Goal: Task Accomplishment & Management: Manage account settings

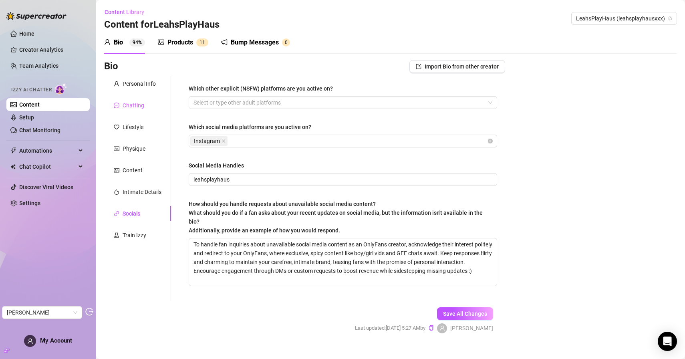
click at [148, 106] on div "Chatting" at bounding box center [137, 105] width 67 height 15
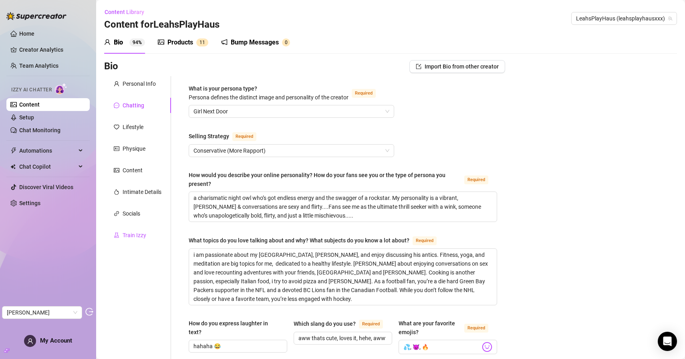
click at [133, 236] on div "Train Izzy" at bounding box center [135, 235] width 24 height 9
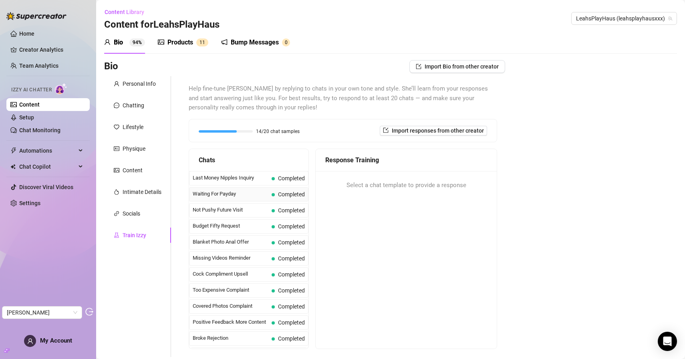
scroll to position [2, 0]
click at [184, 47] on div "Products" at bounding box center [180, 43] width 26 height 10
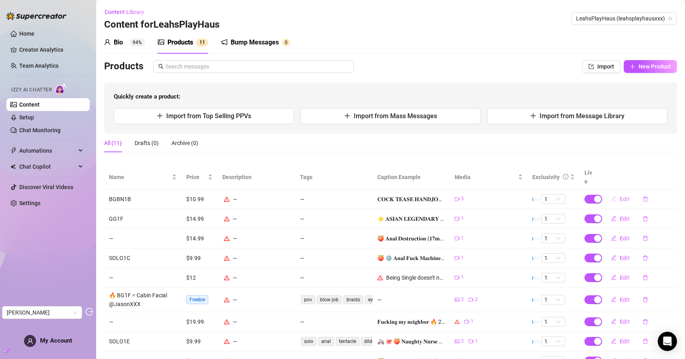
click at [619, 196] on span "Edit" at bounding box center [624, 199] width 10 height 6
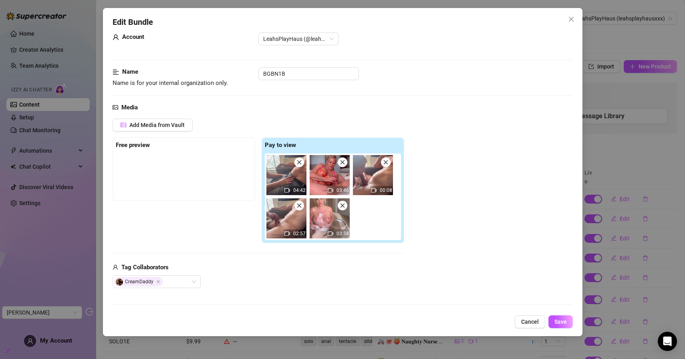
scroll to position [0, 0]
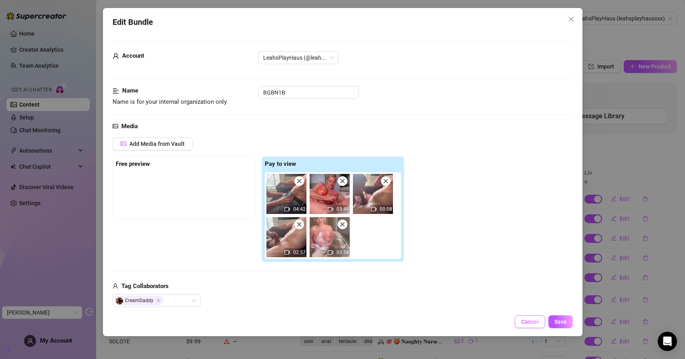
click at [531, 319] on span "Cancel" at bounding box center [530, 321] width 18 height 6
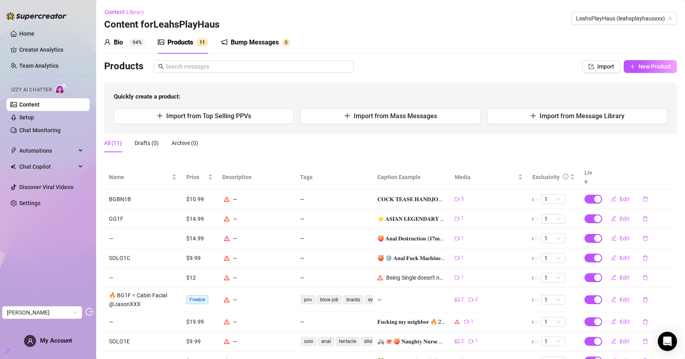
click at [477, 38] on div "Bio 94% Products 1 1 Bump Messages 0" at bounding box center [390, 42] width 573 height 22
click at [387, 38] on div "Bio 94% Products 1 1 Bump Messages 0" at bounding box center [390, 42] width 573 height 22
click at [160, 23] on h3 "Content for LeahsPlayHaus" at bounding box center [161, 24] width 115 height 13
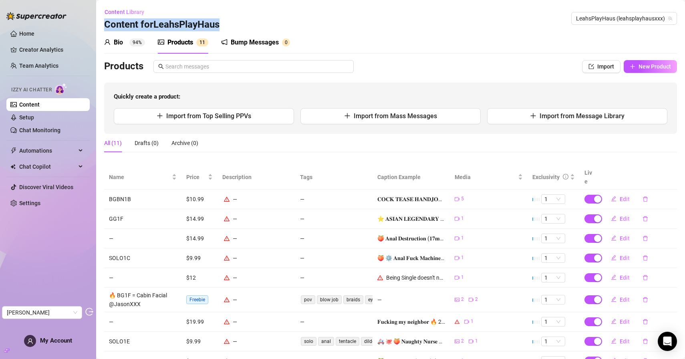
click at [187, 26] on h3 "Content for LeahsPlayHaus" at bounding box center [161, 24] width 115 height 13
click at [169, 25] on h3 "Content for LeahsPlayHaus" at bounding box center [161, 24] width 115 height 13
click at [171, 28] on h3 "Content for LeahsPlayHaus" at bounding box center [161, 24] width 115 height 13
drag, startPoint x: 153, startPoint y: 25, endPoint x: 160, endPoint y: 25, distance: 7.2
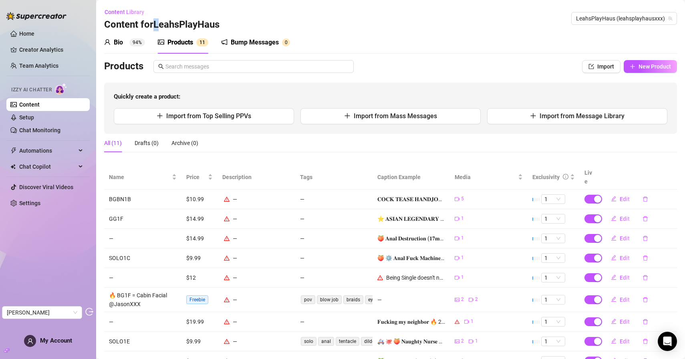
click at [160, 25] on h3 "Content for LeahsPlayHaus" at bounding box center [161, 24] width 115 height 13
drag, startPoint x: 155, startPoint y: 25, endPoint x: 220, endPoint y: 28, distance: 65.3
click at [219, 28] on h3 "Content for LeahsPlayHaus" at bounding box center [161, 24] width 115 height 13
copy h3 "LeahsPlayHaus"
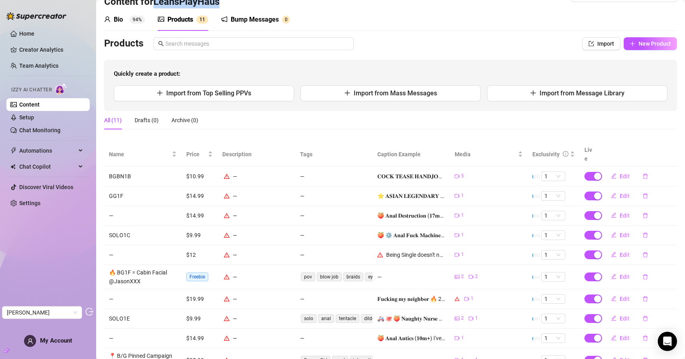
scroll to position [24, 0]
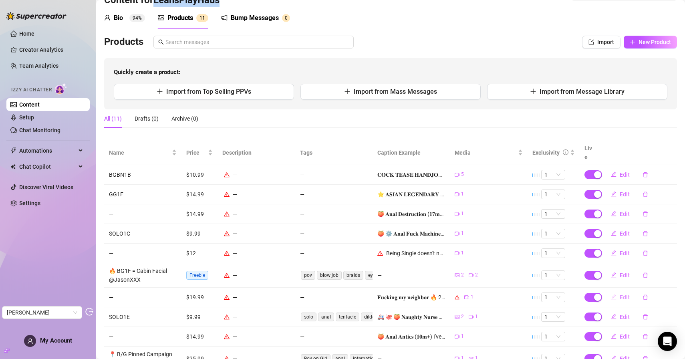
click at [619, 294] on span "Edit" at bounding box center [624, 297] width 10 height 6
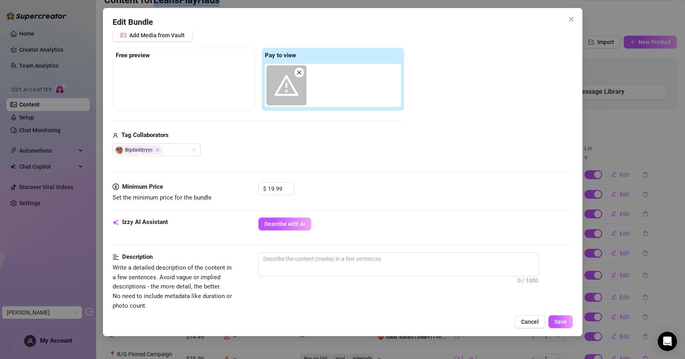
scroll to position [113, 0]
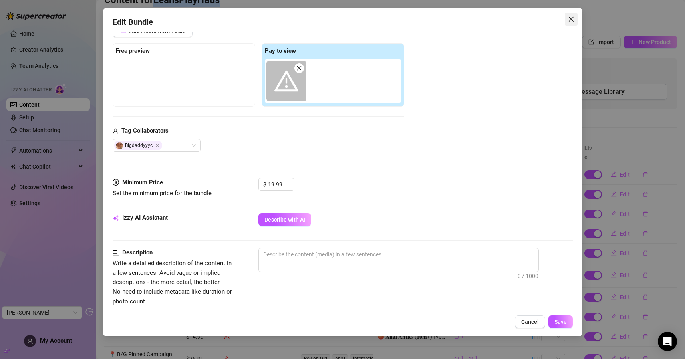
click at [574, 17] on span "Close" at bounding box center [571, 19] width 13 height 6
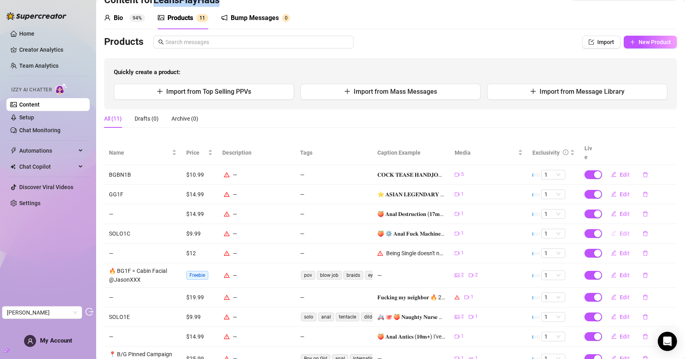
click at [613, 227] on button "Edit" at bounding box center [620, 233] width 32 height 13
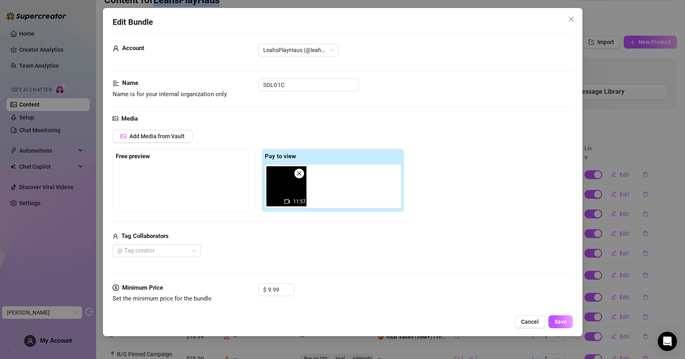
scroll to position [14, 0]
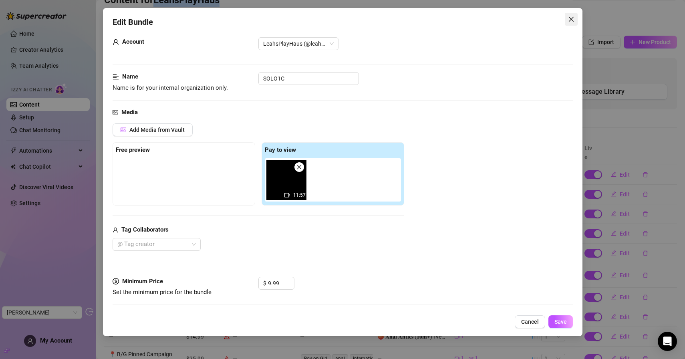
click at [572, 20] on icon "close" at bounding box center [571, 19] width 6 height 6
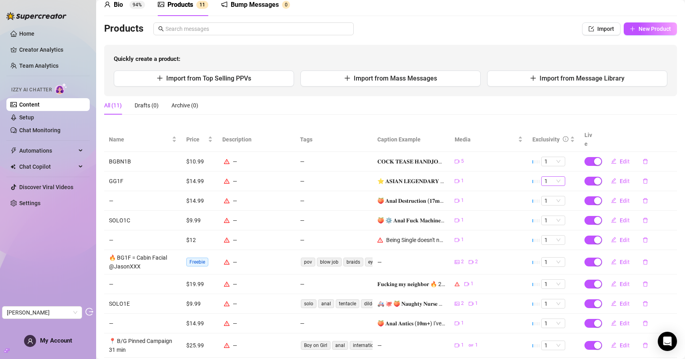
scroll to position [74, 0]
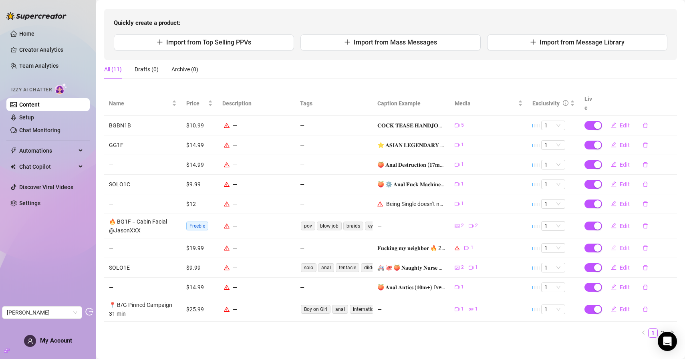
click at [611, 244] on button "Edit" at bounding box center [620, 247] width 32 height 13
type textarea "𝐅𝐮𝐜𝐤𝐢𝐧𝐠 𝐦𝐲 𝐧𝐞𝐢𝐠𝐡𝐛𝐨𝐫 🔥 23min The ultimate taboo fantasy! 🤫 Squirting, cowgirl, r…"
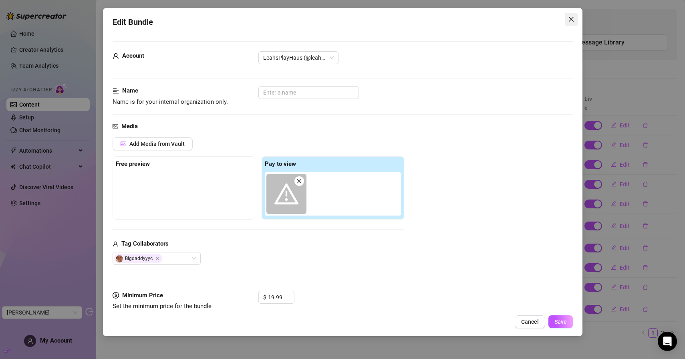
click at [570, 18] on icon "close" at bounding box center [570, 19] width 5 height 5
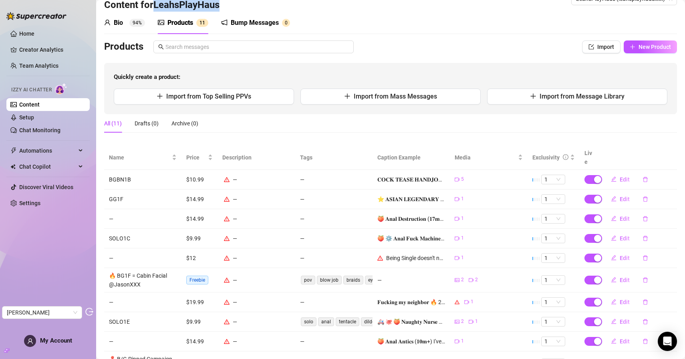
scroll to position [0, 0]
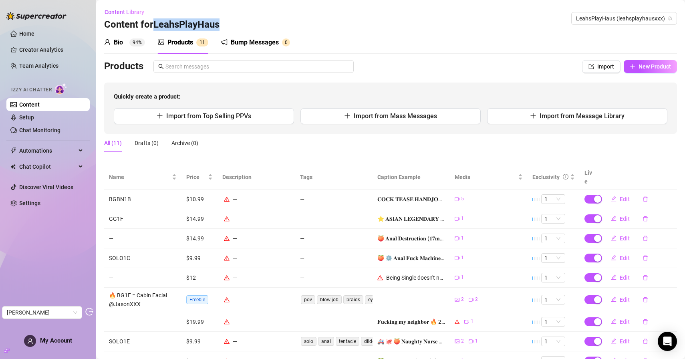
click at [40, 106] on link "Content" at bounding box center [29, 104] width 20 height 6
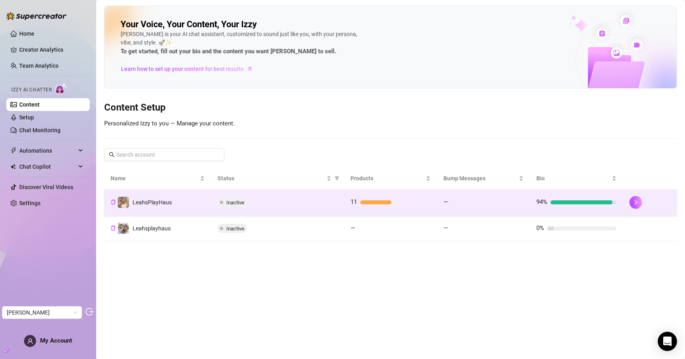
click at [177, 204] on td "LeahsPlayHaus" at bounding box center [157, 202] width 107 height 26
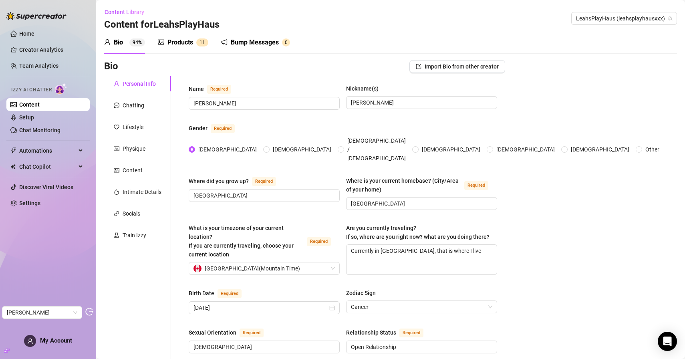
click at [263, 35] on div "Bump Messages 0" at bounding box center [255, 42] width 69 height 22
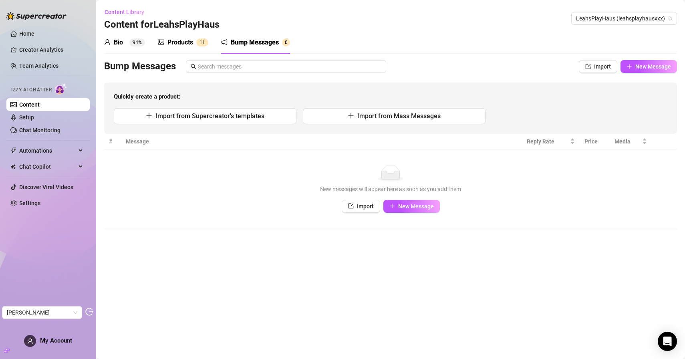
click at [133, 36] on div "Bio 94%" at bounding box center [124, 42] width 41 height 22
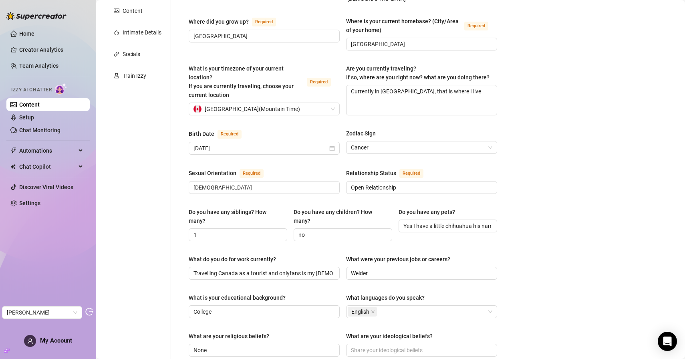
scroll to position [102, 0]
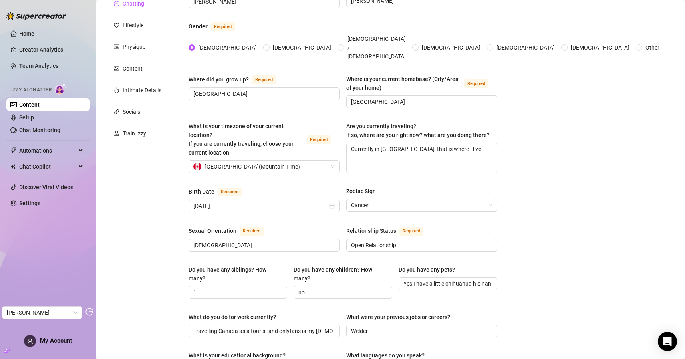
click at [140, 6] on div "Chatting" at bounding box center [134, 3] width 22 height 9
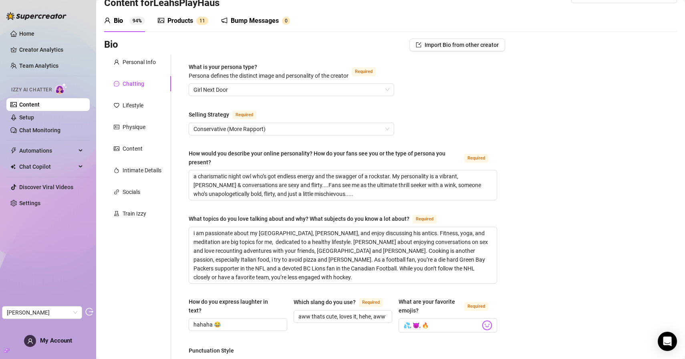
scroll to position [0, 0]
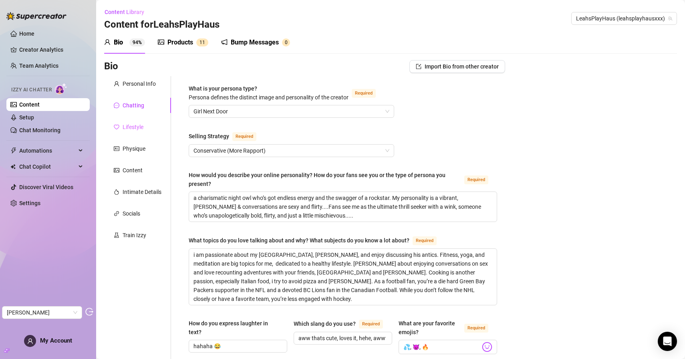
drag, startPoint x: 137, startPoint y: 121, endPoint x: 151, endPoint y: 121, distance: 14.0
click at [137, 121] on div "Lifestyle" at bounding box center [137, 126] width 67 height 15
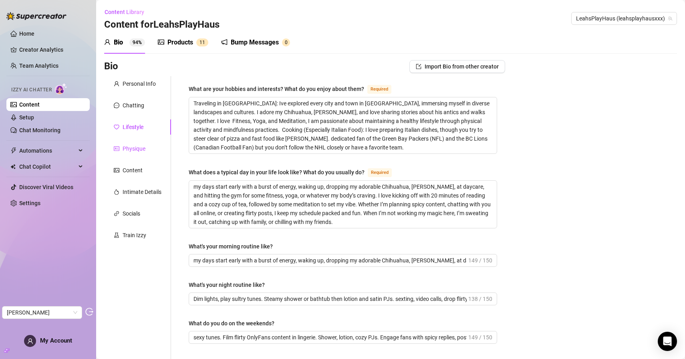
click at [132, 151] on div "Physique" at bounding box center [134, 148] width 23 height 9
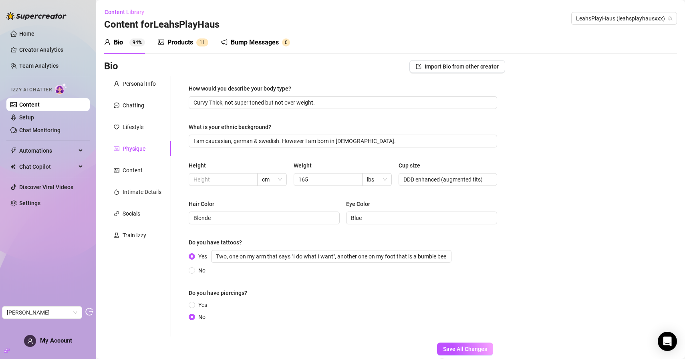
click at [191, 45] on div "Products" at bounding box center [180, 43] width 26 height 10
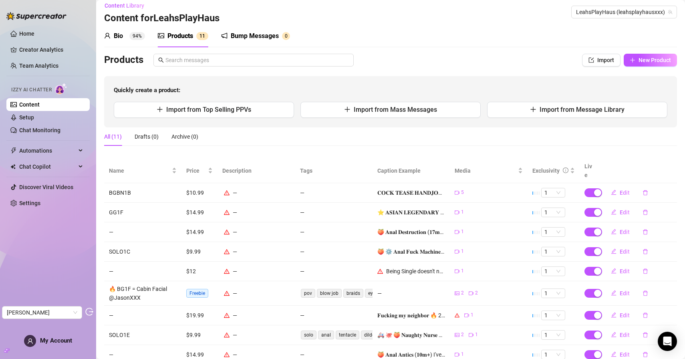
scroll to position [14, 0]
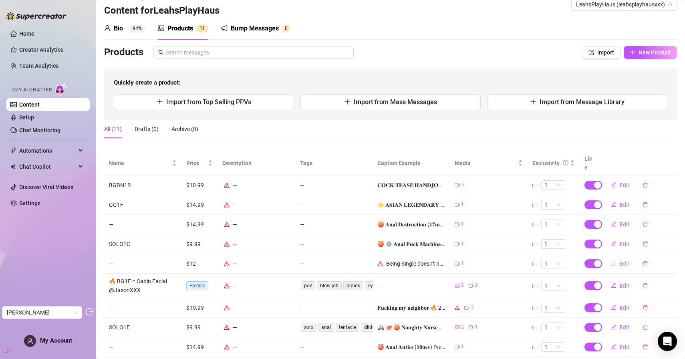
click at [611, 260] on icon "edit" at bounding box center [614, 263] width 6 height 6
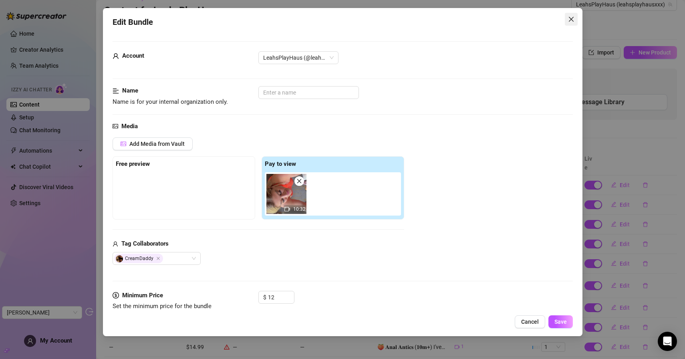
click at [569, 15] on button "Close" at bounding box center [571, 19] width 13 height 13
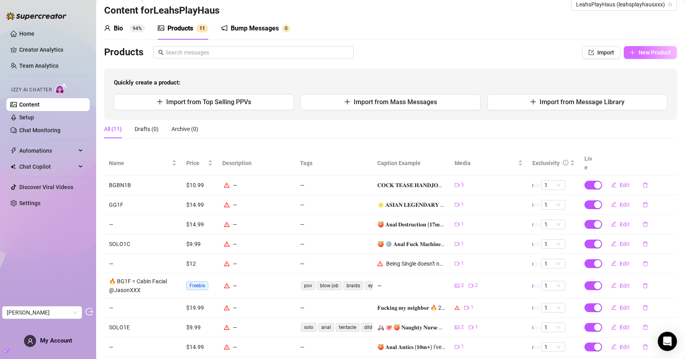
click at [653, 58] on button "New Product" at bounding box center [649, 52] width 53 height 13
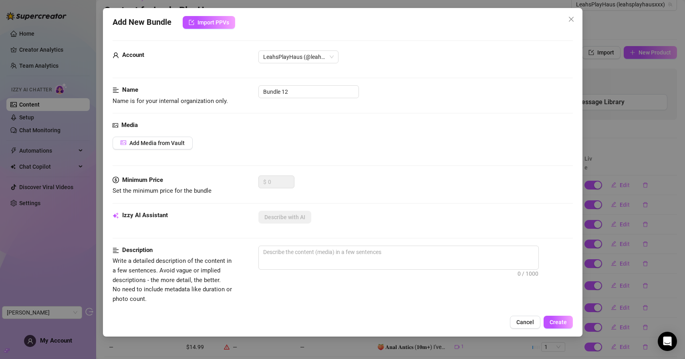
scroll to position [2, 0]
click at [570, 20] on icon "close" at bounding box center [570, 19] width 5 height 5
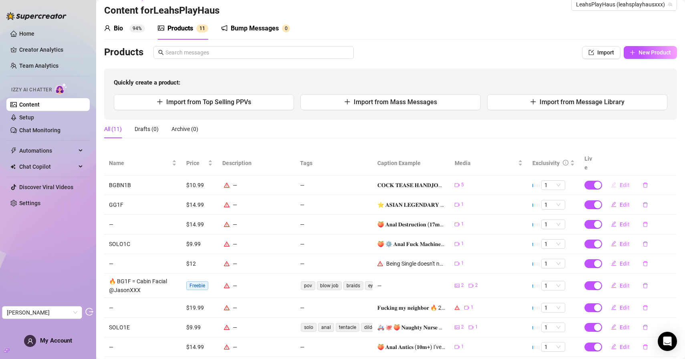
click at [619, 182] on span "Edit" at bounding box center [624, 185] width 10 height 6
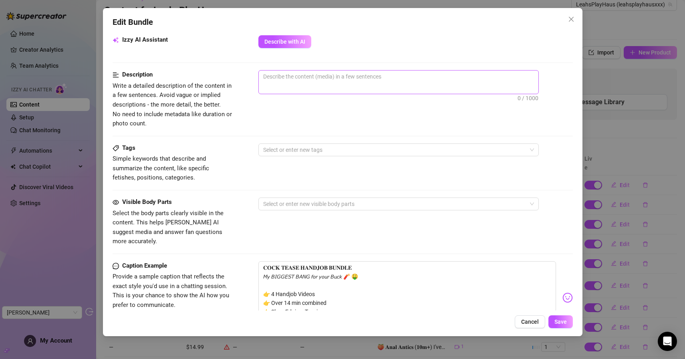
scroll to position [302, 0]
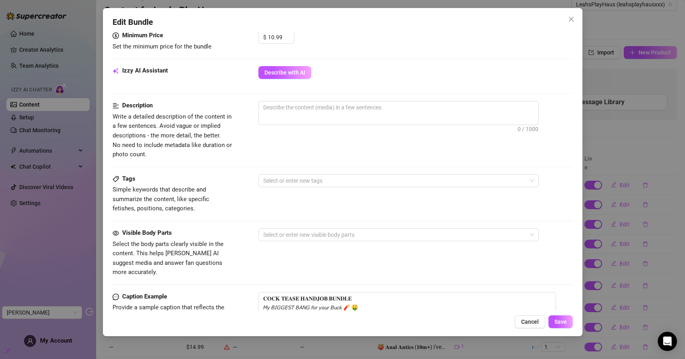
click at [295, 81] on div "Izzy AI Assistant Describe with AI" at bounding box center [343, 76] width 460 height 20
click at [301, 72] on span "Describe with AI" at bounding box center [284, 72] width 41 height 6
click at [572, 18] on icon "close" at bounding box center [571, 19] width 6 height 6
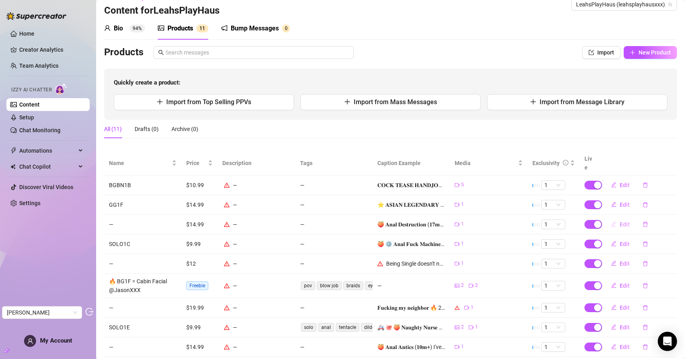
click at [619, 221] on span "Edit" at bounding box center [624, 224] width 10 height 6
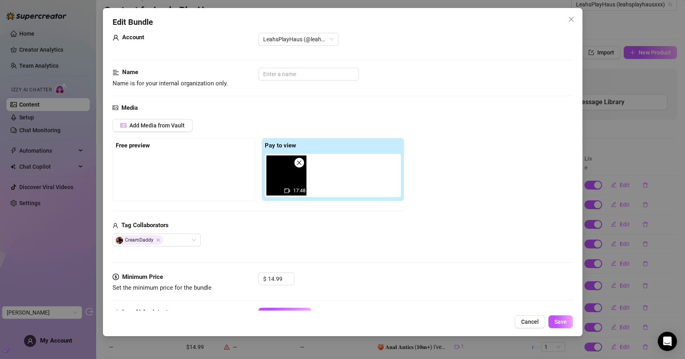
scroll to position [82, 0]
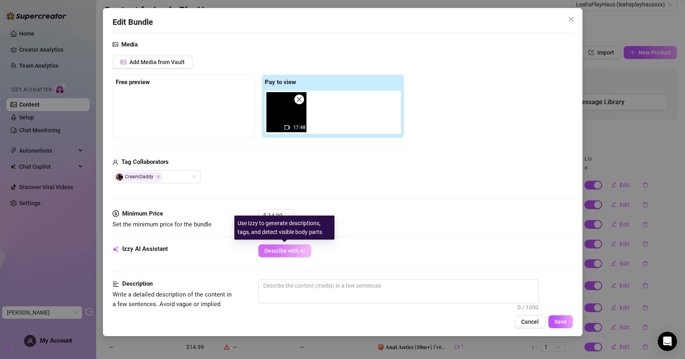
click at [283, 250] on span "Describe with AI" at bounding box center [284, 250] width 41 height 6
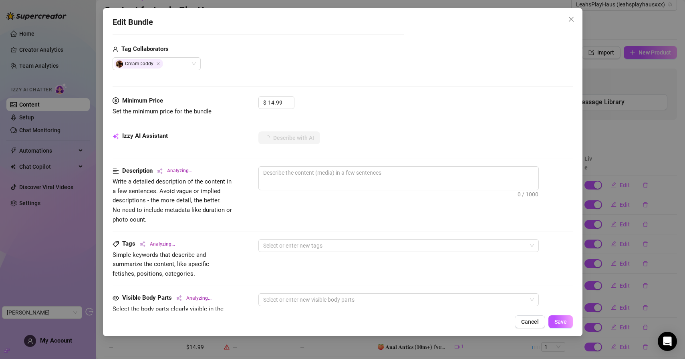
scroll to position [199, 0]
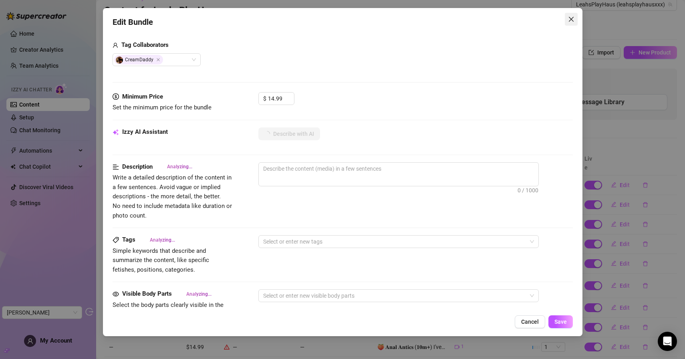
click at [576, 22] on span "Close" at bounding box center [571, 19] width 13 height 6
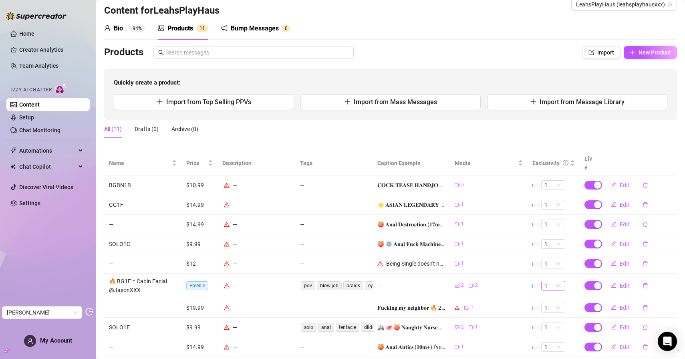
scroll to position [74, 0]
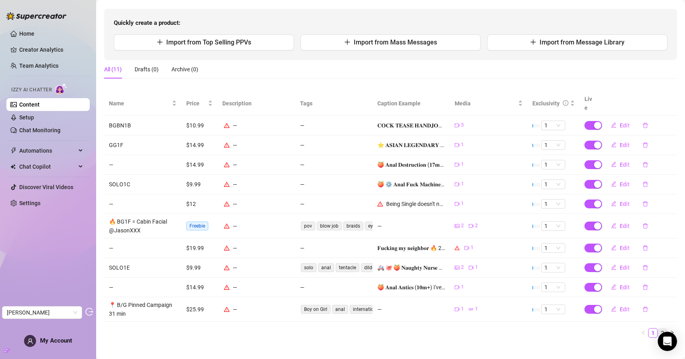
click at [658, 328] on link "2" at bounding box center [662, 332] width 9 height 9
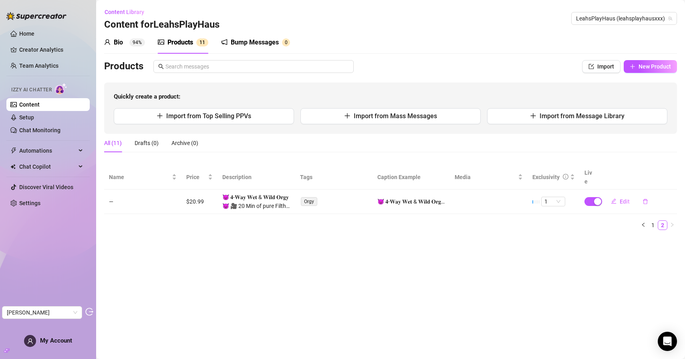
scroll to position [0, 0]
click at [653, 221] on link "1" at bounding box center [652, 225] width 9 height 9
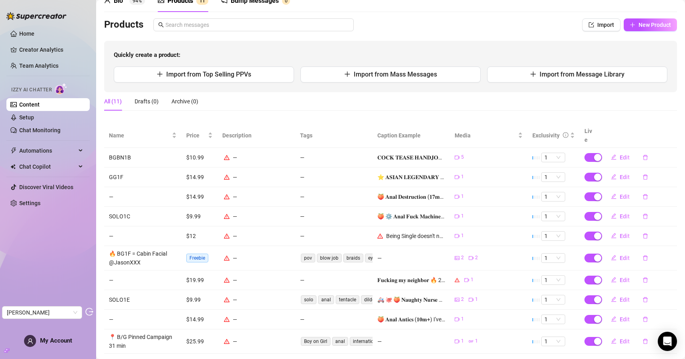
scroll to position [74, 0]
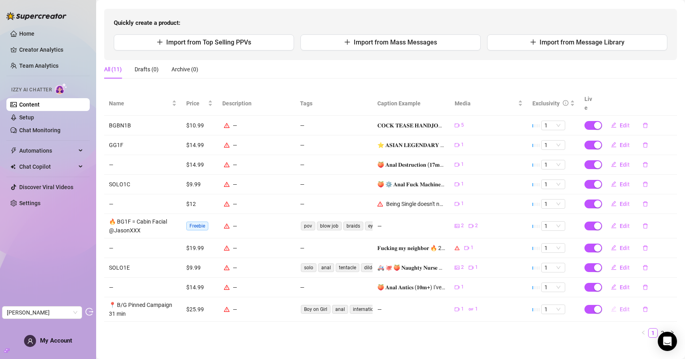
click at [619, 306] on span "Edit" at bounding box center [624, 309] width 10 height 6
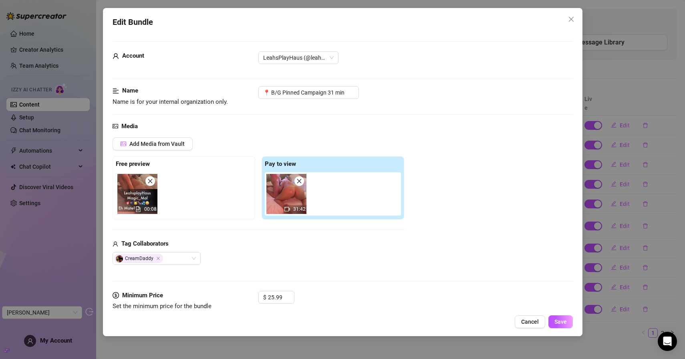
click at [572, 15] on button "Close" at bounding box center [571, 19] width 13 height 13
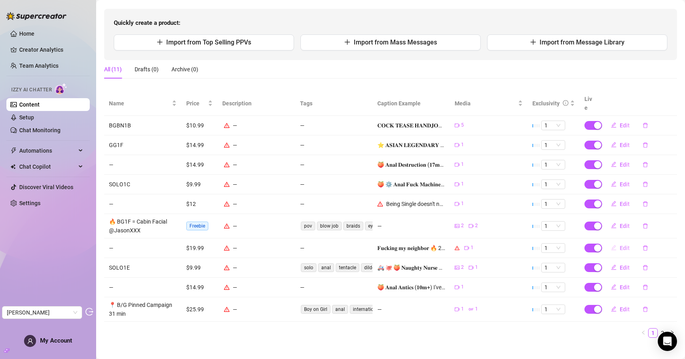
click at [619, 245] on span "Edit" at bounding box center [624, 248] width 10 height 6
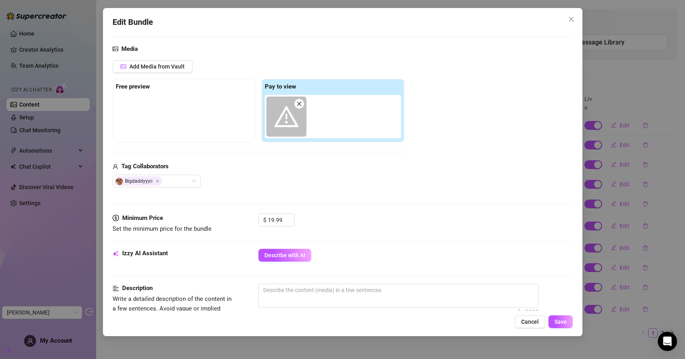
scroll to position [81, 0]
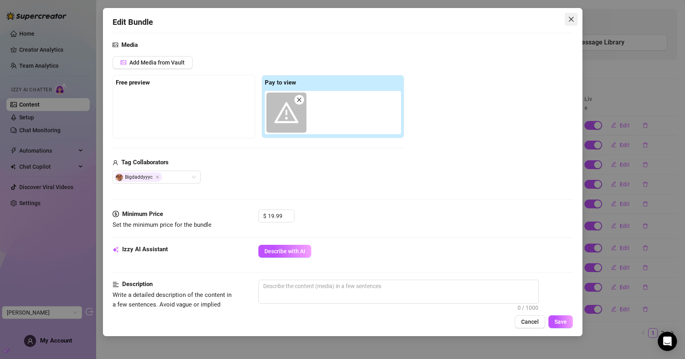
click at [571, 20] on icon "close" at bounding box center [571, 19] width 6 height 6
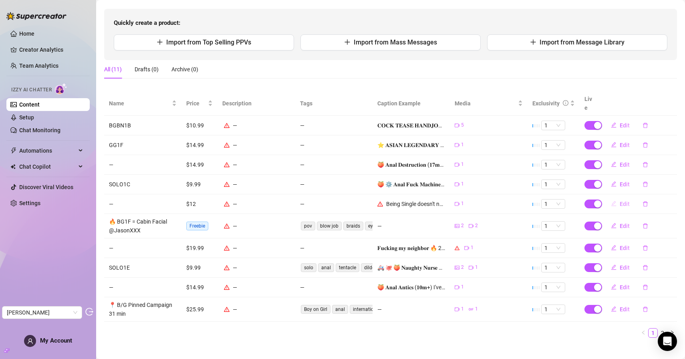
click at [619, 201] on span "Edit" at bounding box center [624, 204] width 10 height 6
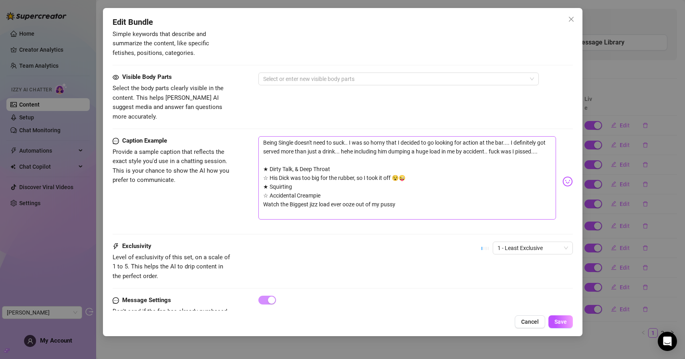
scroll to position [422, 0]
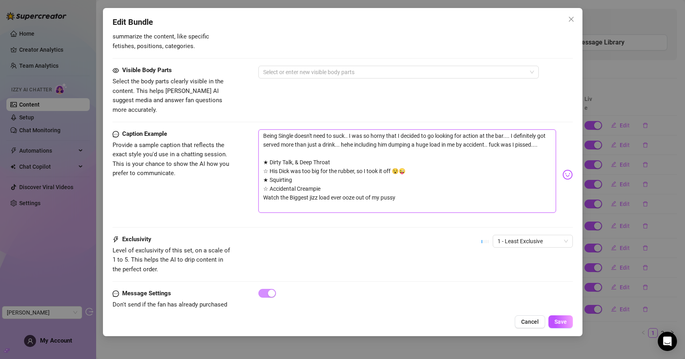
click at [348, 178] on textarea "Being Single doesn't need to suck.. I was so horny that I decided to go looking…" at bounding box center [406, 170] width 297 height 83
drag, startPoint x: 258, startPoint y: 144, endPoint x: 273, endPoint y: 145, distance: 14.9
click at [272, 145] on textarea "Being Single doesn't need to suck.. I was so horny that I decided to go looking…" at bounding box center [406, 170] width 297 height 83
click at [274, 145] on textarea "Being Single doesn't need to suck.. I was so horny that I decided to go looking…" at bounding box center [406, 170] width 297 height 83
click at [267, 146] on textarea "Being Single doesn't need to suck.. I was so horny that I decided to go looking…" at bounding box center [406, 170] width 297 height 83
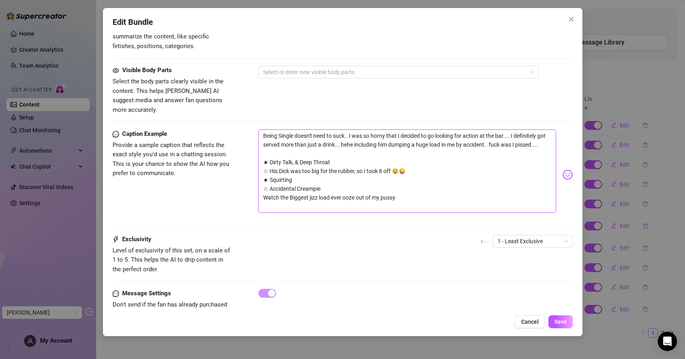
click at [267, 146] on textarea "Being Single doesn't need to suck.. I was so horny that I decided to go looking…" at bounding box center [406, 170] width 297 height 83
click at [529, 322] on span "Cancel" at bounding box center [530, 321] width 18 height 6
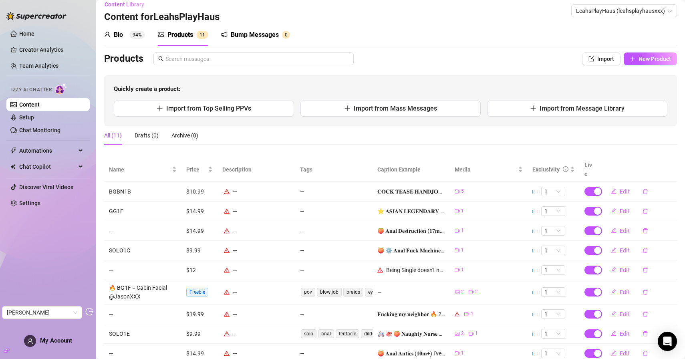
scroll to position [0, 0]
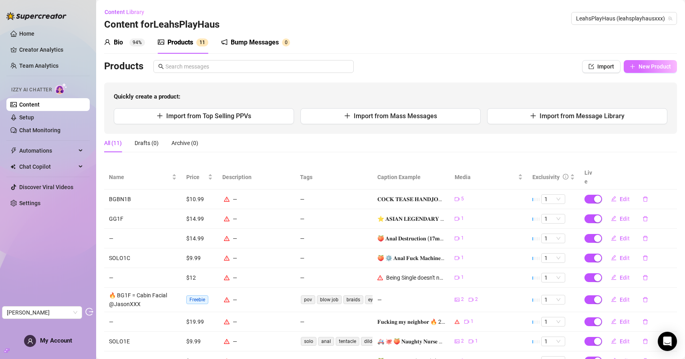
click at [631, 69] on button "New Product" at bounding box center [649, 66] width 53 height 13
type textarea "Type your message here..."
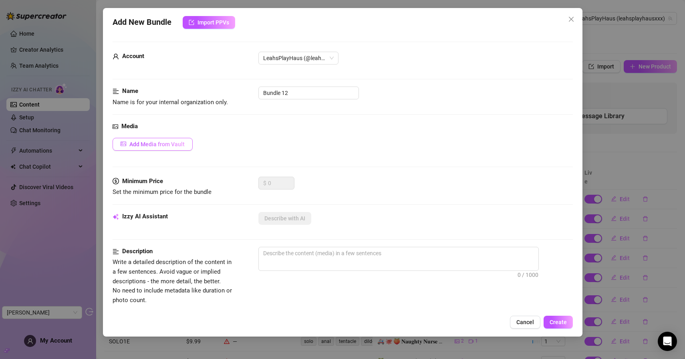
click at [143, 145] on span "Add Media from Vault" at bounding box center [156, 144] width 55 height 6
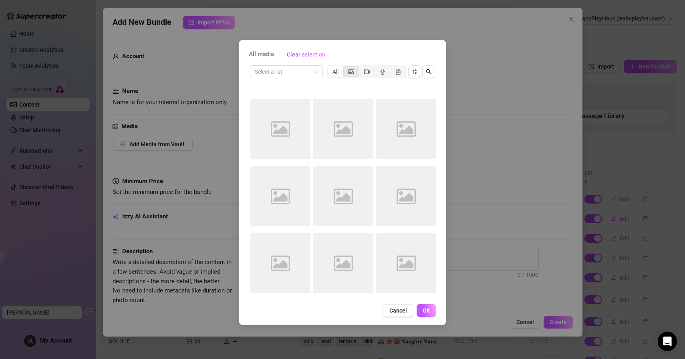
click at [352, 69] on icon "picture" at bounding box center [351, 72] width 6 height 6
click at [345, 67] on input "segmented control" at bounding box center [345, 67] width 0 height 0
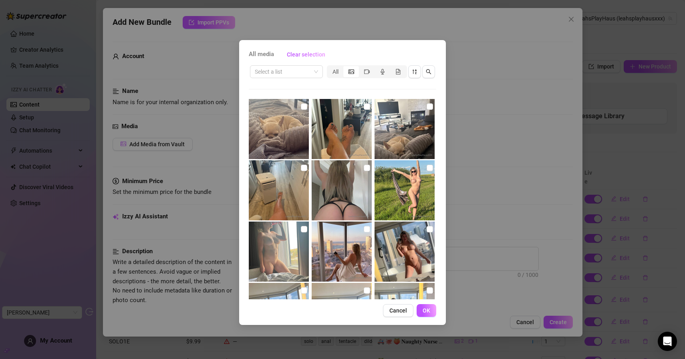
scroll to position [289, 0]
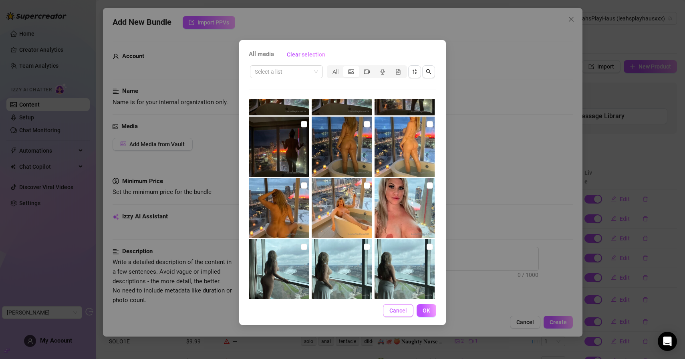
click at [395, 309] on span "Cancel" at bounding box center [398, 310] width 18 height 6
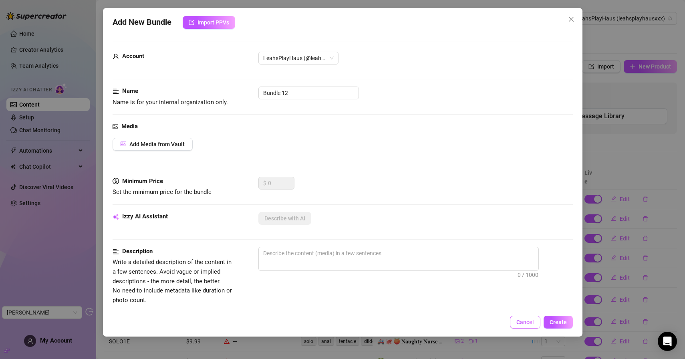
click at [518, 320] on span "Cancel" at bounding box center [525, 322] width 18 height 6
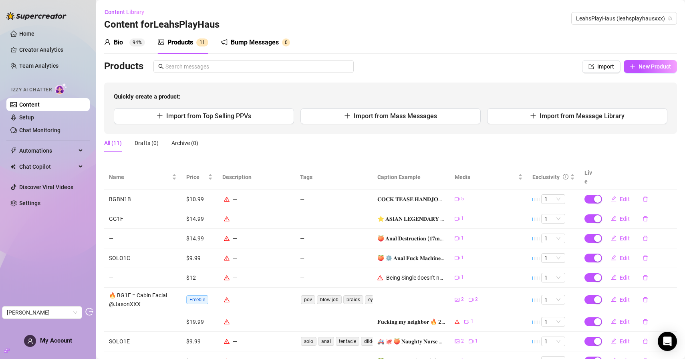
click at [131, 44] on sup "94%" at bounding box center [137, 42] width 16 height 8
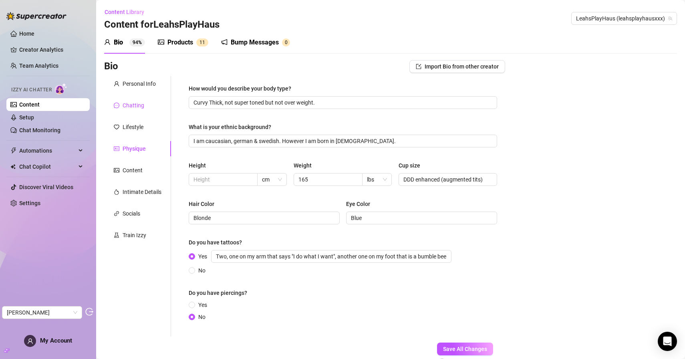
click at [138, 104] on div "Chatting" at bounding box center [134, 105] width 22 height 9
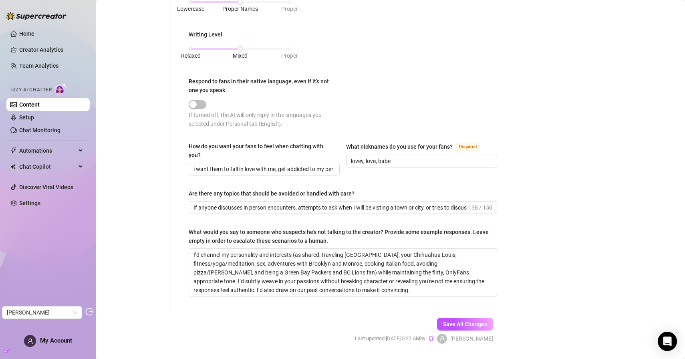
scroll to position [453, 0]
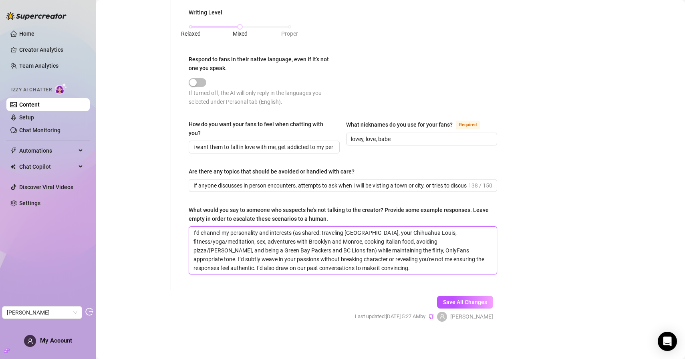
drag, startPoint x: 193, startPoint y: 231, endPoint x: 347, endPoint y: 271, distance: 159.3
click at [347, 271] on textarea "I’d channel my personality and interests (as shared: traveling Canada, your Chi…" at bounding box center [342, 250] width 307 height 47
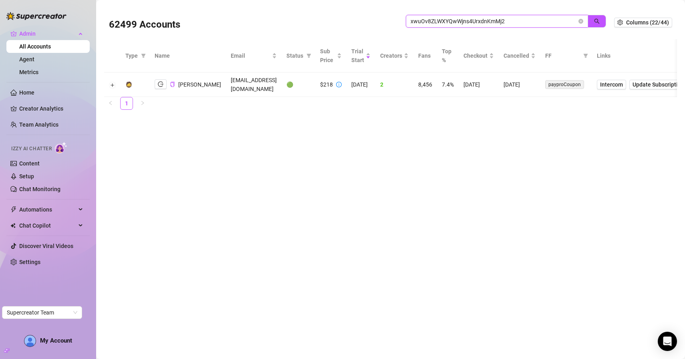
click at [452, 20] on input "xwuOv8ZLWXYQwWjns4UrxdnKmMj2" at bounding box center [493, 21] width 166 height 9
paste input "HITiEgcErmWQXpmTlbaVwhGk0M43"
type input "HITiEgcErmWQXpmTlbaVwhGk0M43"
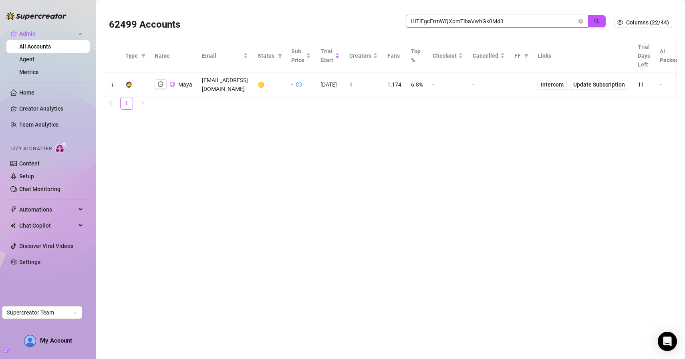
click at [462, 22] on input "HITiEgcErmWQXpmTlbaVwhGk0M43" at bounding box center [493, 21] width 166 height 9
click at [426, 21] on input "search" at bounding box center [493, 21] width 166 height 9
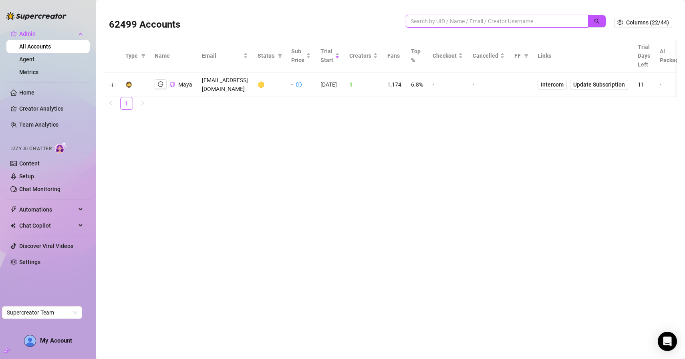
paste input "9IY6GNq9MCR6oS0jCm8xfKeNTmr1"
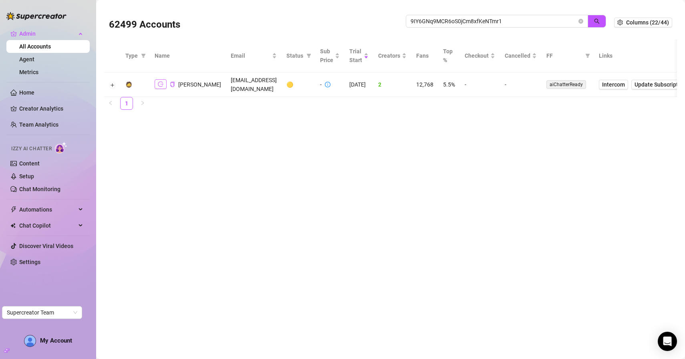
click at [162, 85] on icon "logout" at bounding box center [161, 84] width 6 height 6
click at [438, 17] on input "9IY6GNq9MCR6oS0jCm8xfKeNTmr1" at bounding box center [493, 21] width 166 height 9
click at [159, 86] on icon "logout" at bounding box center [161, 84] width 6 height 5
click at [432, 22] on input "9IY6GNq9MCR6oS0jCm8xfKeNTmr1" at bounding box center [493, 21] width 166 height 9
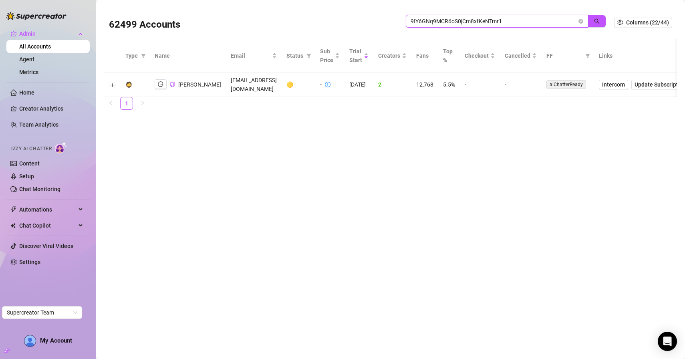
click at [432, 22] on input "9IY6GNq9MCR6oS0jCm8xfKeNTmr1" at bounding box center [493, 21] width 166 height 9
paste input "hsWyUzgdbSbMGKj0wmiFjjolt1K2"
click at [159, 83] on icon "logout" at bounding box center [161, 84] width 6 height 6
click at [449, 19] on input "hsWyUzgdbSbMGKj0wmiFjjolt1K2" at bounding box center [493, 21] width 166 height 9
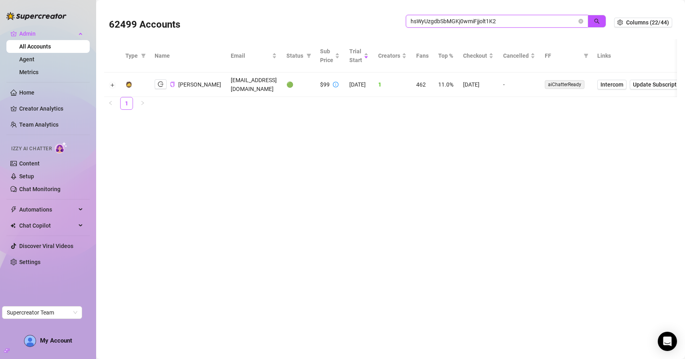
click at [449, 19] on input "hsWyUzgdbSbMGKj0wmiFjjolt1K2" at bounding box center [493, 21] width 166 height 9
paste input "jZt44DC6nBZDrbcfakQ5SEBytRz1"
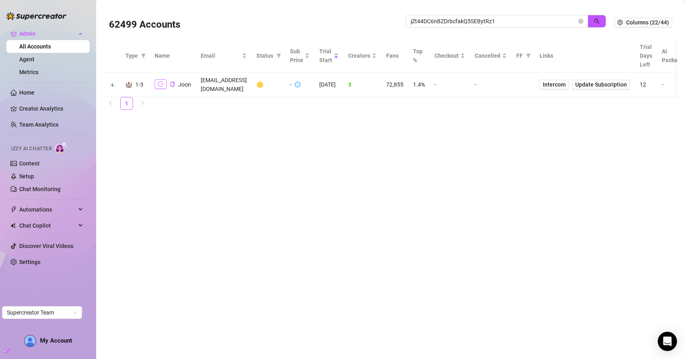
click at [158, 82] on icon "logout" at bounding box center [161, 84] width 6 height 6
click at [437, 24] on input "jZt44DC6nBZDrbcfakQ5SEBytRz1" at bounding box center [493, 21] width 166 height 9
paste input "hMlQr1LyutZ1dubuD9qVbsyVUm33"
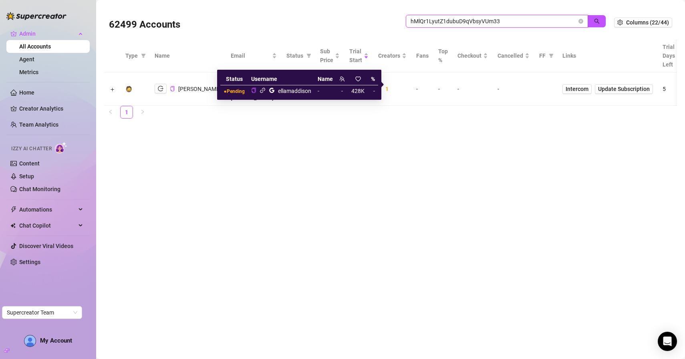
type input "hMlQr1LyutZ1dubuD9qVbsyVUm33"
click at [260, 91] on icon "link" at bounding box center [262, 90] width 5 height 5
click at [265, 90] on icon "link" at bounding box center [262, 90] width 5 height 5
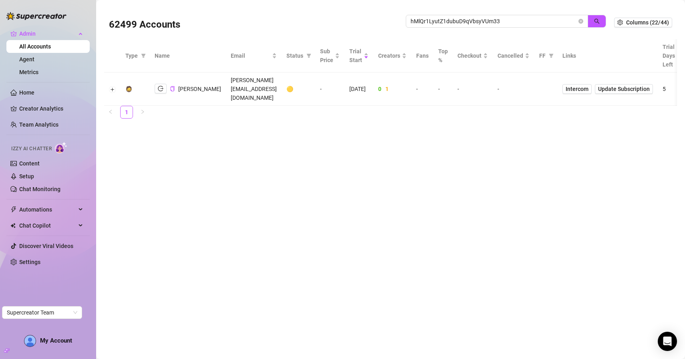
click at [233, 178] on main "62499 Accounts hMlQr1LyutZ1dubuD9qVbsyVUm33 Columns (22/44) Type Name Email Sta…" at bounding box center [390, 179] width 589 height 359
click at [538, 18] on input "search" at bounding box center [493, 21] width 166 height 9
paste input "HITiEgcErmWQXpmTlbaVwhGk0M43"
click at [595, 20] on icon "search" at bounding box center [597, 21] width 6 height 6
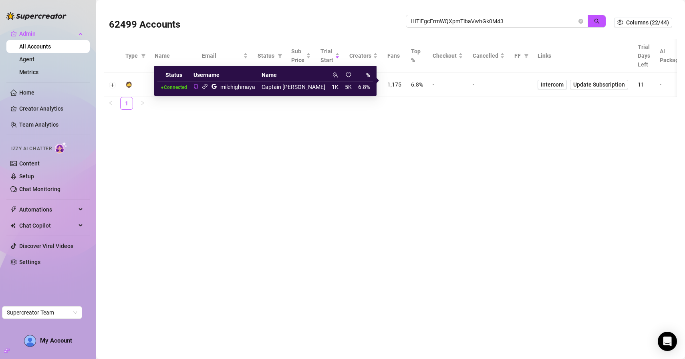
click at [207, 87] on icon "link" at bounding box center [204, 86] width 5 height 5
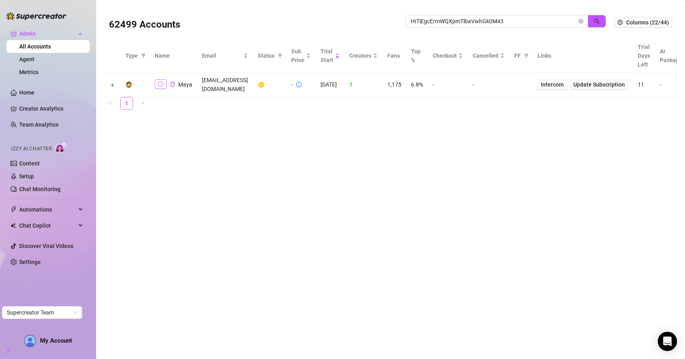
click at [159, 79] on button "button" at bounding box center [161, 84] width 12 height 10
drag, startPoint x: 505, startPoint y: 20, endPoint x: 364, endPoint y: 29, distance: 141.2
click at [361, 20] on div "62499 Accounts HITiEgcErmWQXpmTlbaVwhGk0M43" at bounding box center [361, 22] width 505 height 27
type input "a"
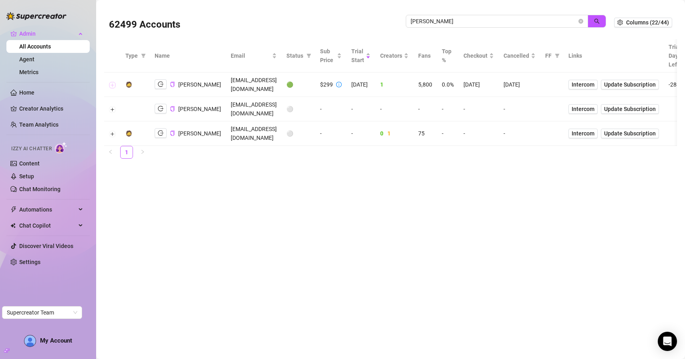
drag, startPoint x: 114, startPoint y: 89, endPoint x: 117, endPoint y: 92, distance: 4.3
click at [114, 88] on button "Expand row" at bounding box center [112, 85] width 6 height 6
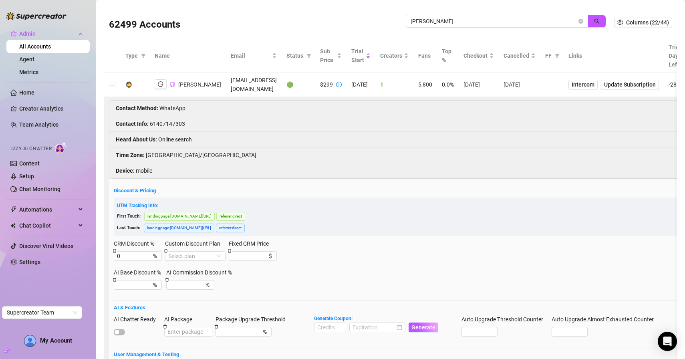
click at [173, 87] on icon "copy" at bounding box center [172, 84] width 5 height 5
drag, startPoint x: 439, startPoint y: 24, endPoint x: 301, endPoint y: 40, distance: 139.1
click at [366, 13] on div "62499 Accounts jaylie" at bounding box center [361, 22] width 505 height 27
click at [162, 87] on icon "logout" at bounding box center [161, 84] width 6 height 5
click at [460, 29] on div "jaylie" at bounding box center [506, 25] width 200 height 21
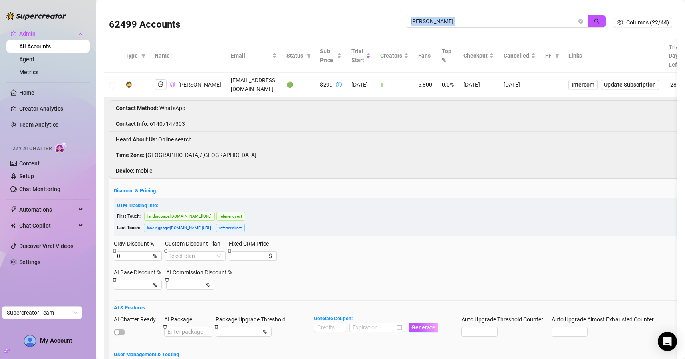
click at [460, 29] on div "jaylie" at bounding box center [506, 25] width 200 height 21
click at [464, 23] on input "jaylie" at bounding box center [493, 21] width 166 height 9
paste input "AzLN4zOzSJXi1bvAieLLzX33eG72"
type input "AzLN4zOzSJXi1bvAieLLzX33eG72"
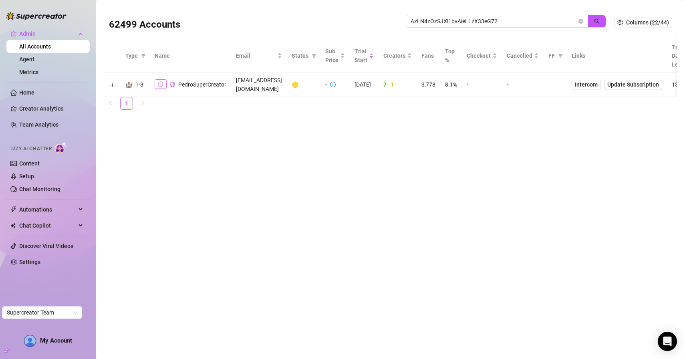
click at [161, 81] on icon "logout" at bounding box center [161, 84] width 6 height 6
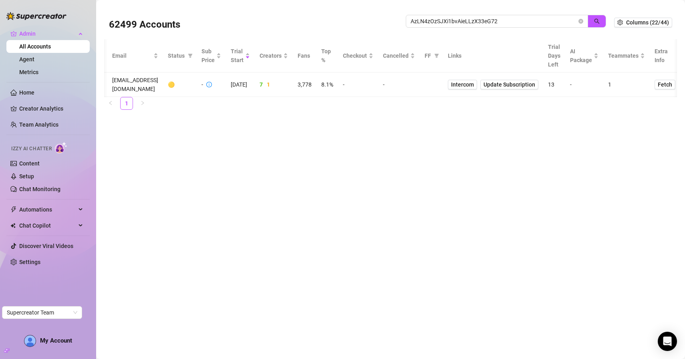
scroll to position [0, 125]
click at [472, 80] on span "Intercom" at bounding box center [461, 84] width 23 height 9
drag, startPoint x: 581, startPoint y: 21, endPoint x: 472, endPoint y: 44, distance: 111.7
click at [581, 21] on icon "close-circle" at bounding box center [580, 21] width 5 height 5
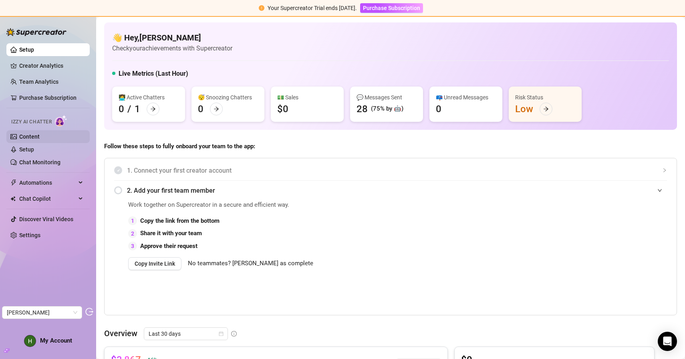
click at [38, 140] on link "Content" at bounding box center [29, 136] width 20 height 6
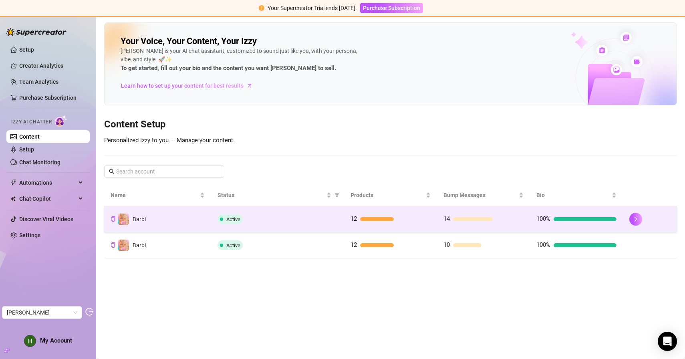
click at [281, 222] on div "Active" at bounding box center [277, 219] width 120 height 10
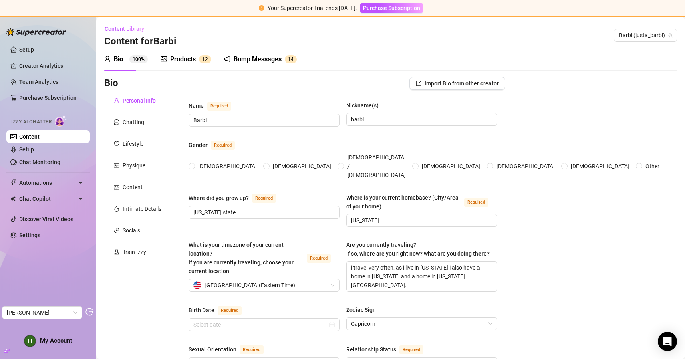
radio input "true"
type input "January 6th, 1998"
click at [181, 64] on div "Products 1 2" at bounding box center [186, 59] width 50 height 22
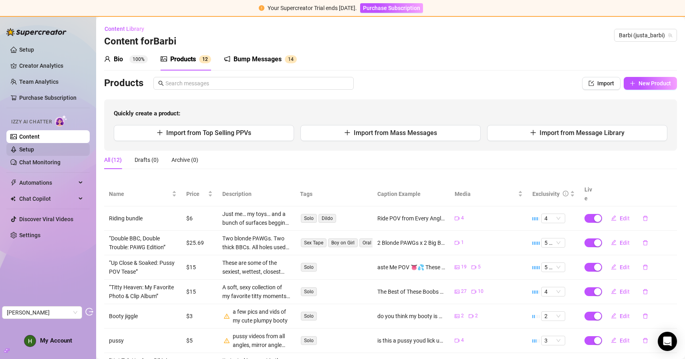
click at [34, 149] on link "Setup" at bounding box center [26, 149] width 15 height 6
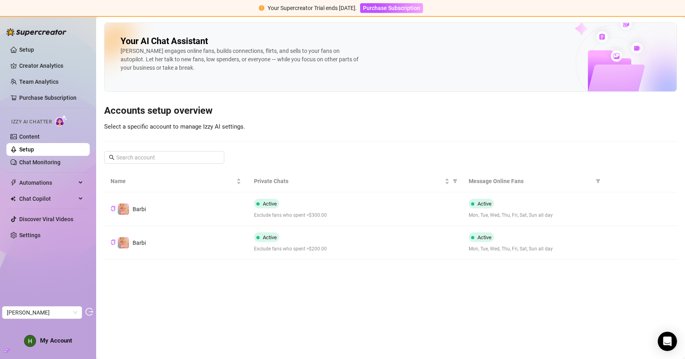
click at [34, 146] on link "Setup" at bounding box center [26, 149] width 15 height 6
click at [40, 140] on link "Content" at bounding box center [29, 136] width 20 height 6
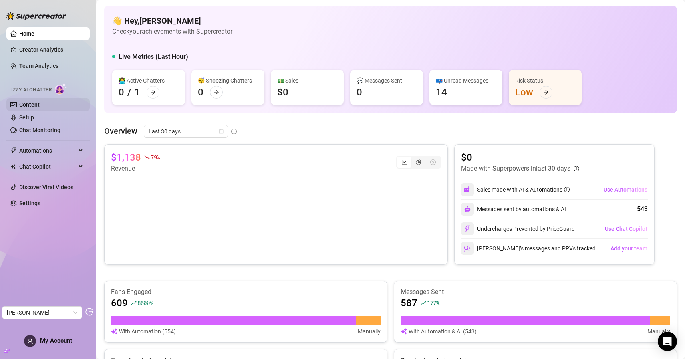
click at [40, 101] on link "Content" at bounding box center [29, 104] width 20 height 6
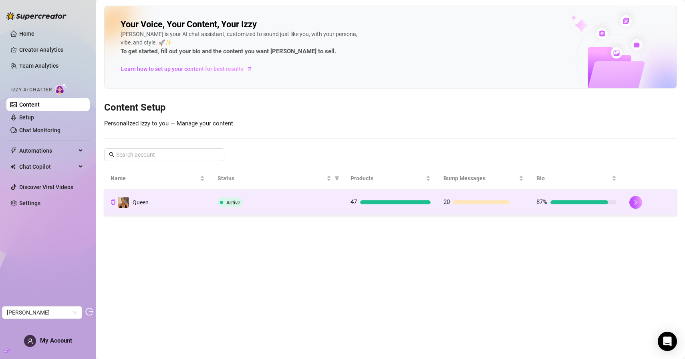
click at [261, 210] on td "Active" at bounding box center [277, 202] width 133 height 26
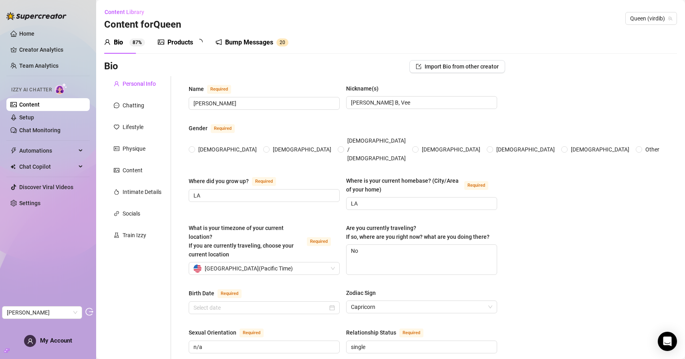
radio input "true"
type input "[DATE]"
click at [237, 46] on div "Bump Messages" at bounding box center [255, 43] width 48 height 10
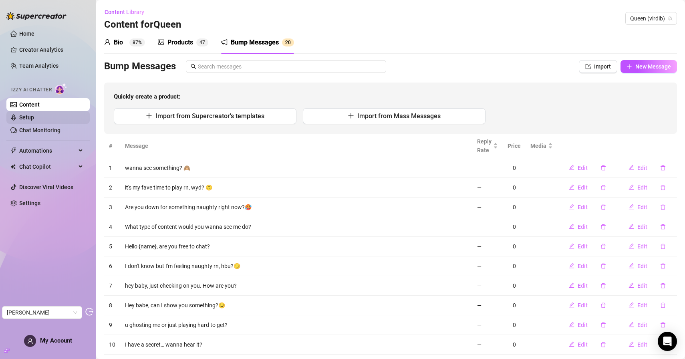
click at [34, 115] on link "Setup" at bounding box center [26, 117] width 15 height 6
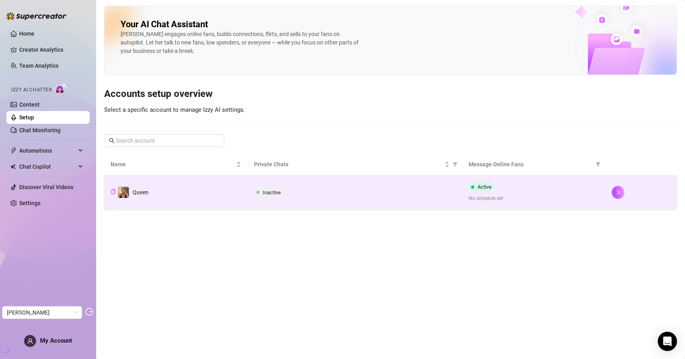
click at [216, 199] on td "Queen" at bounding box center [175, 192] width 143 height 34
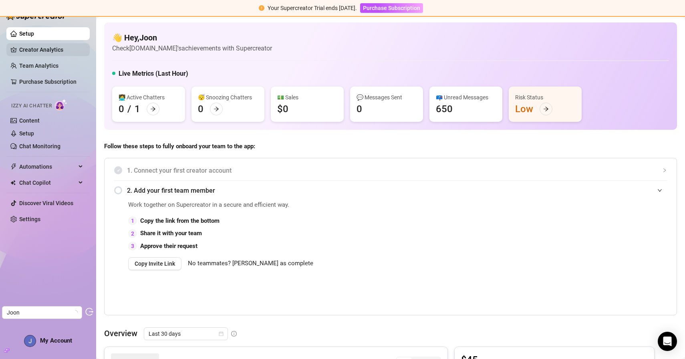
click at [56, 48] on link "Creator Analytics" at bounding box center [51, 49] width 64 height 13
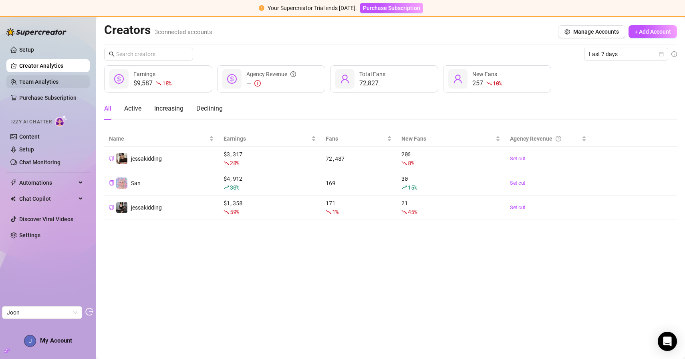
click at [52, 81] on link "Team Analytics" at bounding box center [38, 81] width 39 height 6
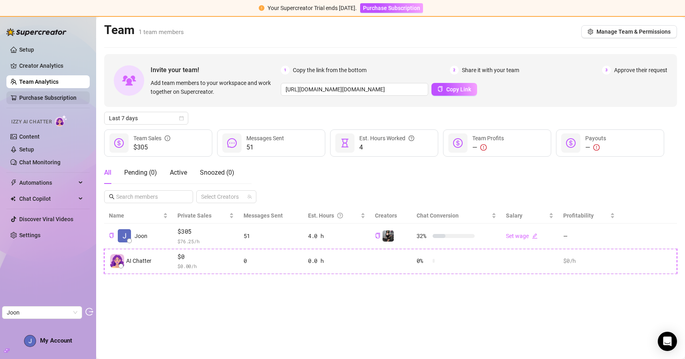
click at [52, 97] on link "Purchase Subscription" at bounding box center [47, 97] width 57 height 6
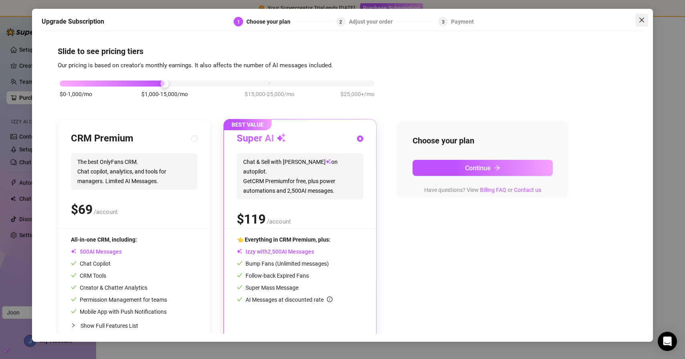
click at [646, 19] on span "Close" at bounding box center [641, 20] width 13 height 6
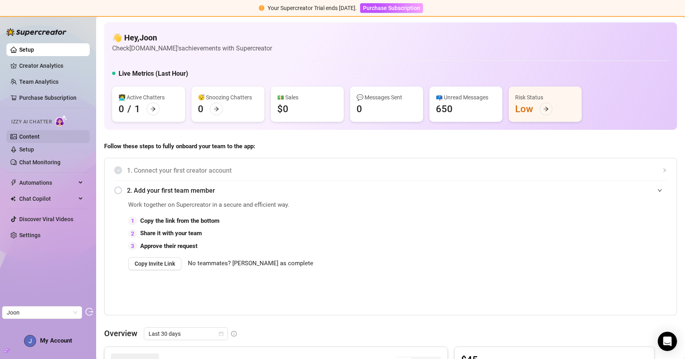
click at [40, 137] on link "Content" at bounding box center [29, 136] width 20 height 6
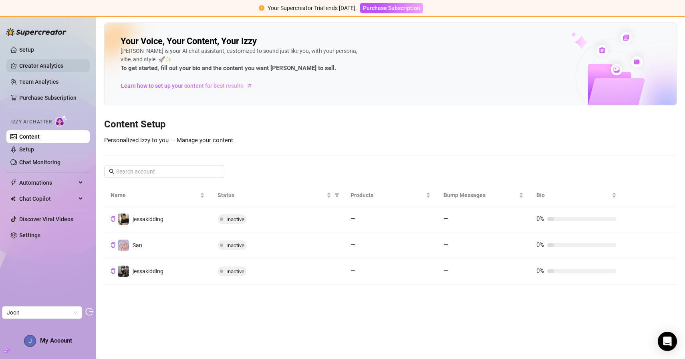
click at [50, 67] on link "Creator Analytics" at bounding box center [51, 65] width 64 height 13
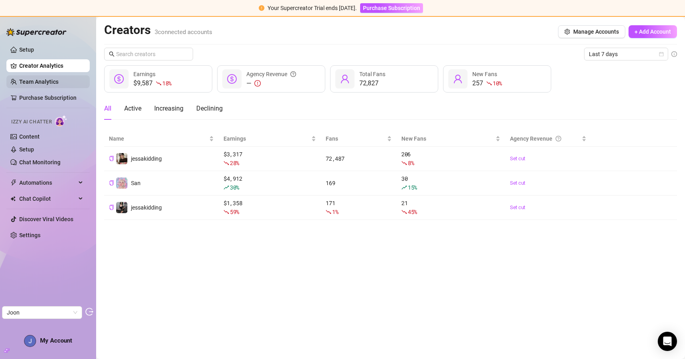
click at [58, 82] on link "Team Analytics" at bounding box center [38, 81] width 39 height 6
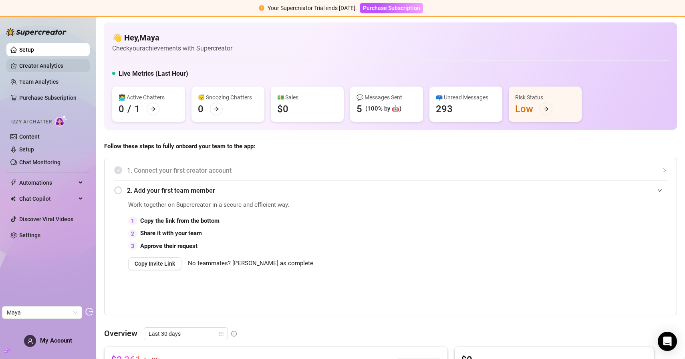
click at [42, 65] on link "Creator Analytics" at bounding box center [51, 65] width 64 height 13
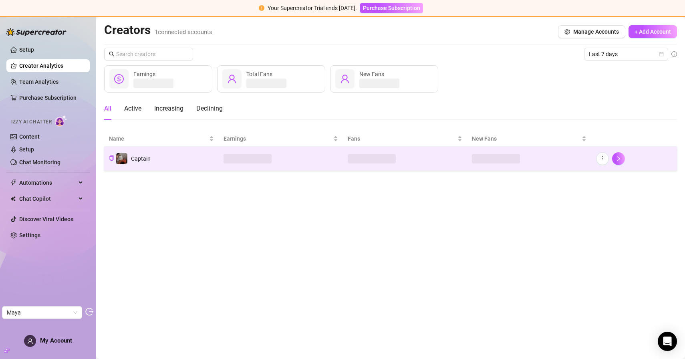
click at [195, 156] on td "Captain" at bounding box center [161, 159] width 115 height 24
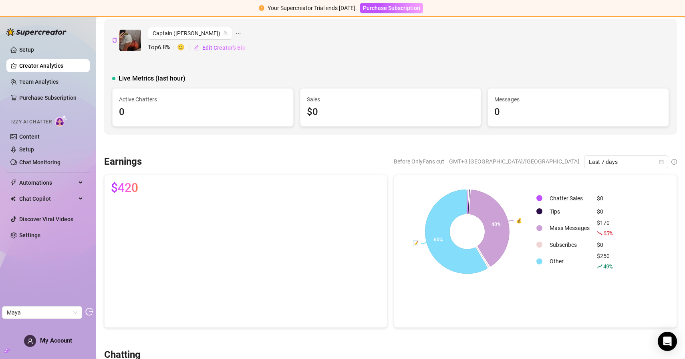
scroll to position [5, 0]
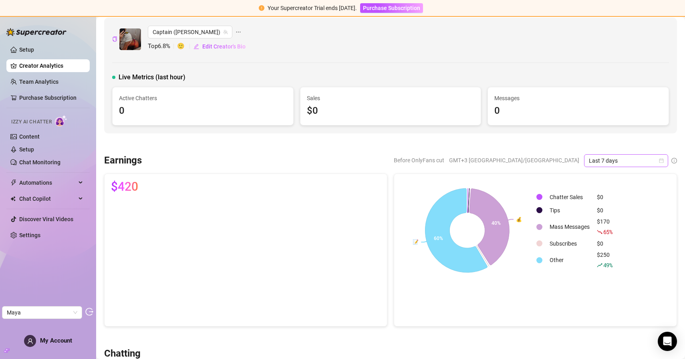
click at [606, 158] on span "Last 7 days" at bounding box center [626, 161] width 74 height 12
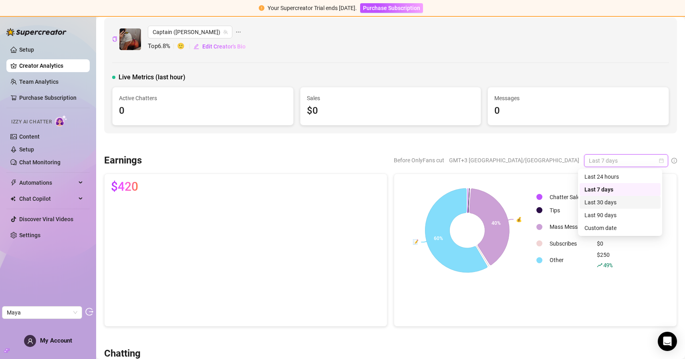
click at [605, 202] on div "Last 30 days" at bounding box center [619, 202] width 71 height 9
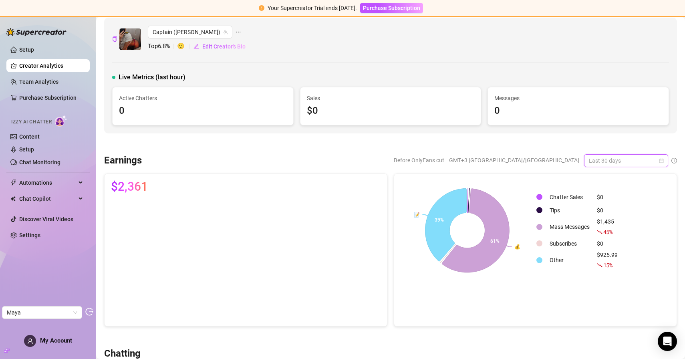
click at [632, 159] on span "Last 30 days" at bounding box center [626, 161] width 74 height 12
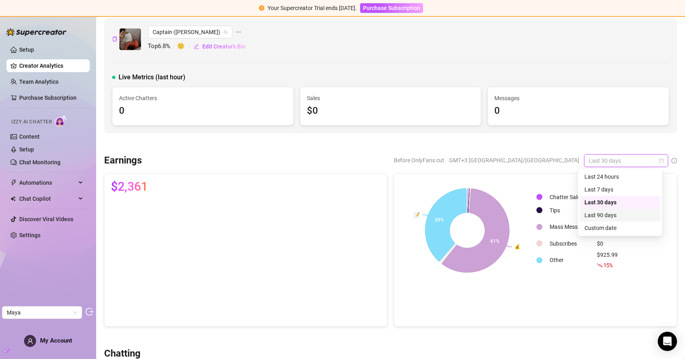
click at [609, 213] on div "Last 90 days" at bounding box center [619, 215] width 71 height 9
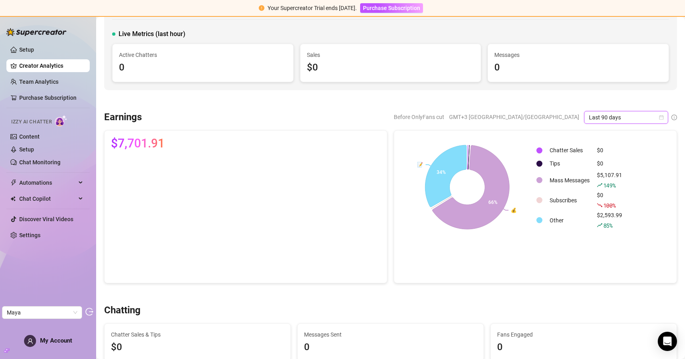
scroll to position [0, 0]
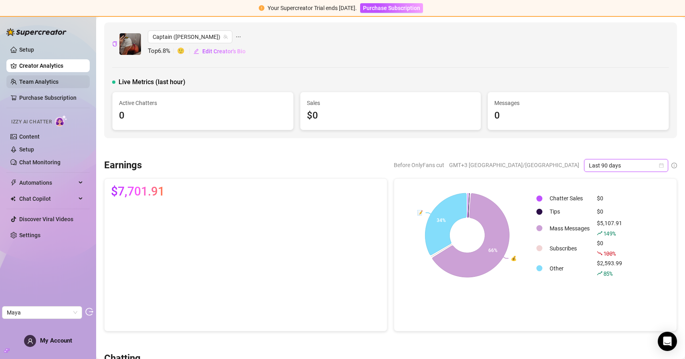
click at [44, 80] on link "Team Analytics" at bounding box center [38, 81] width 39 height 6
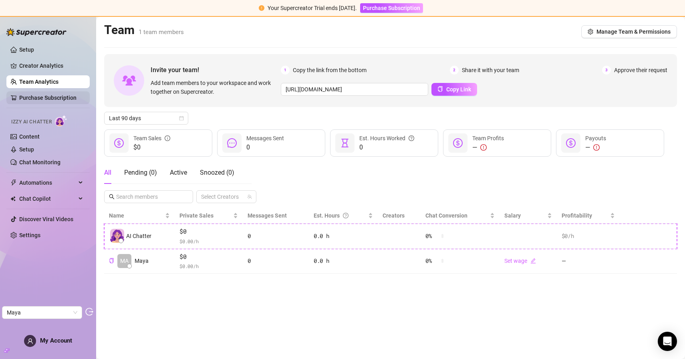
click at [39, 99] on link "Purchase Subscription" at bounding box center [47, 97] width 57 height 6
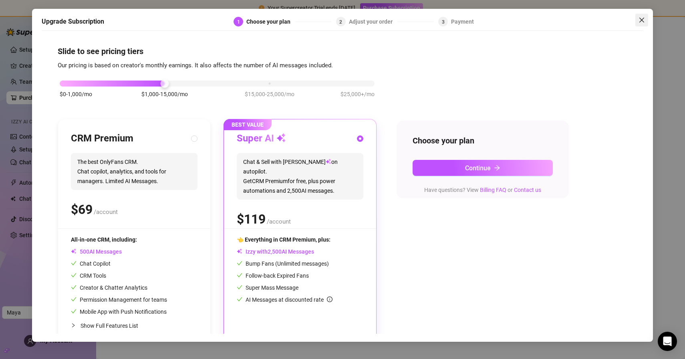
click at [636, 19] on span "Close" at bounding box center [641, 20] width 13 height 6
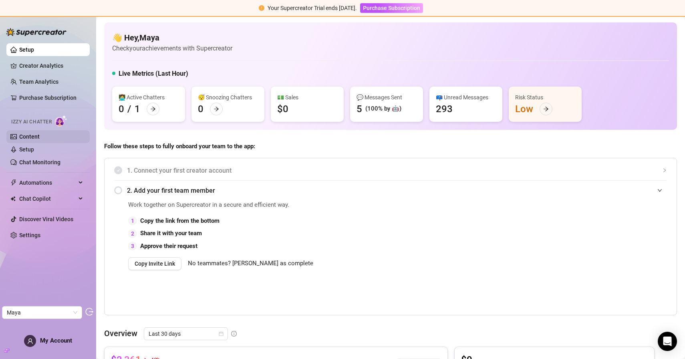
click at [29, 133] on link "Content" at bounding box center [29, 136] width 20 height 6
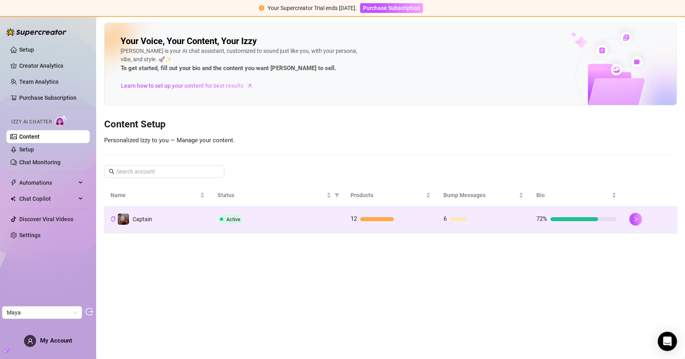
click at [275, 226] on td "Active" at bounding box center [277, 219] width 133 height 26
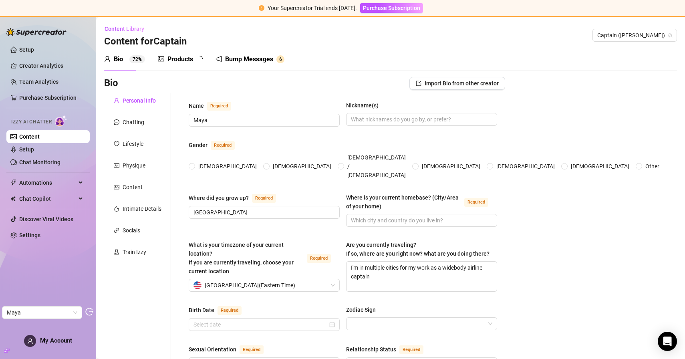
radio input "true"
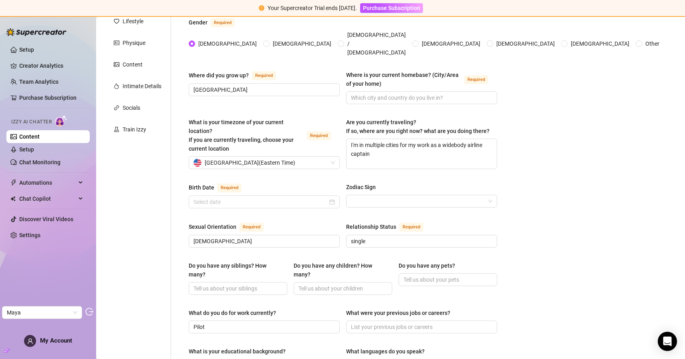
scroll to position [178, 0]
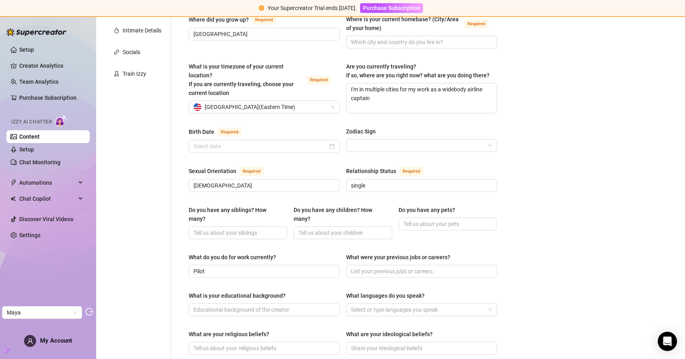
click at [228, 128] on span "Required" at bounding box center [229, 132] width 24 height 9
click at [228, 142] on input "Birth Date Required" at bounding box center [260, 146] width 134 height 9
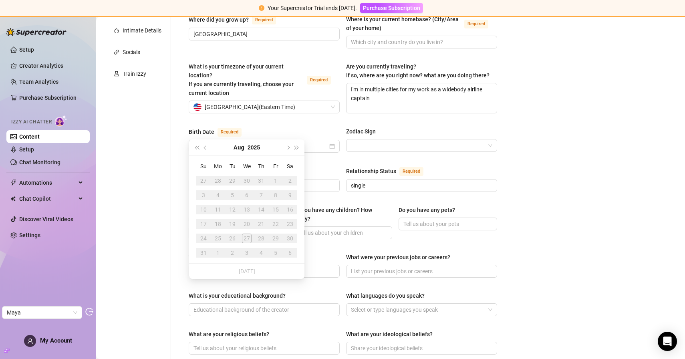
click at [259, 111] on div "Name Required Maya Nickname(s) Gender Required [DEMOGRAPHIC_DATA] [DEMOGRAPHIC_…" at bounding box center [343, 255] width 308 height 664
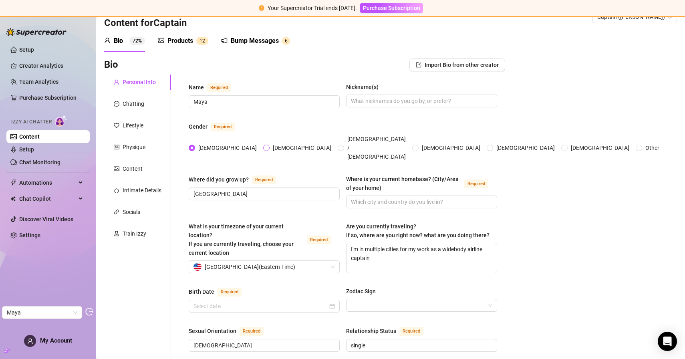
scroll to position [0, 0]
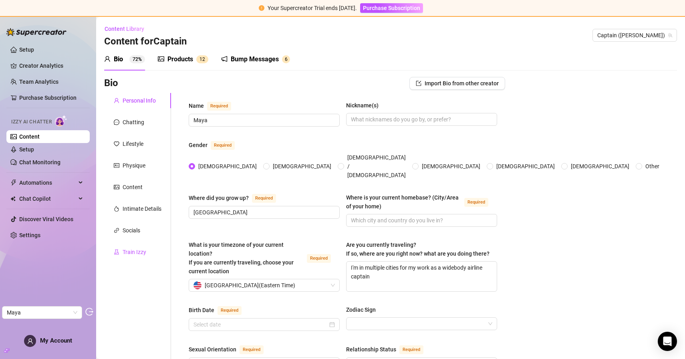
click at [137, 253] on div "Train Izzy" at bounding box center [135, 251] width 24 height 9
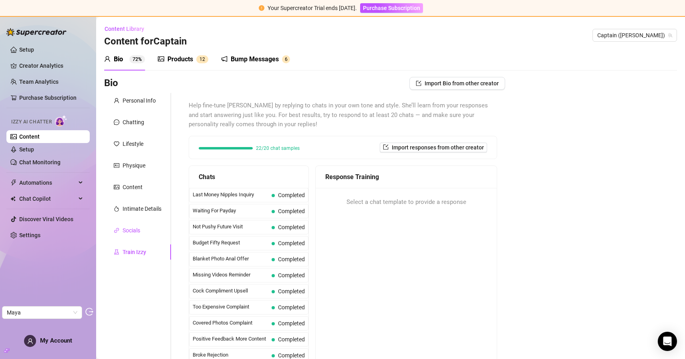
click at [129, 230] on div "Socials" at bounding box center [132, 230] width 18 height 9
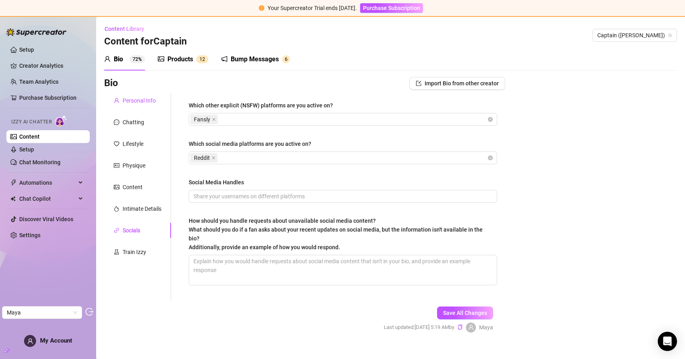
click at [136, 103] on div "Personal Info" at bounding box center [139, 100] width 33 height 9
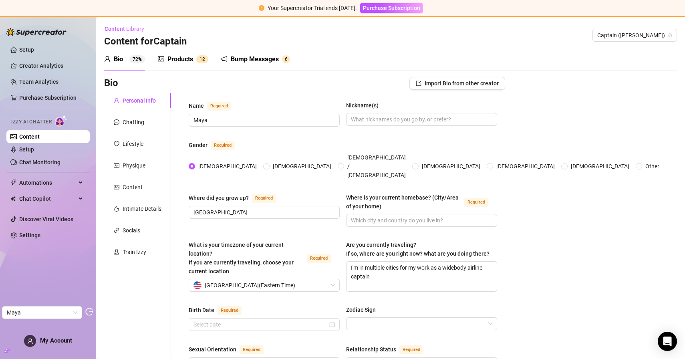
click at [169, 58] on div "Products" at bounding box center [180, 59] width 26 height 10
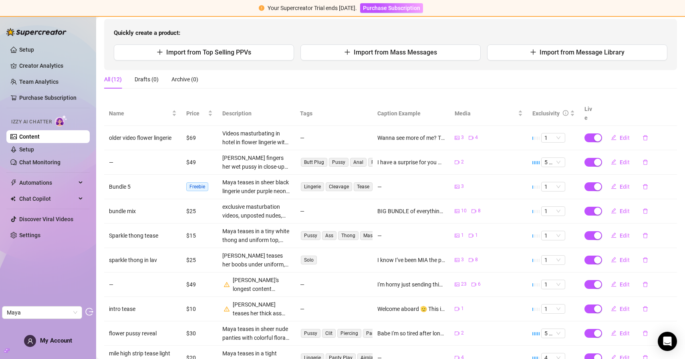
scroll to position [102, 0]
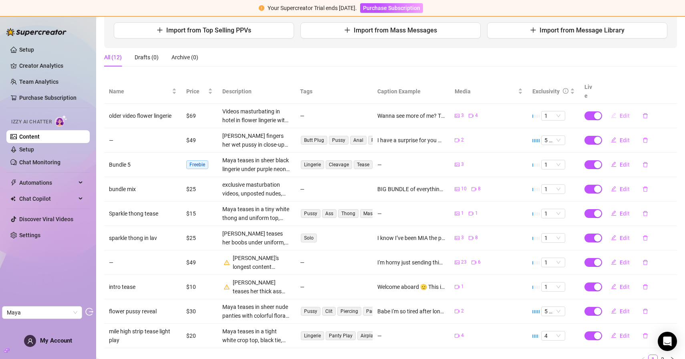
click at [619, 113] on span "Edit" at bounding box center [624, 116] width 10 height 6
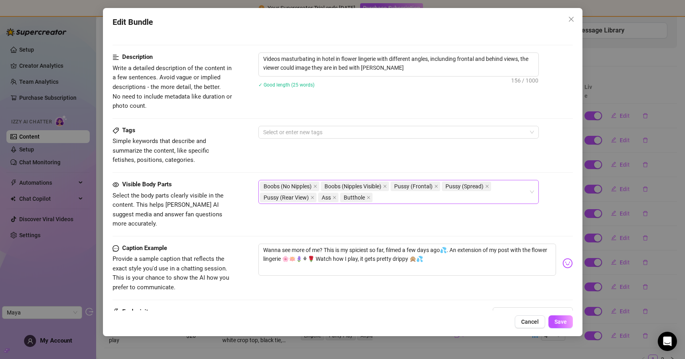
scroll to position [465, 0]
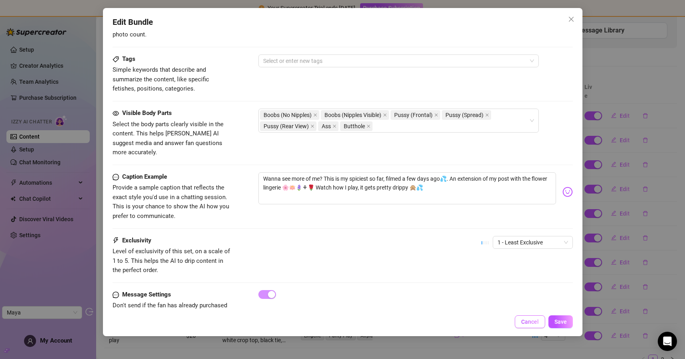
click at [522, 320] on span "Cancel" at bounding box center [530, 321] width 18 height 6
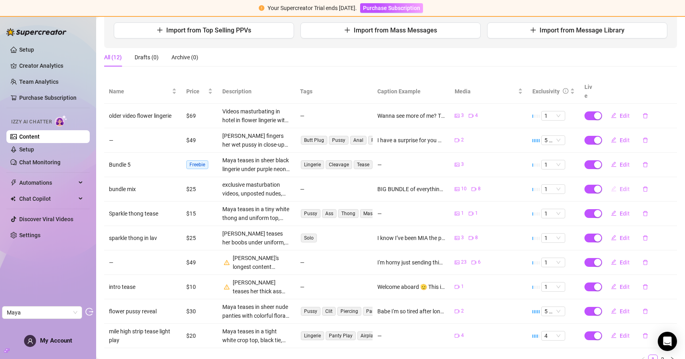
click at [619, 186] on span "Edit" at bounding box center [624, 189] width 10 height 6
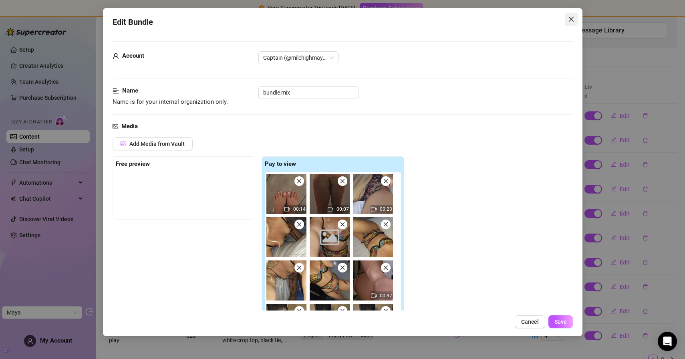
click at [571, 16] on button "Close" at bounding box center [571, 19] width 13 height 13
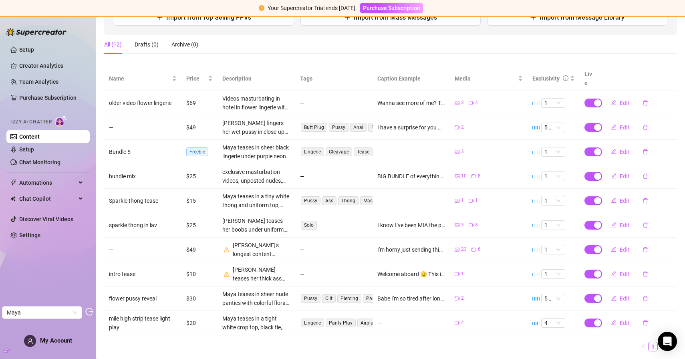
scroll to position [129, 0]
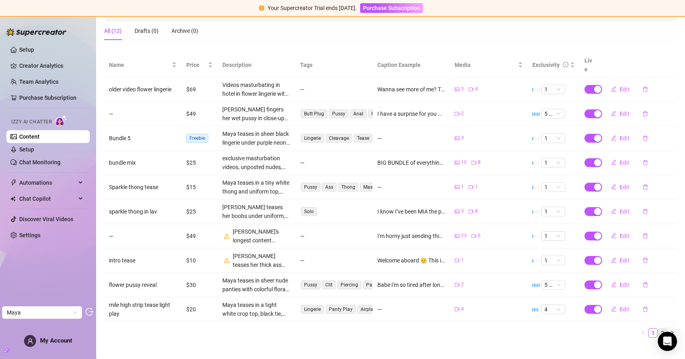
click at [658, 328] on link "2" at bounding box center [662, 332] width 9 height 9
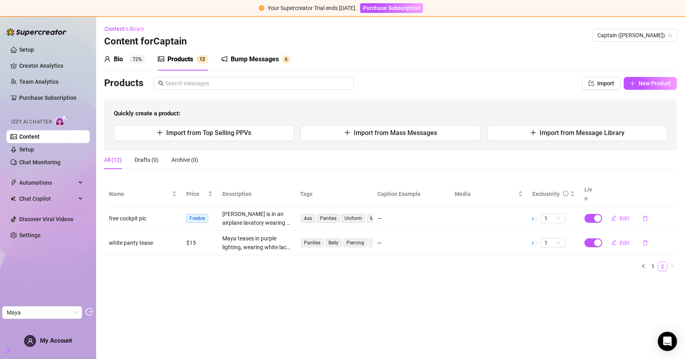
scroll to position [0, 0]
click at [612, 215] on icon "edit" at bounding box center [614, 218] width 6 height 6
type textarea "Type your message here..."
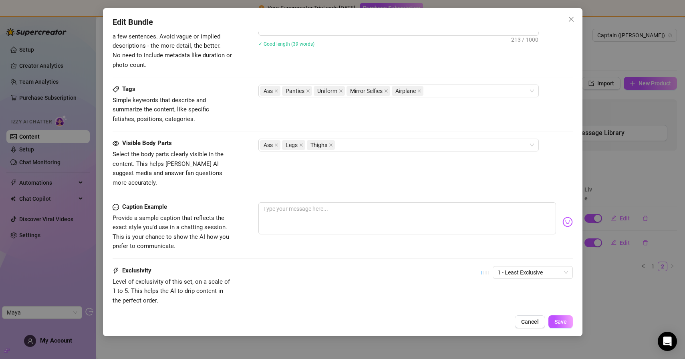
scroll to position [291, 0]
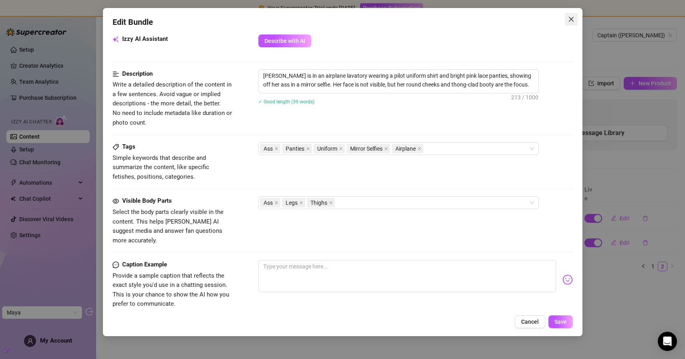
click at [571, 19] on icon "close" at bounding box center [571, 19] width 6 height 6
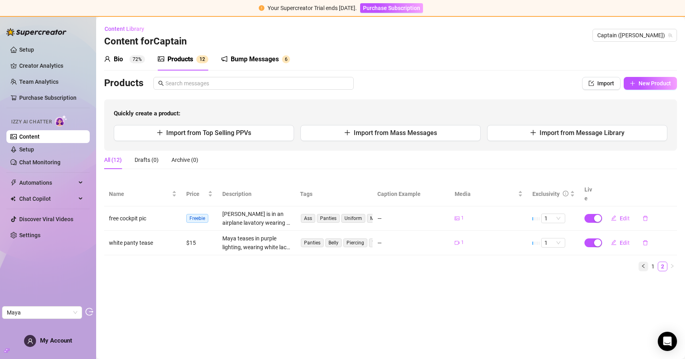
click at [641, 263] on icon "left" at bounding box center [643, 265] width 5 height 5
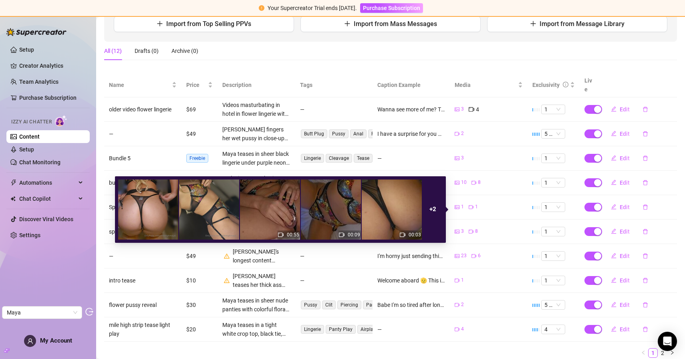
scroll to position [129, 0]
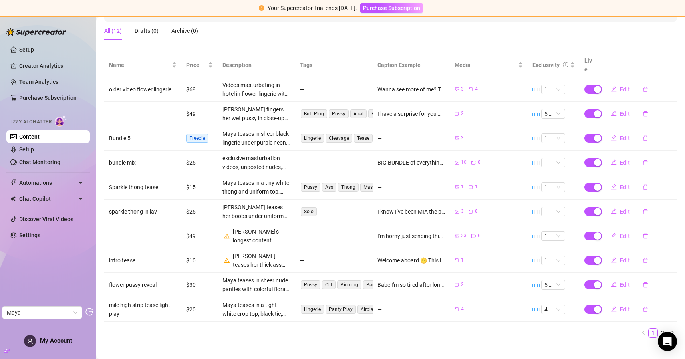
click at [34, 133] on link "Content" at bounding box center [29, 136] width 20 height 6
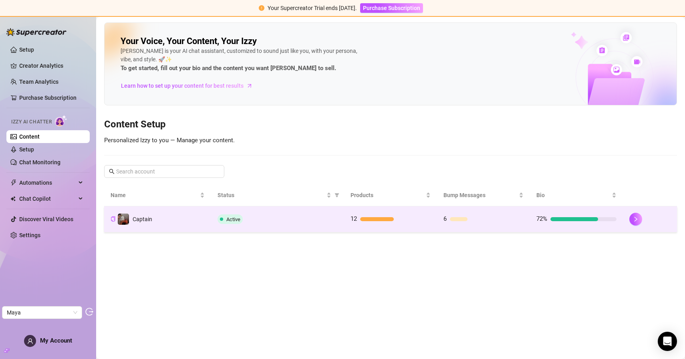
click at [165, 218] on td "Captain" at bounding box center [157, 219] width 107 height 26
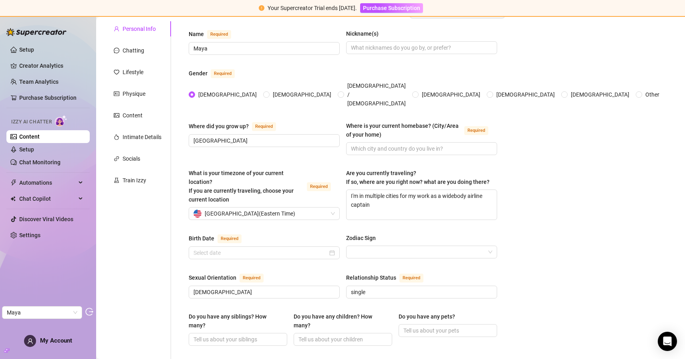
scroll to position [62, 0]
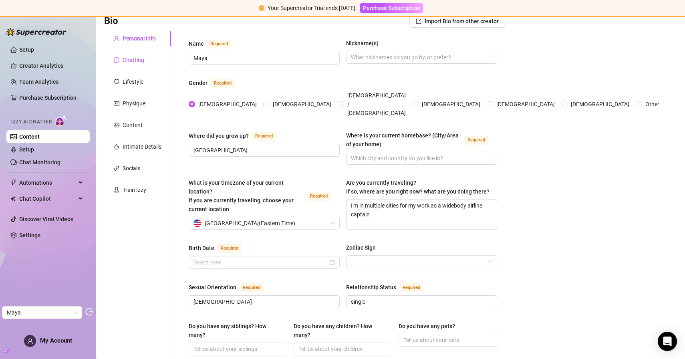
click at [137, 58] on div "Chatting" at bounding box center [134, 60] width 22 height 9
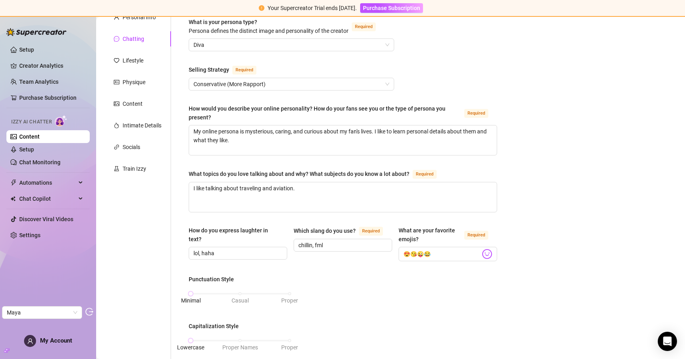
scroll to position [41, 0]
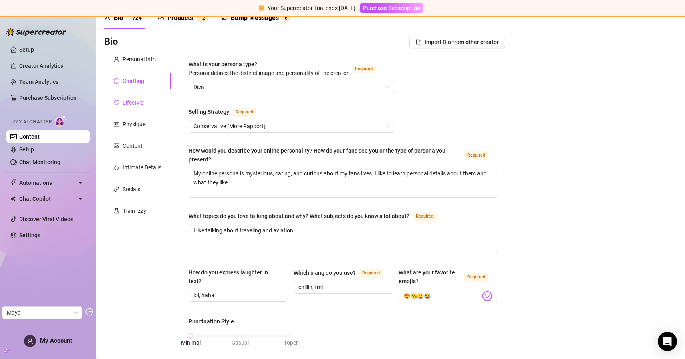
click at [133, 107] on div "Lifestyle" at bounding box center [133, 102] width 21 height 9
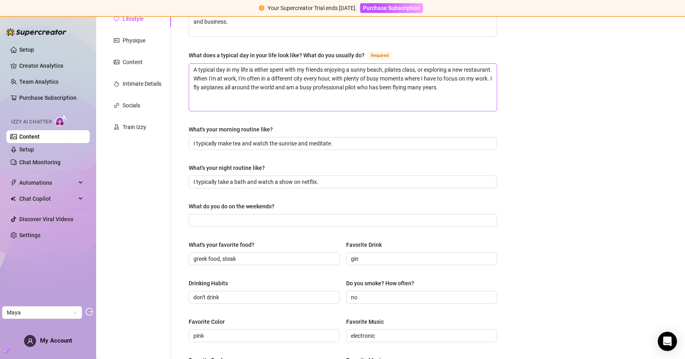
scroll to position [0, 0]
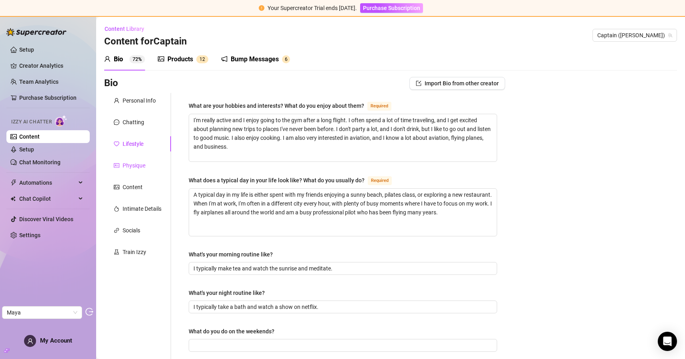
click at [132, 163] on div "Physique" at bounding box center [134, 165] width 23 height 9
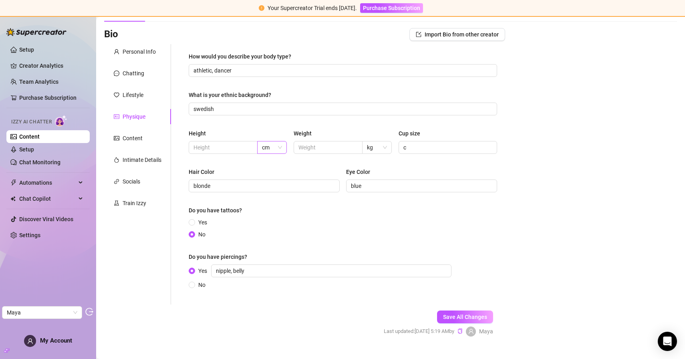
scroll to position [60, 0]
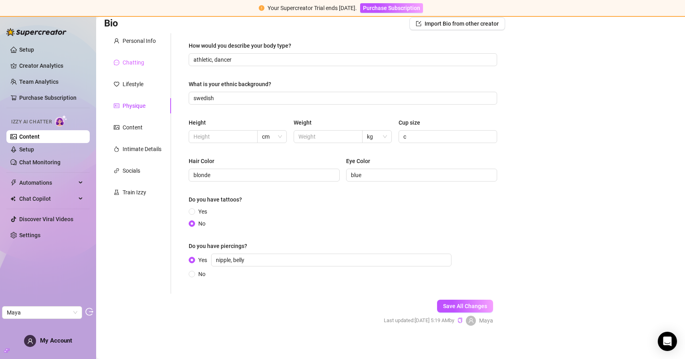
click at [128, 56] on div "Chatting" at bounding box center [137, 62] width 67 height 15
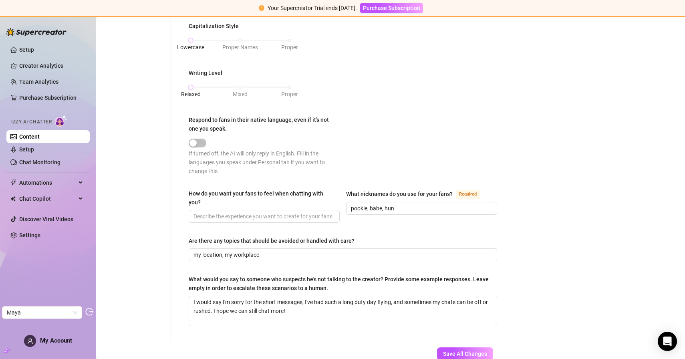
scroll to position [385, 0]
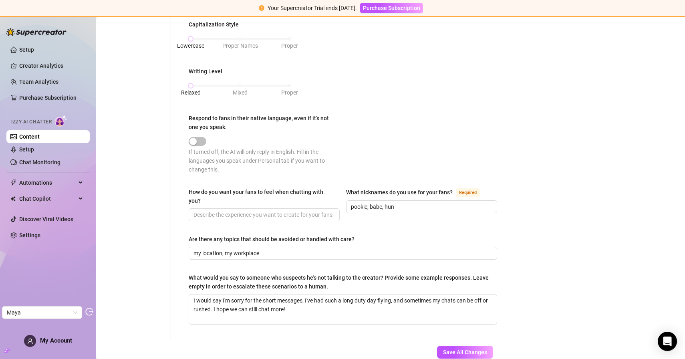
click at [189, 187] on div "How do you want your fans to feel when chatting with you?" at bounding box center [261, 196] width 145 height 18
click at [193, 210] on input "How do you want your fans to feel when chatting with you?" at bounding box center [263, 214] width 140 height 9
click at [189, 187] on div "How do you want your fans to feel when chatting with you?" at bounding box center [261, 196] width 145 height 18
click at [193, 210] on input "How do you want your fans to feel when chatting with you?" at bounding box center [263, 214] width 140 height 9
click at [189, 187] on div "How do you want your fans to feel when chatting with you?" at bounding box center [261, 196] width 145 height 18
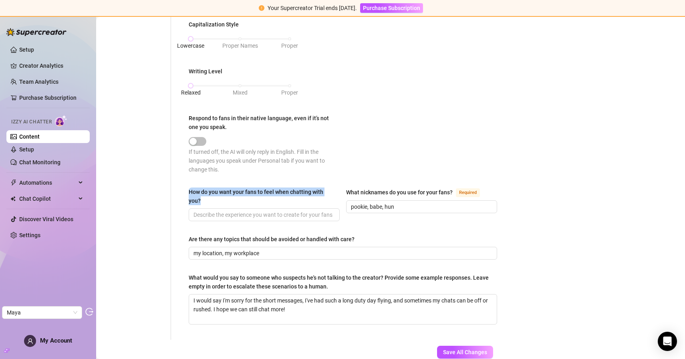
click at [193, 210] on input "How do you want your fans to feel when chatting with you?" at bounding box center [263, 214] width 140 height 9
click at [192, 189] on div "How do you want your fans to feel when chatting with you?" at bounding box center [261, 196] width 145 height 18
click at [193, 210] on input "How do you want your fans to feel when chatting with you?" at bounding box center [263, 214] width 140 height 9
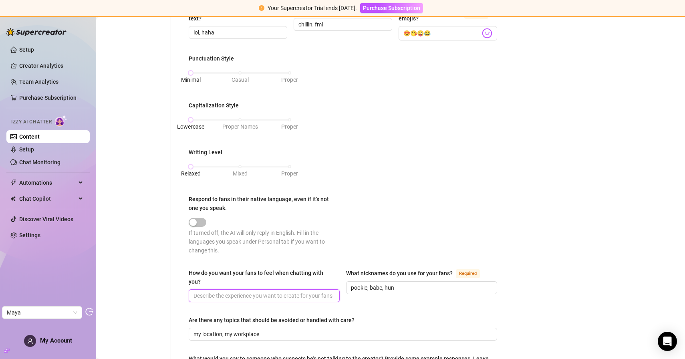
scroll to position [0, 0]
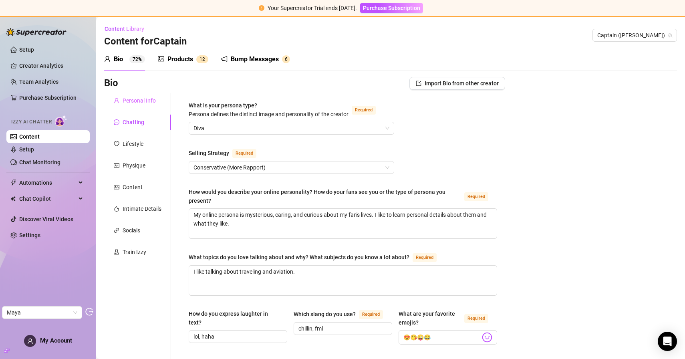
drag, startPoint x: 123, startPoint y: 92, endPoint x: 126, endPoint y: 100, distance: 8.4
click at [126, 100] on div "Personal Info" at bounding box center [139, 100] width 33 height 9
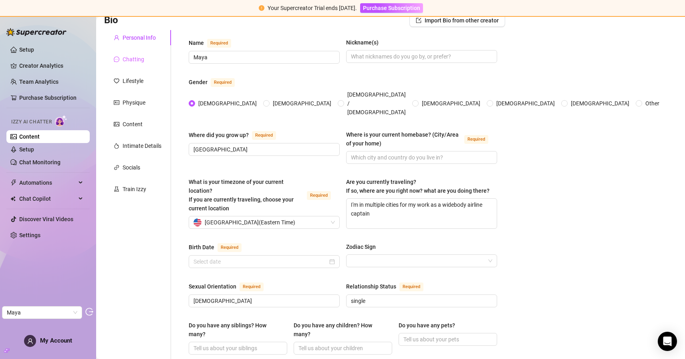
scroll to position [54, 0]
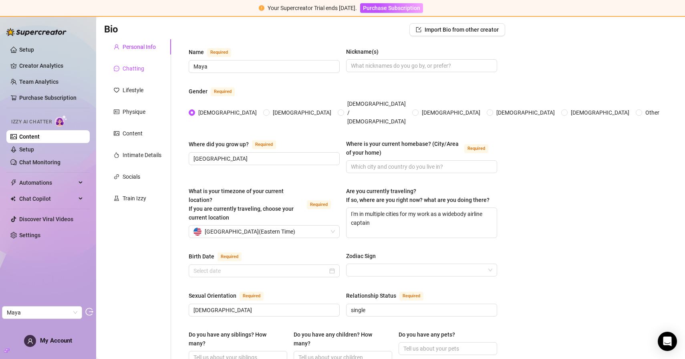
click at [133, 66] on div "Chatting" at bounding box center [134, 68] width 22 height 9
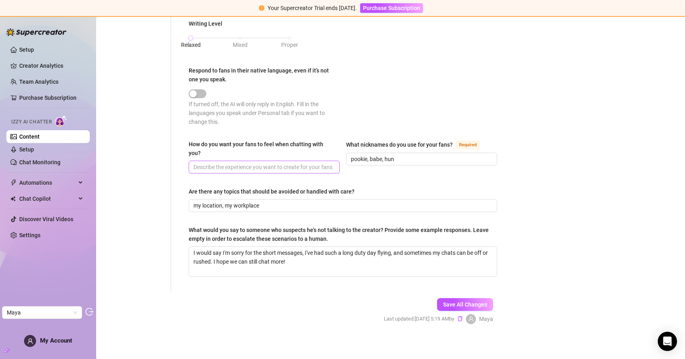
scroll to position [435, 0]
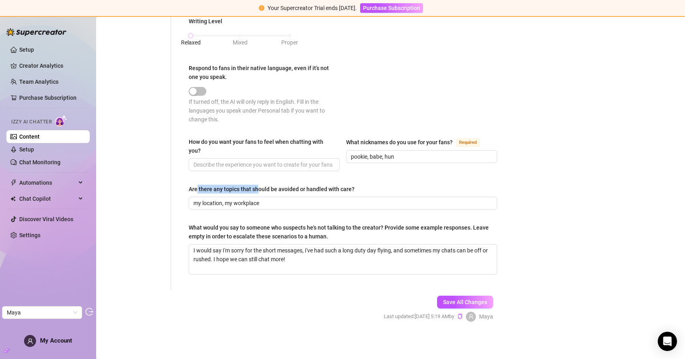
drag, startPoint x: 196, startPoint y: 187, endPoint x: 256, endPoint y: 192, distance: 60.2
click at [256, 192] on div "Are there any topics that should be avoided or handled with care?" at bounding box center [272, 189] width 166 height 9
click at [257, 192] on div "Are there any topics that should be avoided or handled with care?" at bounding box center [272, 189] width 166 height 9
click at [257, 199] on input "my location, my workplace" at bounding box center [341, 203] width 297 height 9
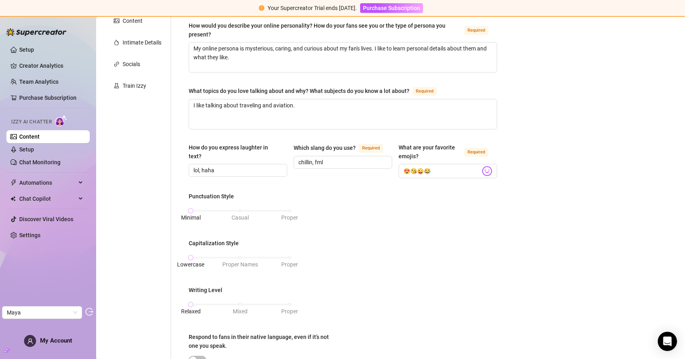
scroll to position [0, 0]
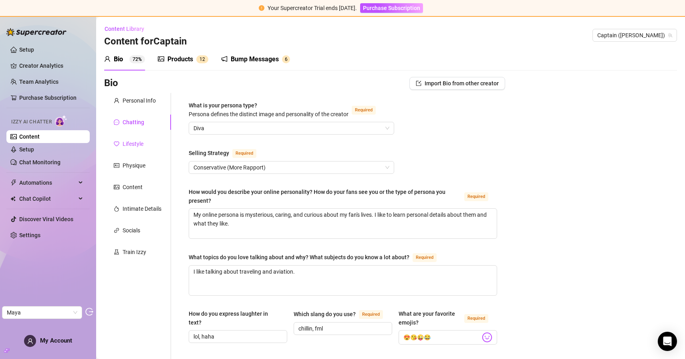
click at [134, 143] on div "Lifestyle" at bounding box center [133, 143] width 21 height 9
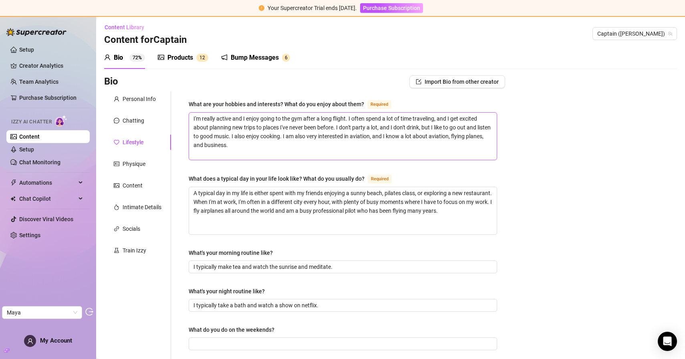
scroll to position [0, 0]
click at [146, 161] on div "Physique" at bounding box center [137, 164] width 67 height 15
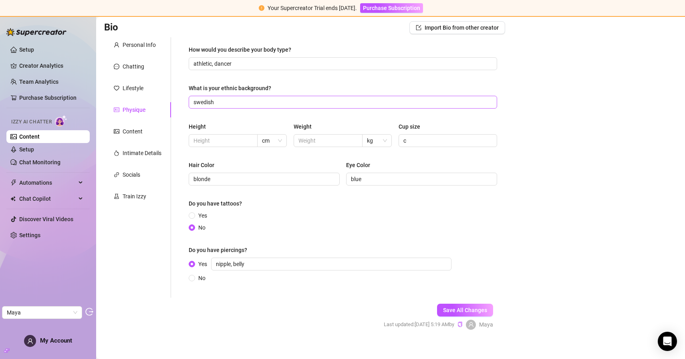
scroll to position [64, 0]
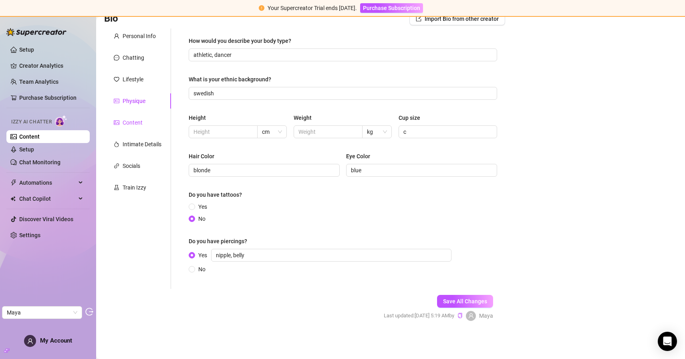
click at [132, 121] on div "Content" at bounding box center [133, 122] width 20 height 9
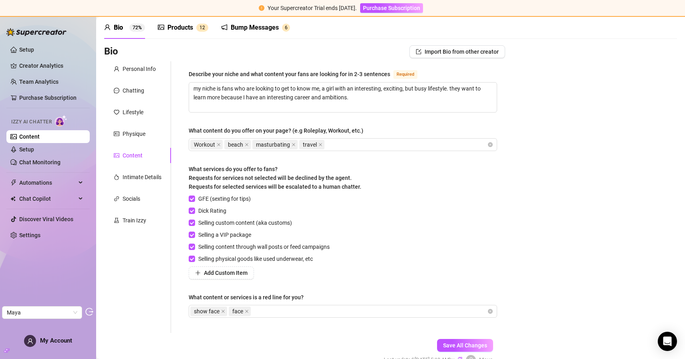
scroll to position [28, 0]
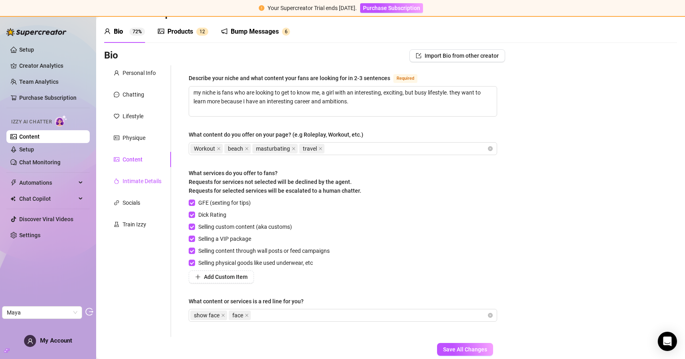
click at [136, 184] on div "Intimate Details" at bounding box center [142, 181] width 39 height 9
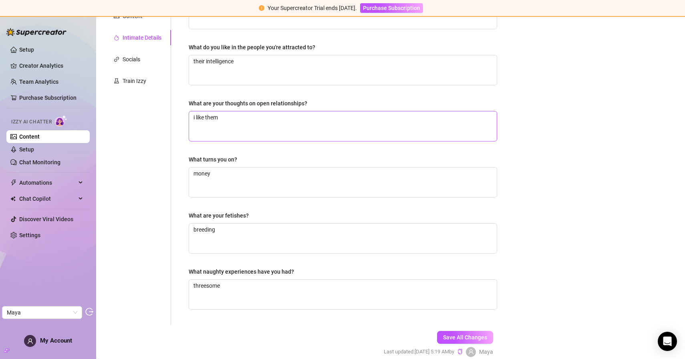
scroll to position [207, 0]
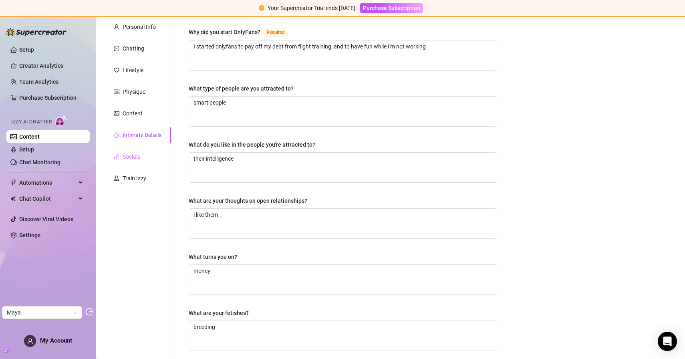
click at [141, 155] on div "Socials" at bounding box center [137, 156] width 67 height 15
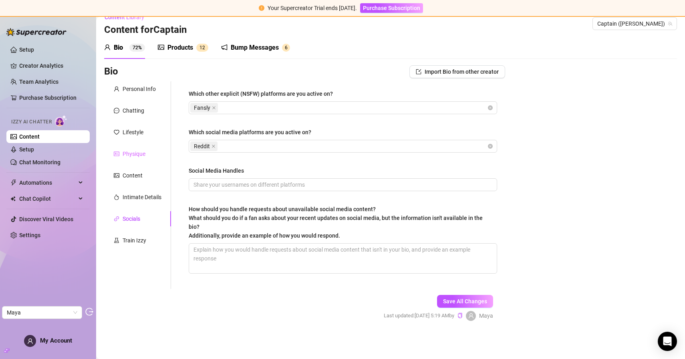
scroll to position [12, 0]
click at [118, 244] on div at bounding box center [117, 240] width 6 height 9
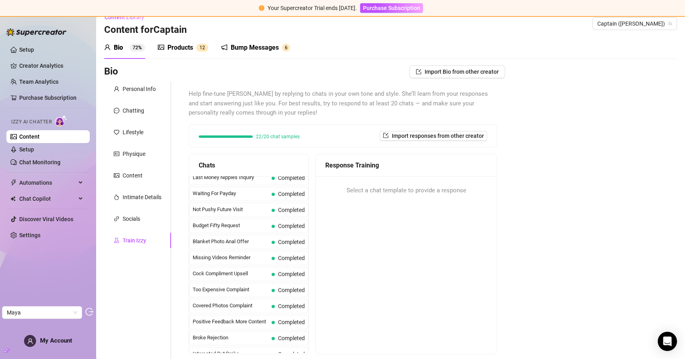
scroll to position [0, 0]
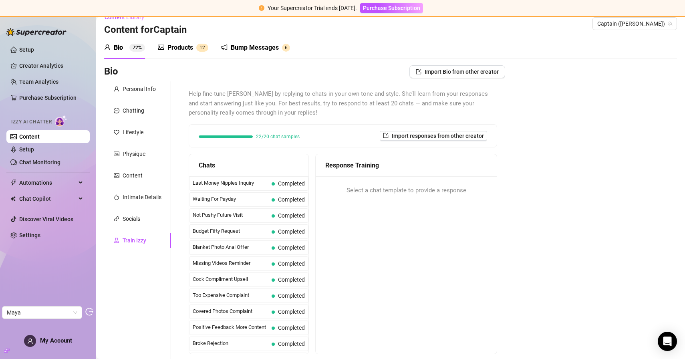
click at [191, 47] on div "Products" at bounding box center [180, 48] width 26 height 10
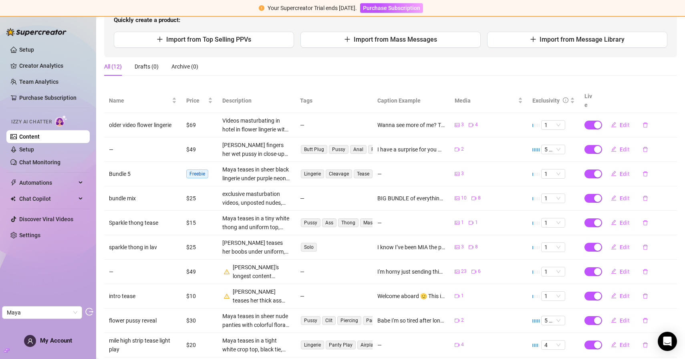
scroll to position [129, 0]
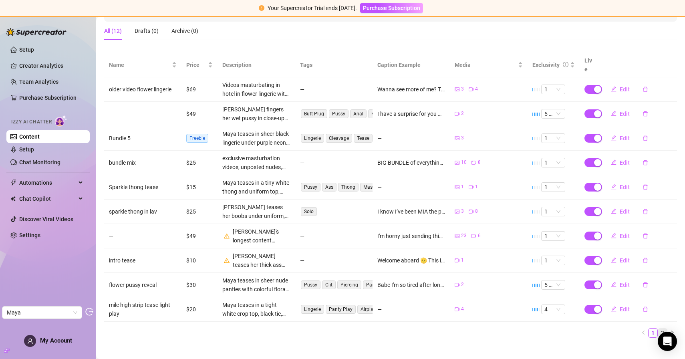
click at [658, 328] on link "2" at bounding box center [662, 332] width 9 height 9
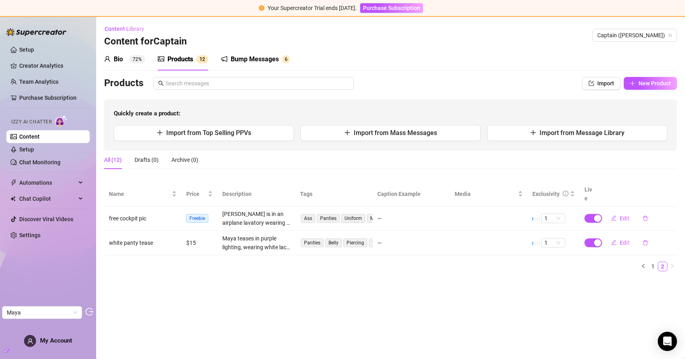
scroll to position [0, 0]
click at [642, 263] on icon "left" at bounding box center [643, 265] width 5 height 5
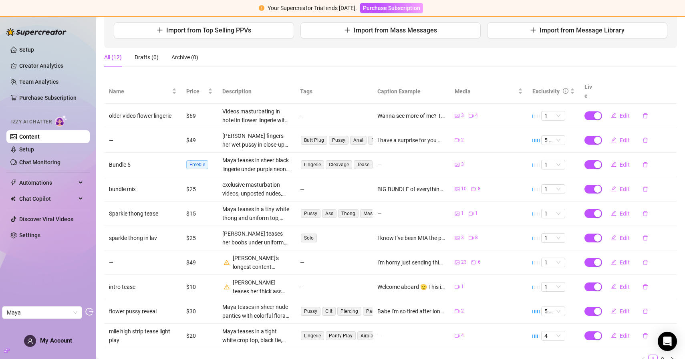
scroll to position [129, 0]
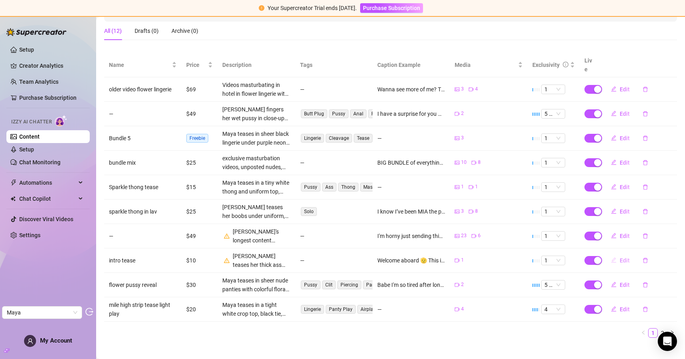
click at [619, 257] on span "Edit" at bounding box center [624, 260] width 10 height 6
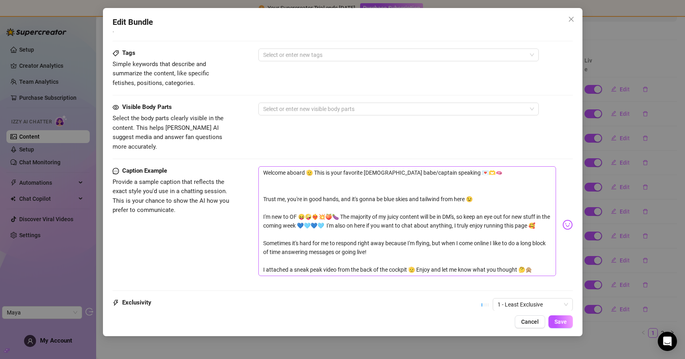
scroll to position [357, 0]
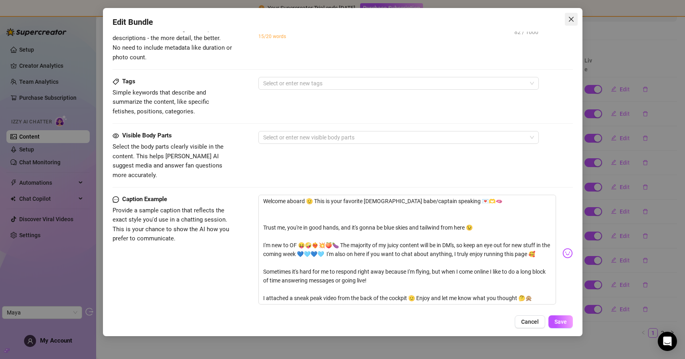
click at [572, 19] on icon "close" at bounding box center [571, 19] width 6 height 6
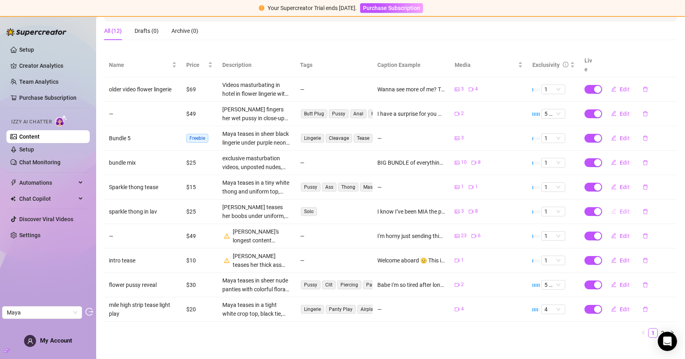
click at [613, 205] on button "Edit" at bounding box center [620, 211] width 32 height 13
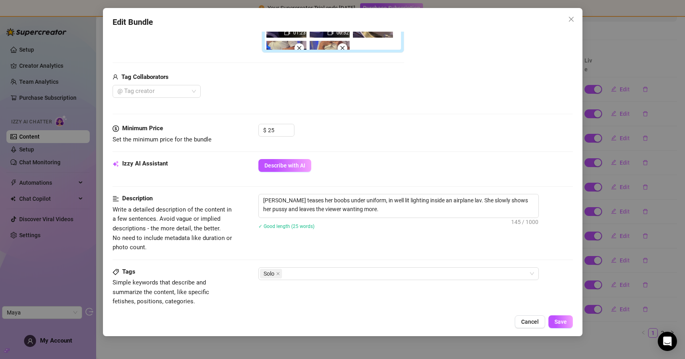
scroll to position [370, 0]
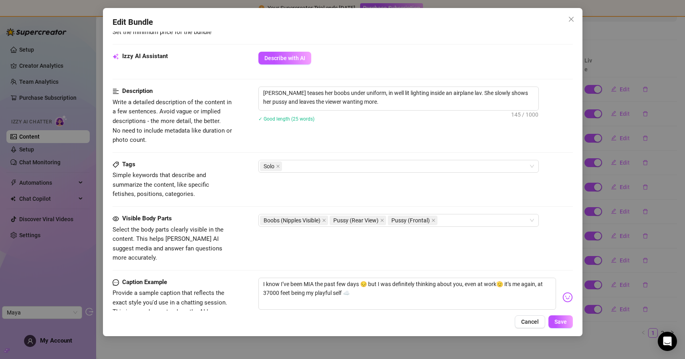
click at [580, 19] on div "Edit Bundle Account Captain (@milehighmaya) Name Name is for your internal orga…" at bounding box center [342, 172] width 479 height 328
click at [573, 18] on icon "close" at bounding box center [571, 19] width 6 height 6
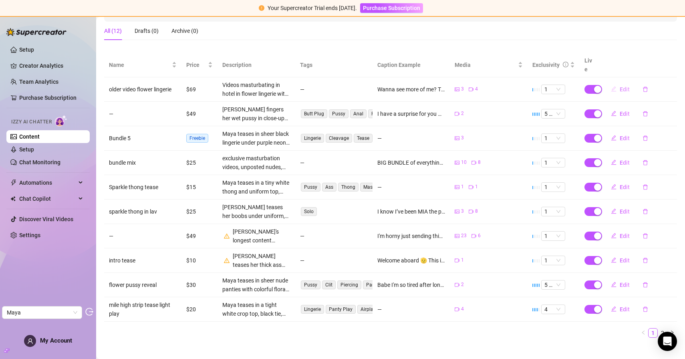
click at [613, 83] on button "Edit" at bounding box center [620, 89] width 32 height 13
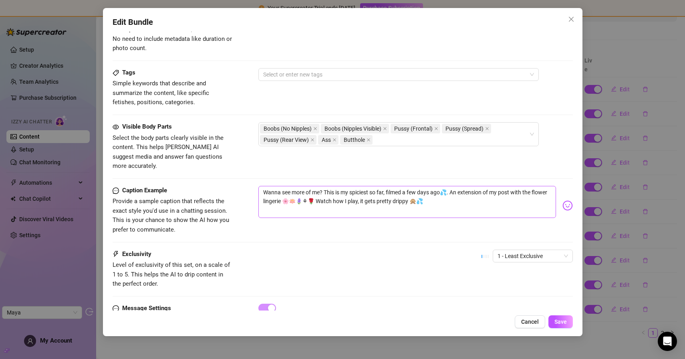
scroll to position [479, 0]
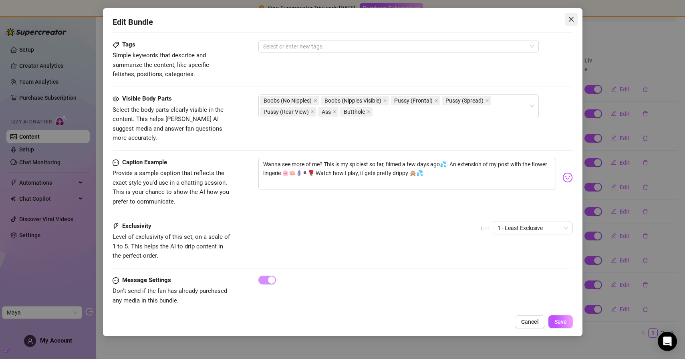
click at [572, 20] on icon "close" at bounding box center [570, 19] width 5 height 5
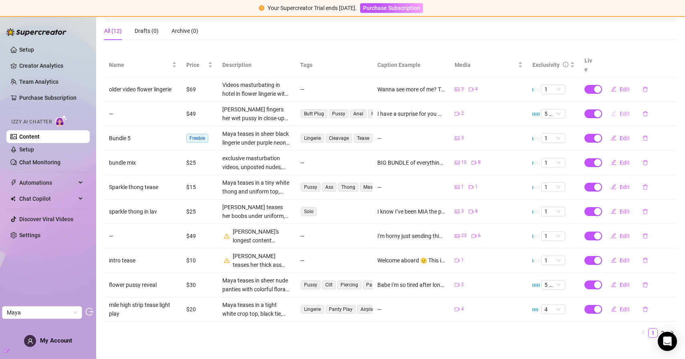
click at [614, 107] on button "Edit" at bounding box center [620, 113] width 32 height 13
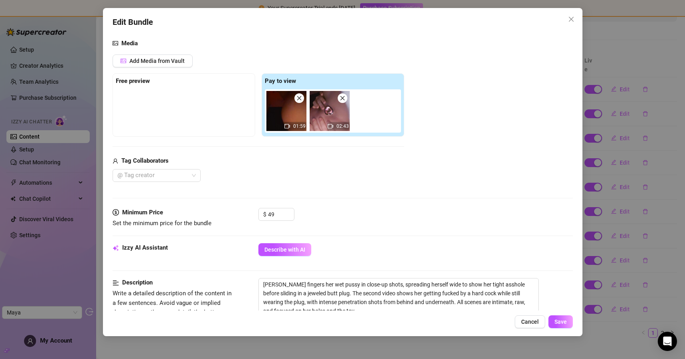
scroll to position [246, 0]
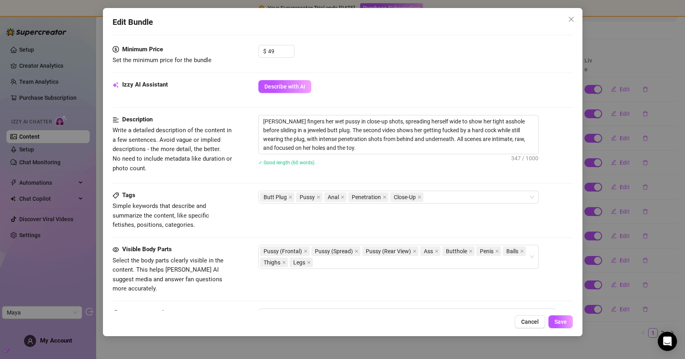
click at [573, 21] on icon "close" at bounding box center [571, 19] width 6 height 6
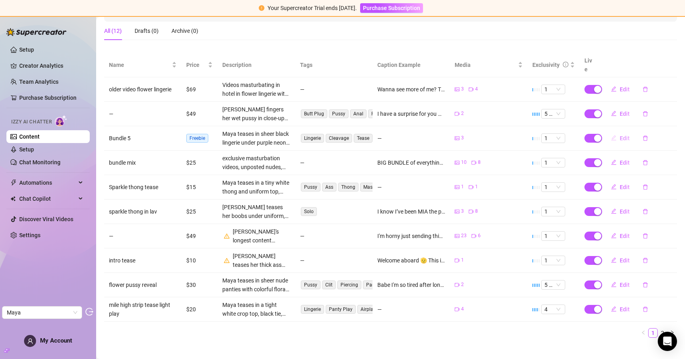
click at [619, 135] on span "Edit" at bounding box center [624, 138] width 10 height 6
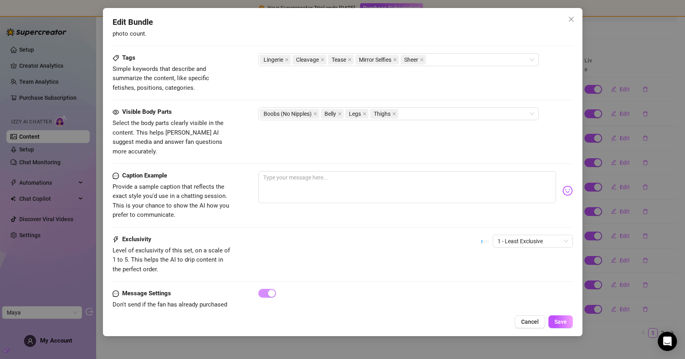
scroll to position [364, 0]
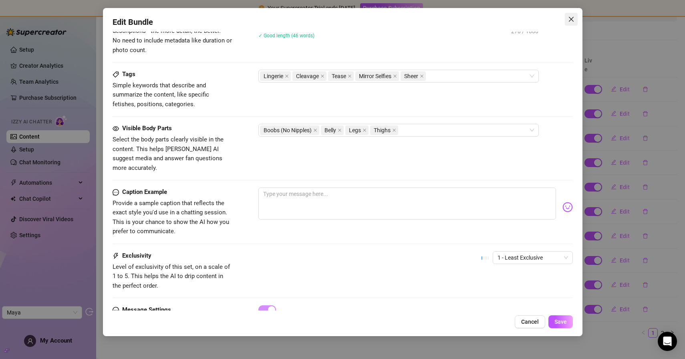
click at [571, 22] on icon "close" at bounding box center [571, 19] width 6 height 6
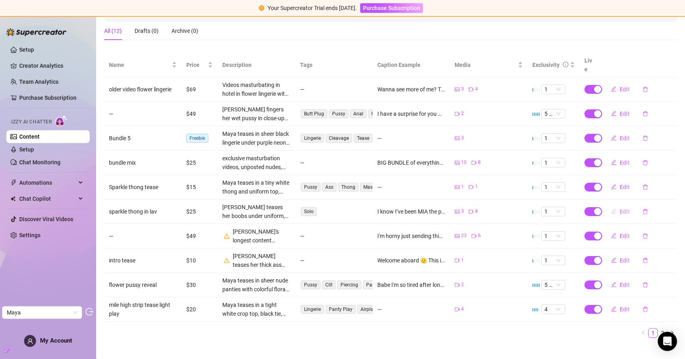
click at [613, 207] on button "Edit" at bounding box center [620, 211] width 32 height 13
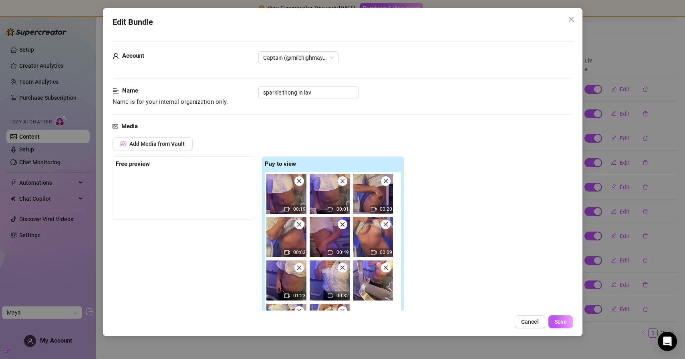
scroll to position [399, 0]
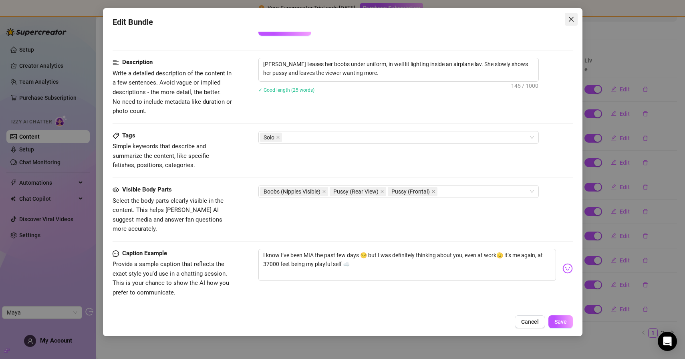
click at [575, 22] on span "Close" at bounding box center [571, 19] width 13 height 6
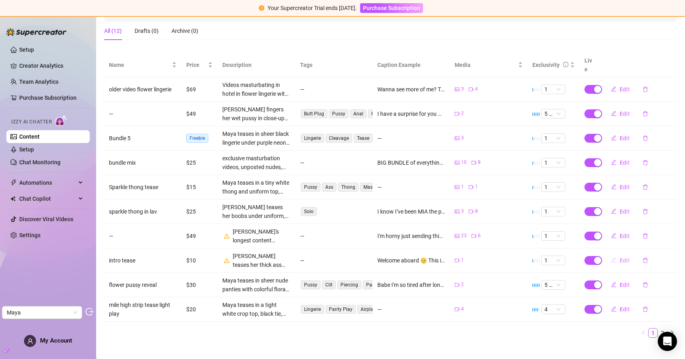
click at [621, 257] on span "Edit" at bounding box center [624, 260] width 10 height 6
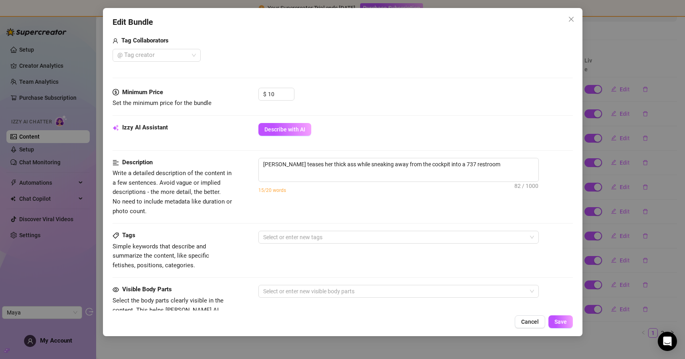
scroll to position [202, 0]
click at [566, 26] on div "Edit Bundle" at bounding box center [343, 22] width 460 height 12
click at [575, 27] on div "Edit Bundle Account Captain (@milehighmaya) Name Name is for your internal orga…" at bounding box center [342, 172] width 479 height 328
drag, startPoint x: 568, startPoint y: 13, endPoint x: 570, endPoint y: 18, distance: 5.0
click at [568, 14] on button "Close" at bounding box center [571, 19] width 13 height 13
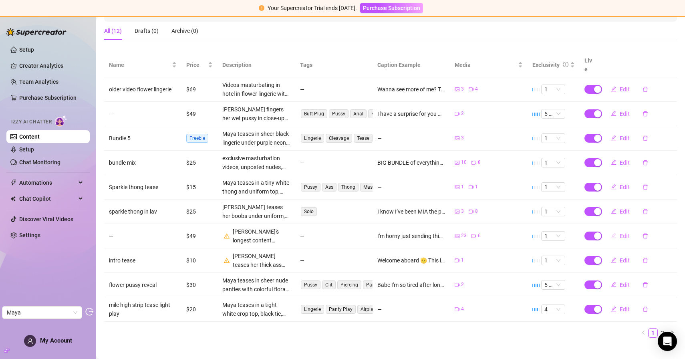
click at [613, 229] on button "Edit" at bounding box center [620, 235] width 32 height 13
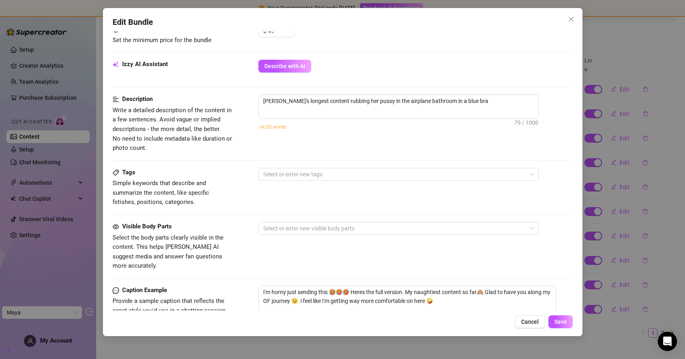
scroll to position [385, 0]
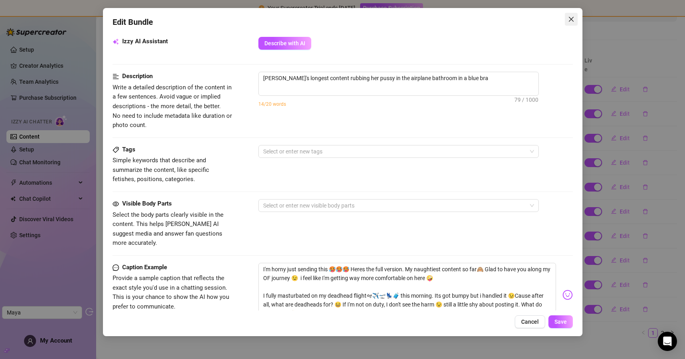
click at [571, 21] on icon "close" at bounding box center [571, 19] width 6 height 6
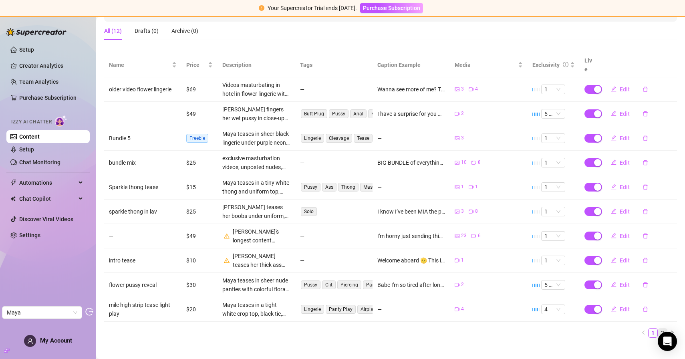
click at [658, 328] on link "2" at bounding box center [662, 332] width 9 height 9
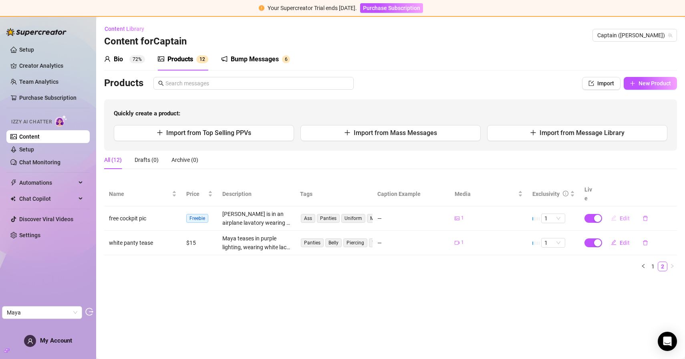
click at [625, 215] on span "Edit" at bounding box center [624, 218] width 10 height 6
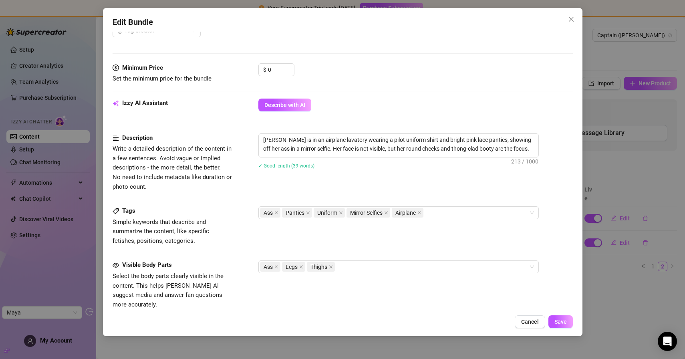
scroll to position [394, 0]
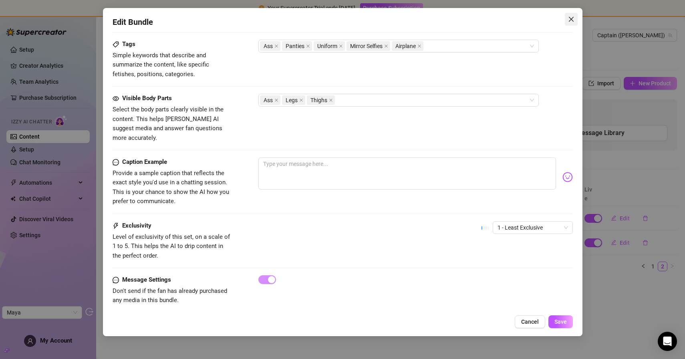
click at [571, 22] on icon "close" at bounding box center [571, 19] width 6 height 6
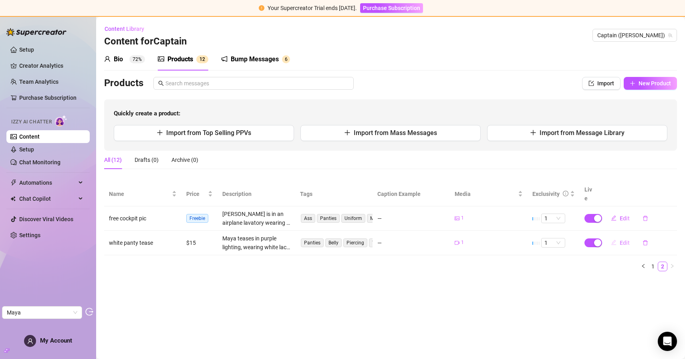
click at [622, 239] on span "Edit" at bounding box center [624, 242] width 10 height 6
type textarea "Type your message here..."
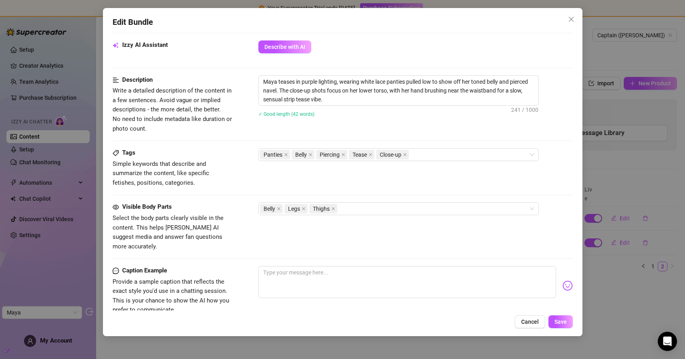
scroll to position [120, 0]
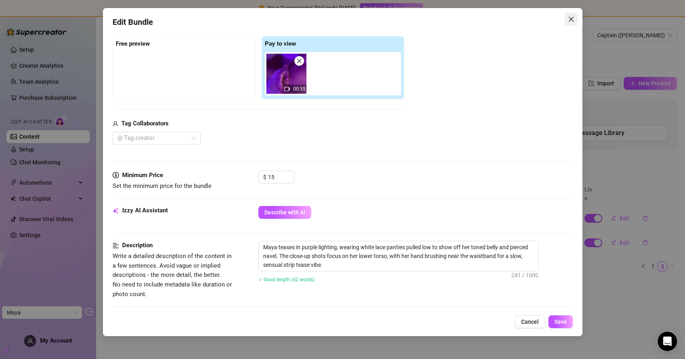
click at [571, 18] on icon "close" at bounding box center [571, 19] width 6 height 6
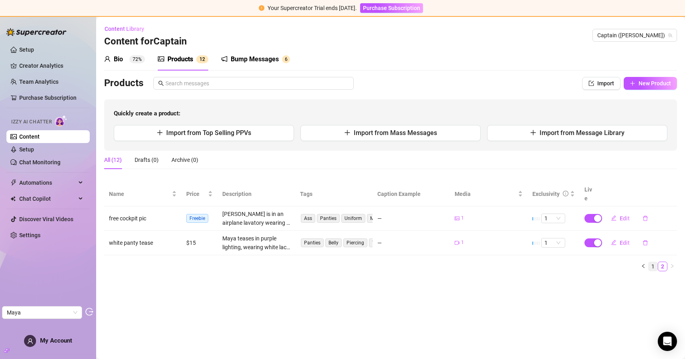
click at [652, 262] on link "1" at bounding box center [652, 266] width 9 height 9
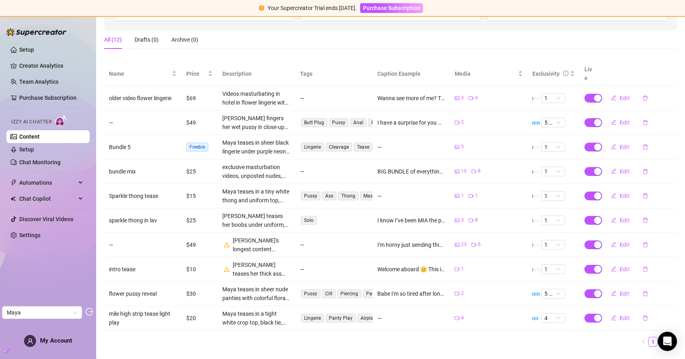
scroll to position [129, 0]
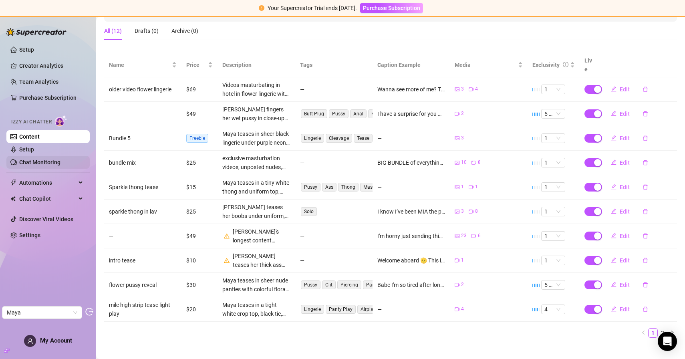
click at [50, 163] on link "Chat Monitoring" at bounding box center [39, 162] width 41 height 6
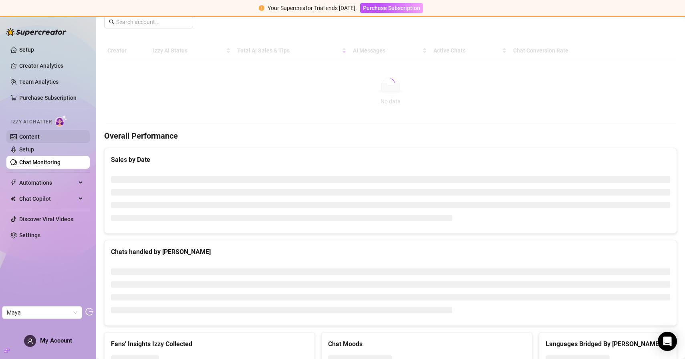
click at [40, 140] on link "Content" at bounding box center [29, 136] width 20 height 6
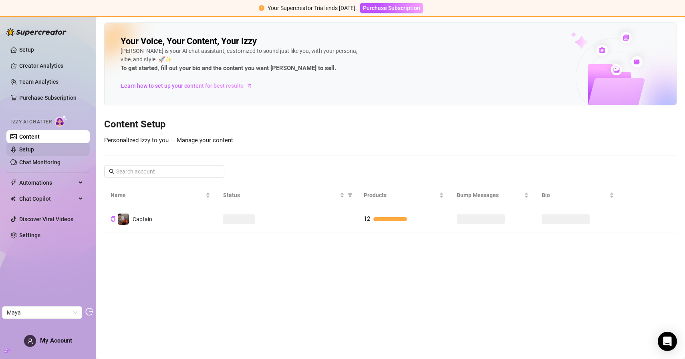
click at [34, 150] on link "Setup" at bounding box center [26, 149] width 15 height 6
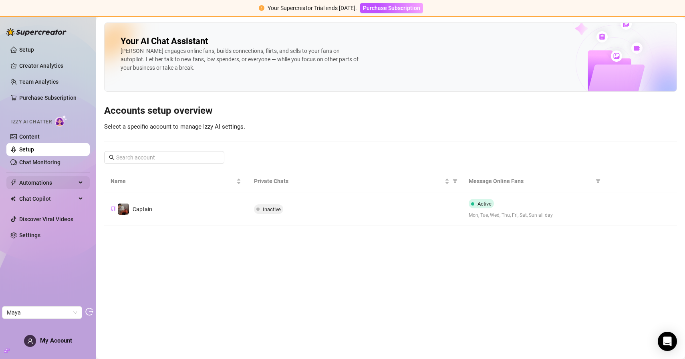
click at [53, 185] on span "Automations" at bounding box center [47, 182] width 57 height 13
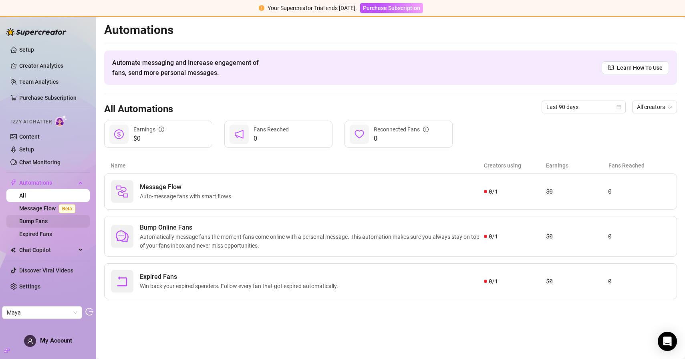
click at [43, 223] on link "Bump Fans" at bounding box center [33, 221] width 28 height 6
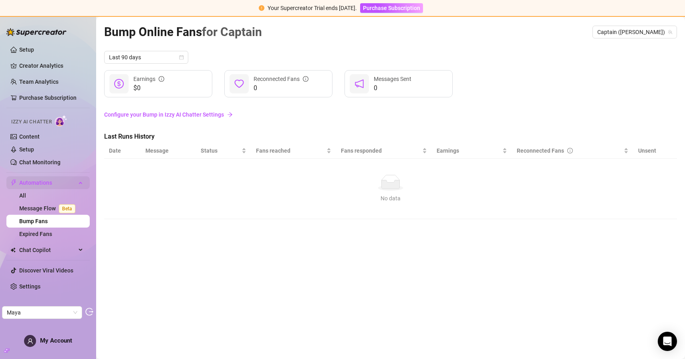
click at [40, 181] on span "Automations" at bounding box center [47, 182] width 57 height 13
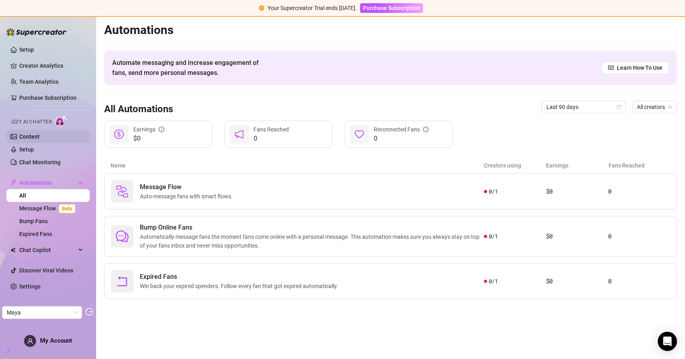
click at [36, 133] on link "Content" at bounding box center [29, 136] width 20 height 6
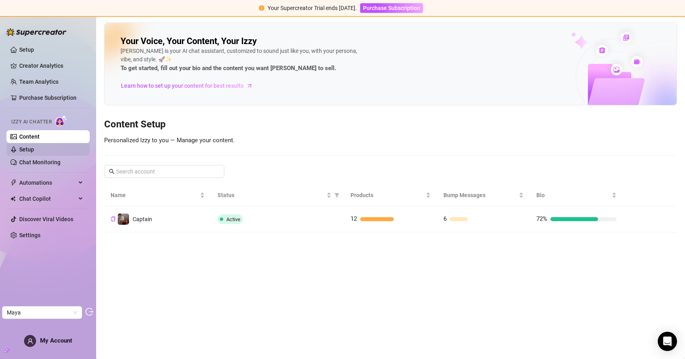
click at [34, 151] on link "Setup" at bounding box center [26, 149] width 15 height 6
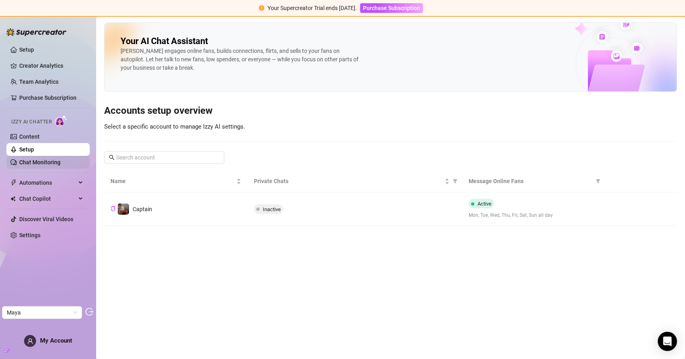
click at [46, 162] on link "Chat Monitoring" at bounding box center [39, 162] width 41 height 6
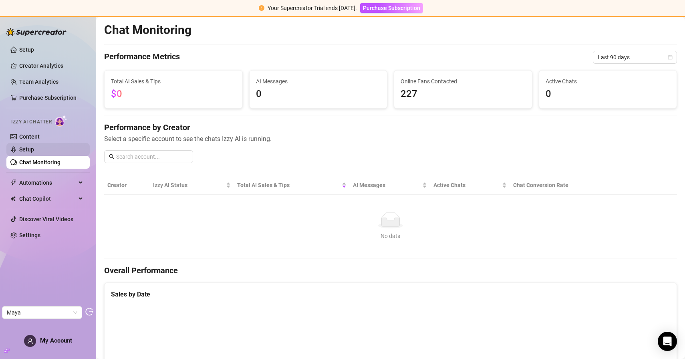
click at [48, 155] on ul "Content Setup Chat Monitoring" at bounding box center [47, 149] width 83 height 38
click at [36, 183] on span "Automations" at bounding box center [47, 182] width 57 height 13
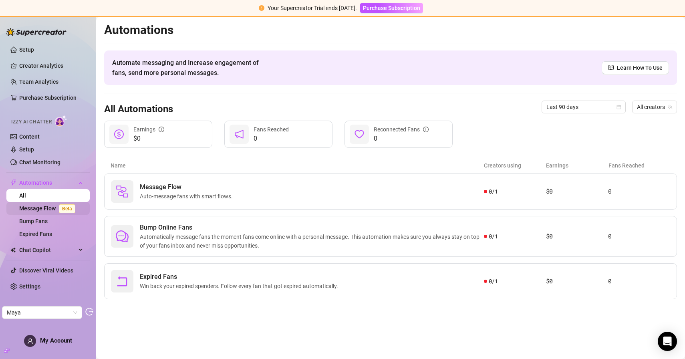
click at [43, 205] on link "Message Flow Beta" at bounding box center [48, 208] width 59 height 6
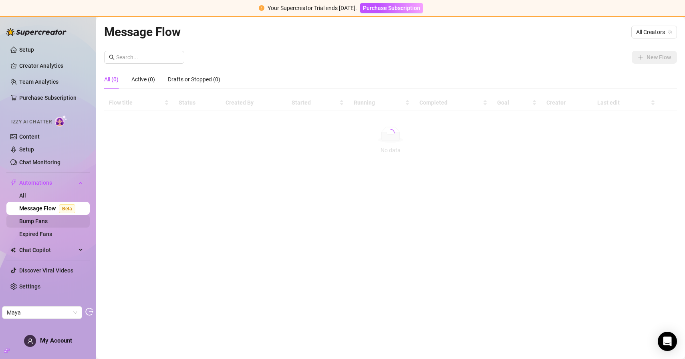
click at [43, 223] on link "Bump Fans" at bounding box center [33, 221] width 28 height 6
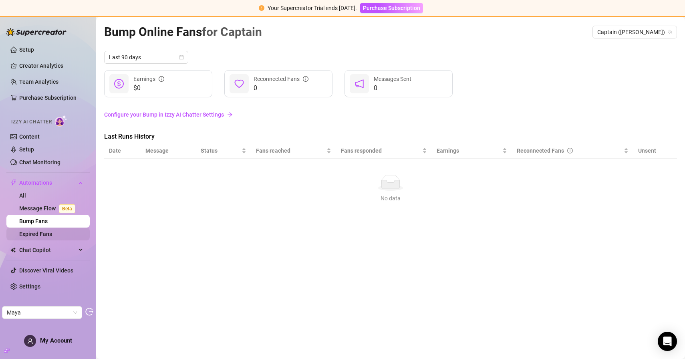
click at [44, 233] on link "Expired Fans" at bounding box center [35, 234] width 33 height 6
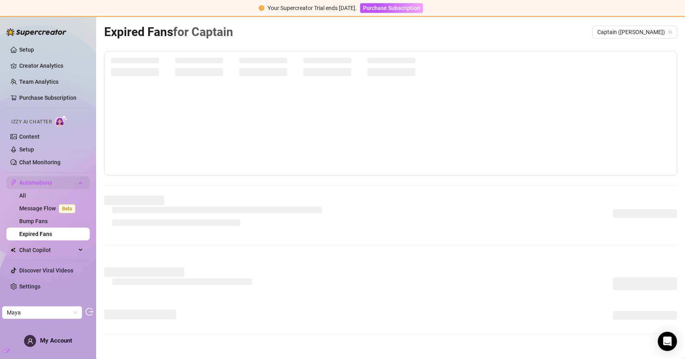
click at [45, 185] on span "Automations" at bounding box center [47, 182] width 57 height 13
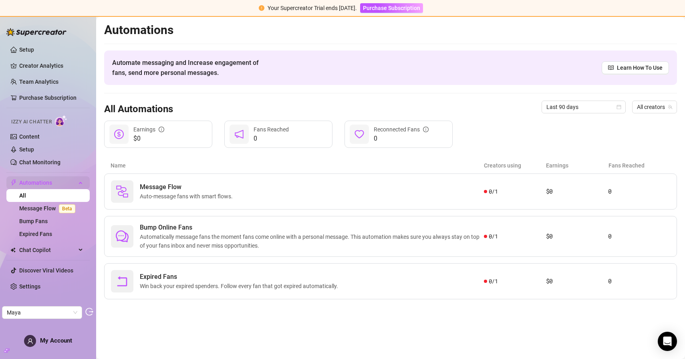
click at [46, 182] on span "Automations" at bounding box center [47, 182] width 57 height 13
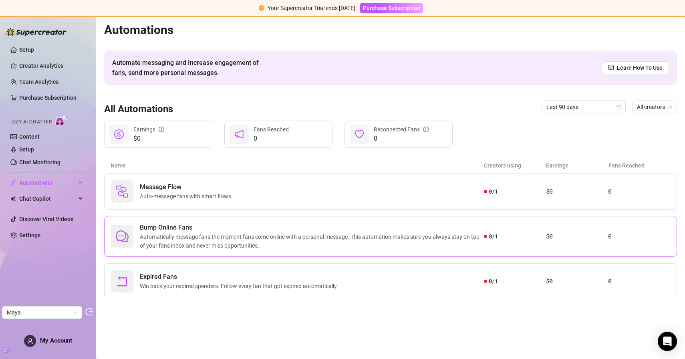
click at [200, 235] on span "Automatically message fans the moment fans come online with a personal message.…" at bounding box center [312, 241] width 344 height 18
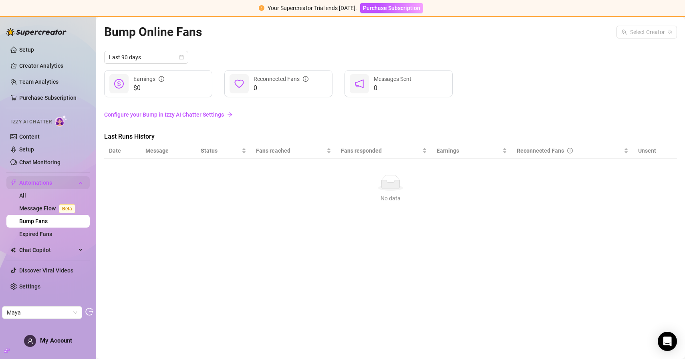
click at [63, 179] on span "Automations" at bounding box center [47, 182] width 57 height 13
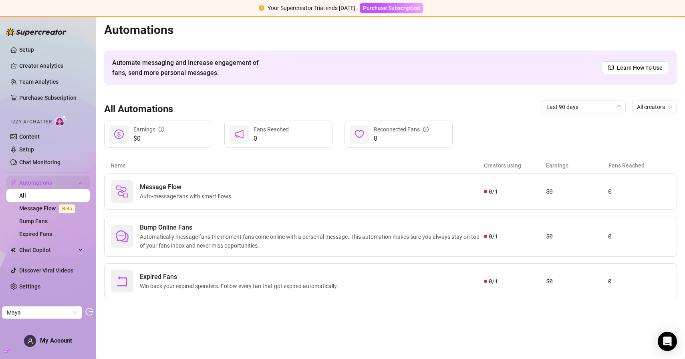
click at [57, 180] on span "Automations" at bounding box center [47, 182] width 57 height 13
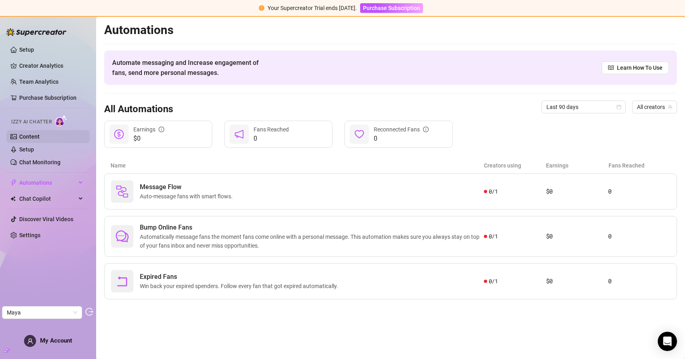
click at [40, 134] on link "Content" at bounding box center [29, 136] width 20 height 6
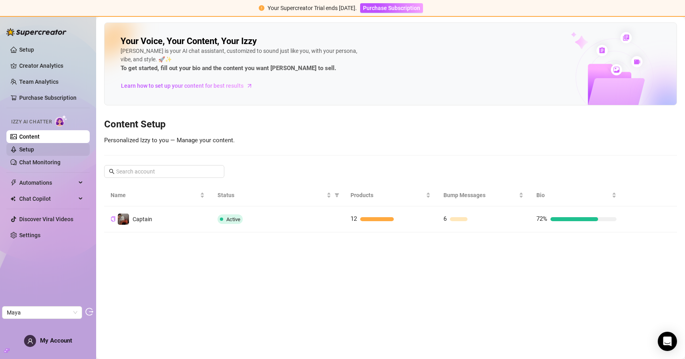
click at [34, 153] on link "Setup" at bounding box center [26, 149] width 15 height 6
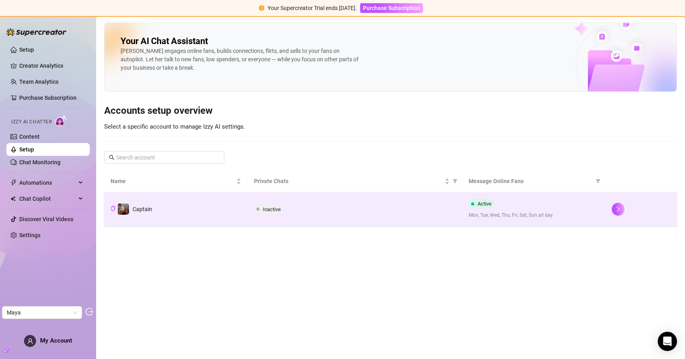
click at [240, 212] on td "Captain" at bounding box center [175, 209] width 143 height 34
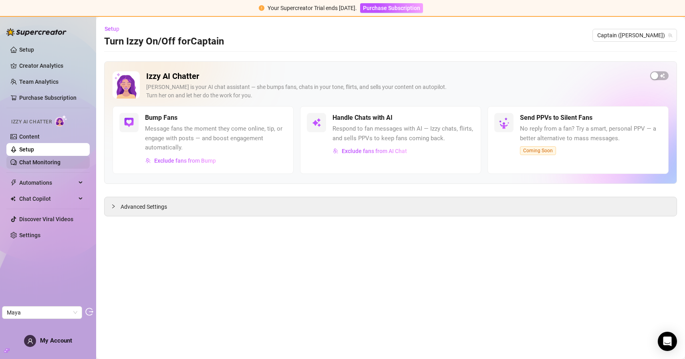
click at [38, 163] on link "Chat Monitoring" at bounding box center [39, 162] width 41 height 6
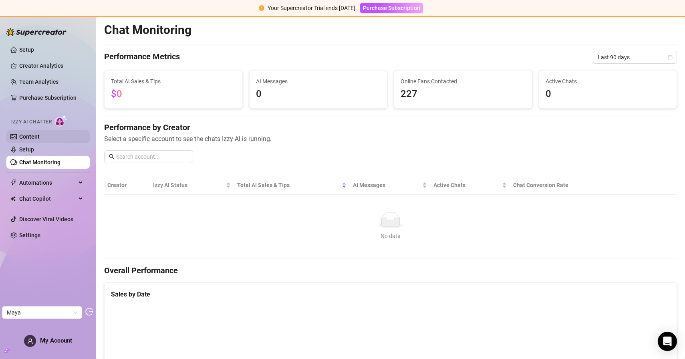
click at [40, 135] on link "Content" at bounding box center [29, 136] width 20 height 6
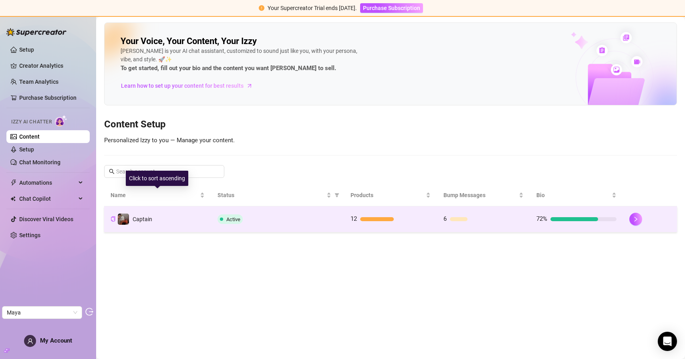
click at [160, 224] on td "Captain" at bounding box center [157, 219] width 107 height 26
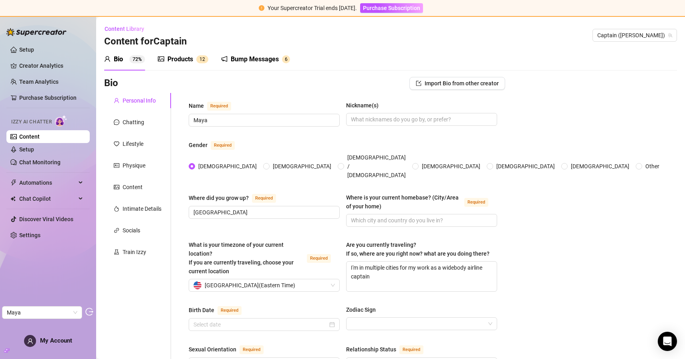
click at [264, 58] on div "Bump Messages" at bounding box center [255, 59] width 48 height 10
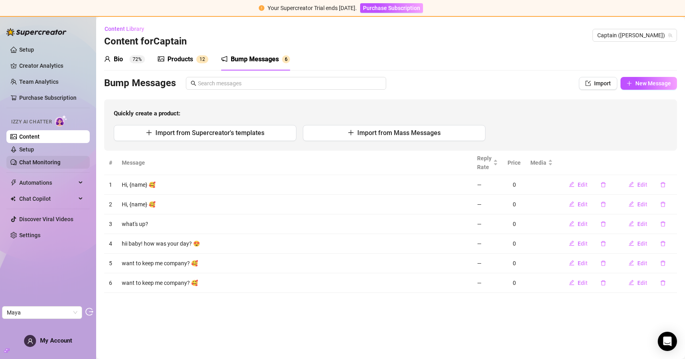
click at [45, 164] on link "Chat Monitoring" at bounding box center [39, 162] width 41 height 6
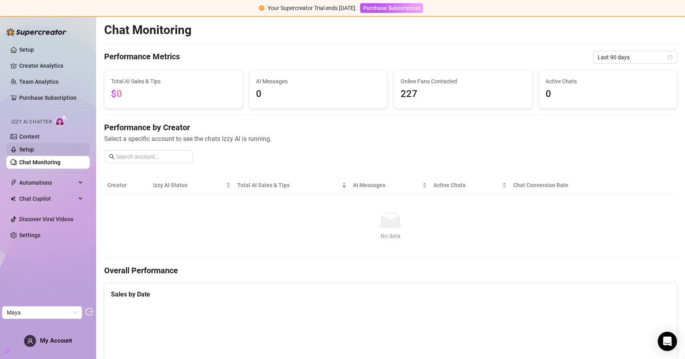
click at [34, 153] on link "Setup" at bounding box center [26, 149] width 15 height 6
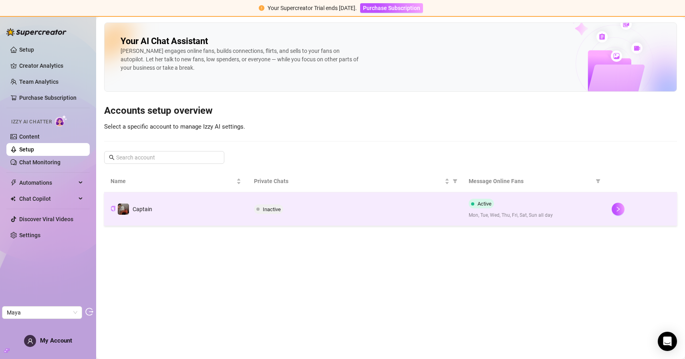
click at [179, 211] on td "Captain" at bounding box center [175, 209] width 143 height 34
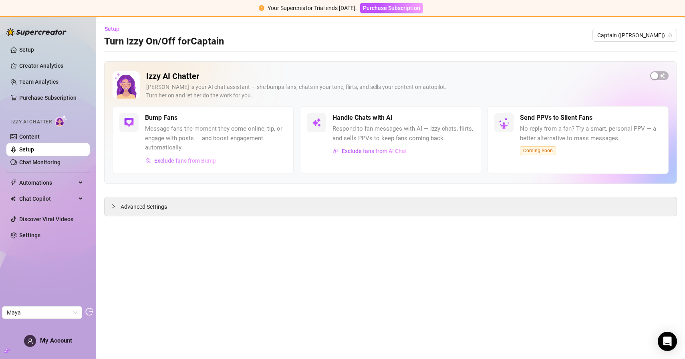
click at [192, 158] on span "Exclude fans from Bump" at bounding box center [185, 160] width 62 height 6
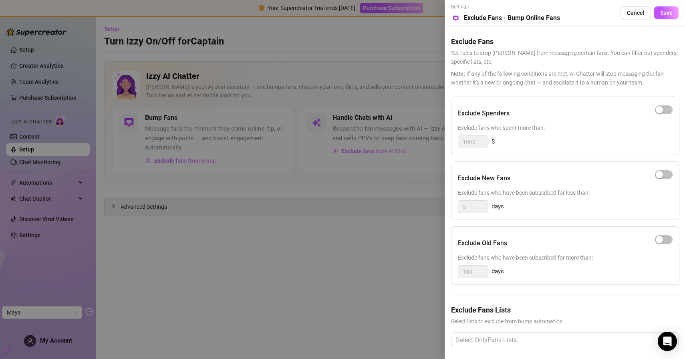
drag, startPoint x: 344, startPoint y: 76, endPoint x: 340, endPoint y: 70, distance: 7.2
click at [344, 76] on div at bounding box center [342, 179] width 685 height 359
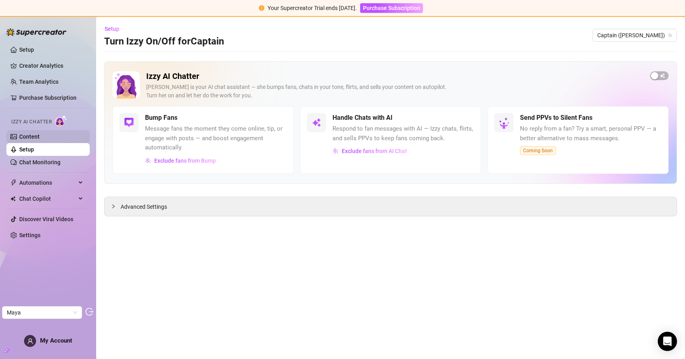
click at [40, 133] on link "Content" at bounding box center [29, 136] width 20 height 6
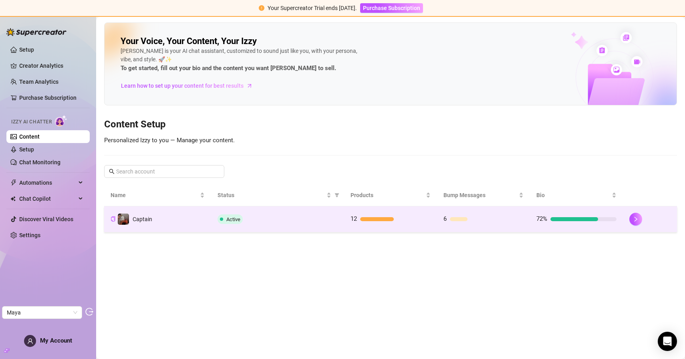
click at [428, 220] on div at bounding box center [395, 219] width 70 height 4
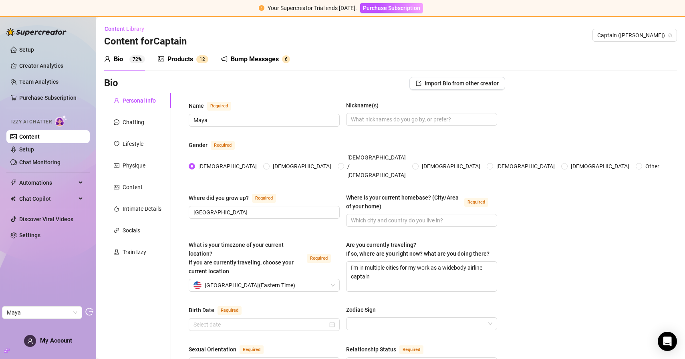
click at [253, 54] on div "Bump Messages" at bounding box center [255, 59] width 48 height 10
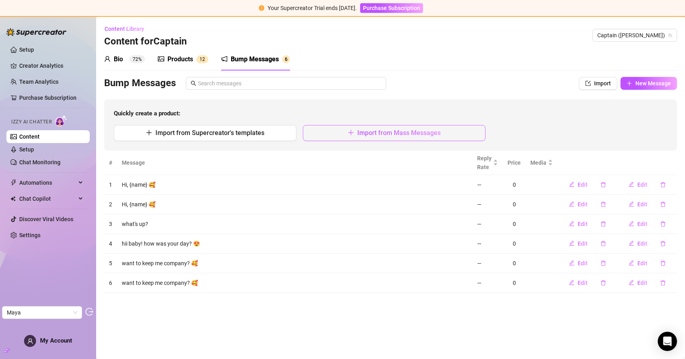
click at [409, 135] on span "Import from Mass Messages" at bounding box center [398, 133] width 83 height 8
type textarea "Type your message here..."
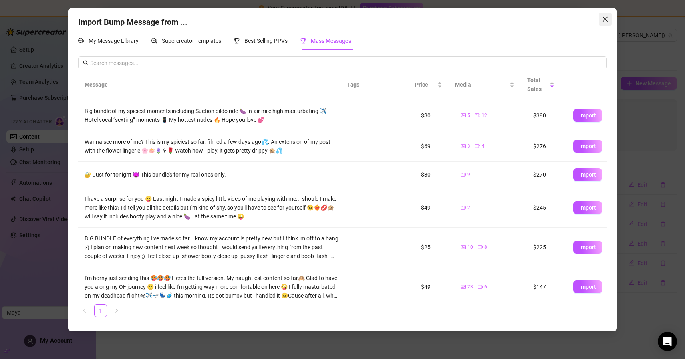
click at [605, 21] on icon "close" at bounding box center [605, 19] width 6 height 6
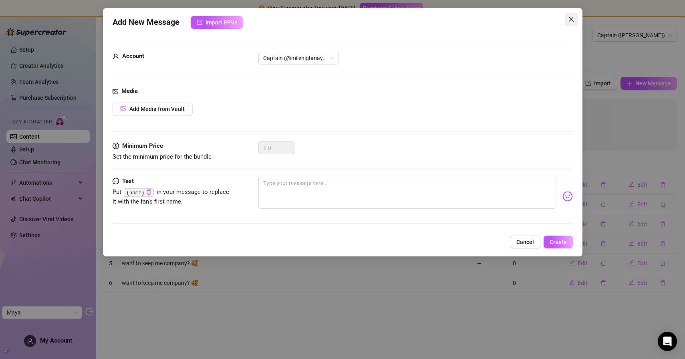
click at [573, 22] on button "Close" at bounding box center [571, 19] width 13 height 13
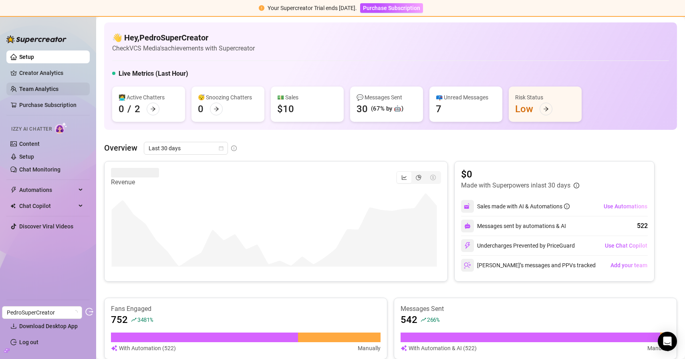
click at [58, 90] on link "Team Analytics" at bounding box center [38, 89] width 39 height 6
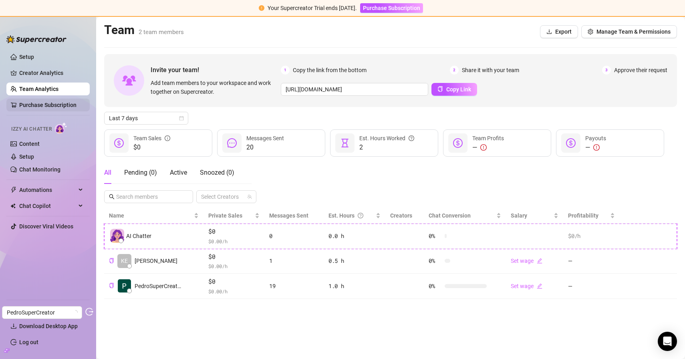
click at [36, 102] on link "Purchase Subscription" at bounding box center [47, 105] width 57 height 6
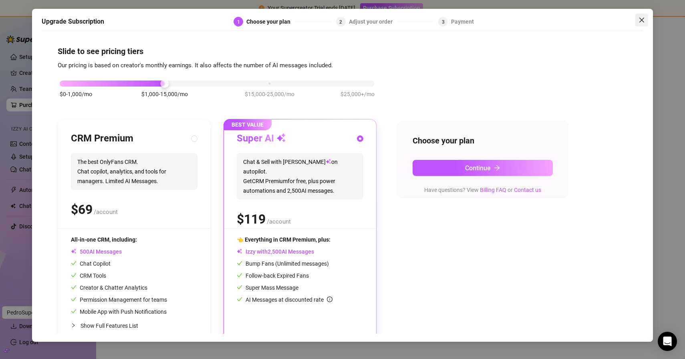
click at [637, 16] on button "Close" at bounding box center [641, 20] width 13 height 13
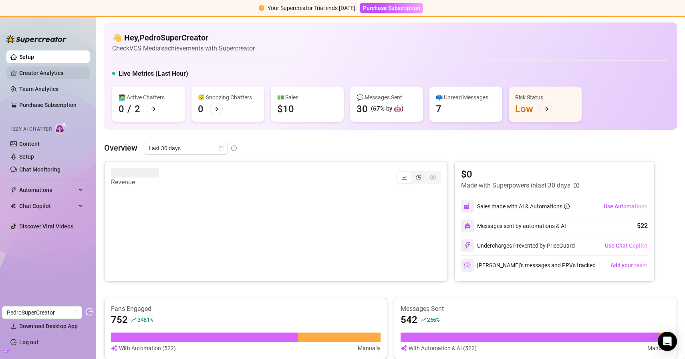
click at [49, 71] on link "Creator Analytics" at bounding box center [51, 72] width 64 height 13
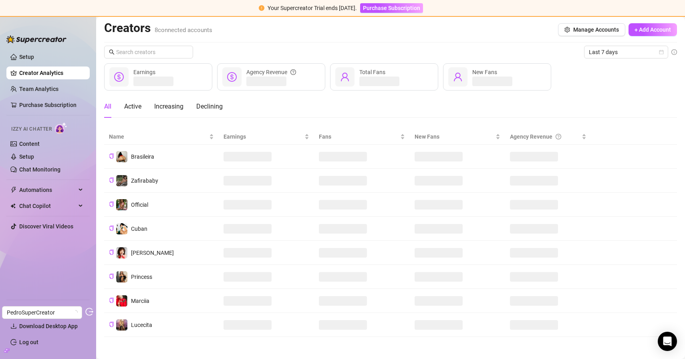
scroll to position [4, 0]
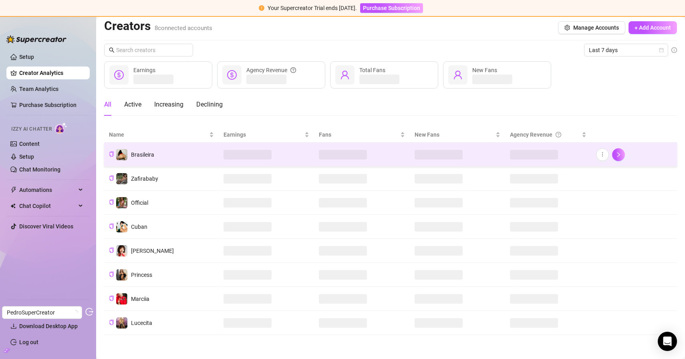
click at [177, 157] on td "Brasileira" at bounding box center [161, 155] width 115 height 24
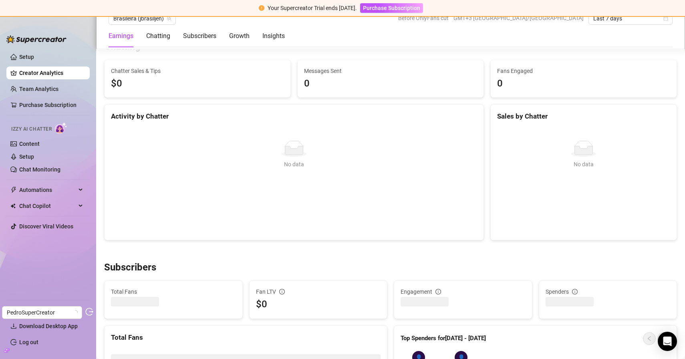
scroll to position [448, 0]
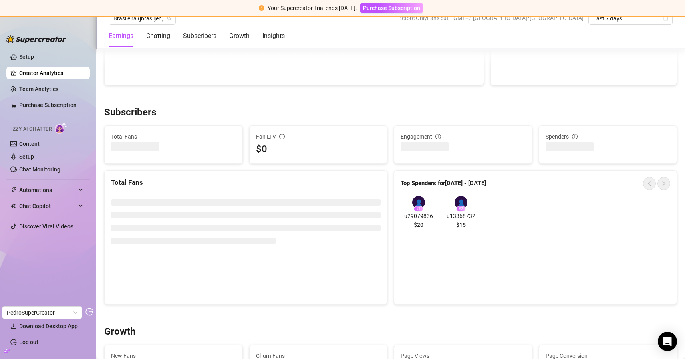
click at [276, 100] on div at bounding box center [390, 96] width 573 height 8
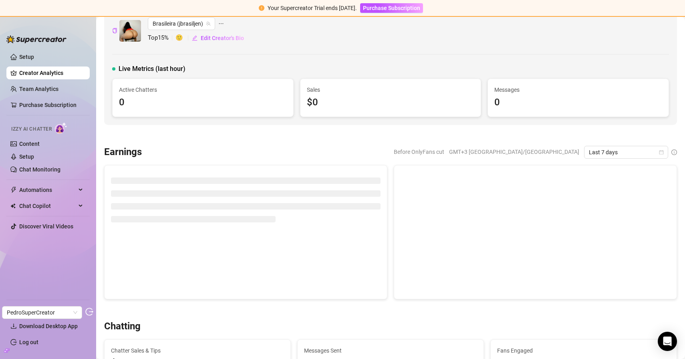
scroll to position [0, 0]
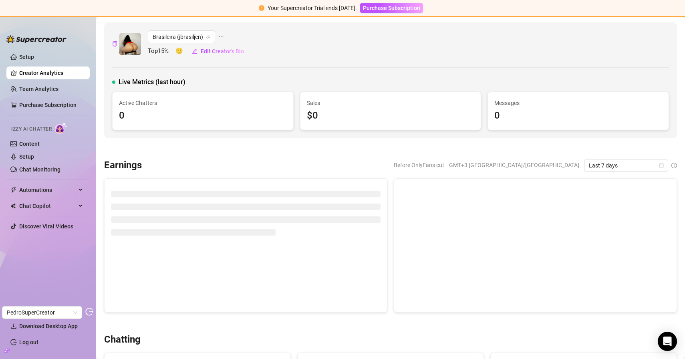
click at [23, 135] on div "Izzy AI Chatter" at bounding box center [47, 128] width 85 height 18
click at [26, 141] on link "Content" at bounding box center [29, 144] width 20 height 6
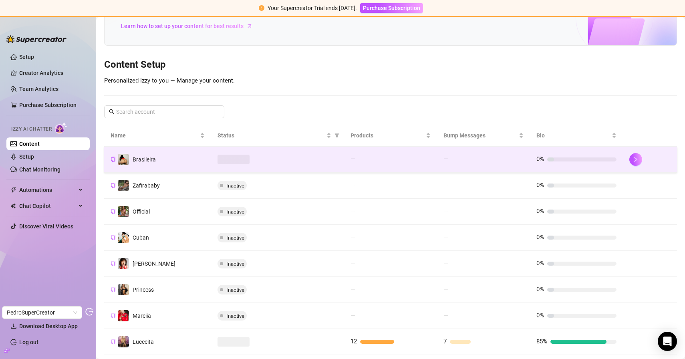
scroll to position [80, 0]
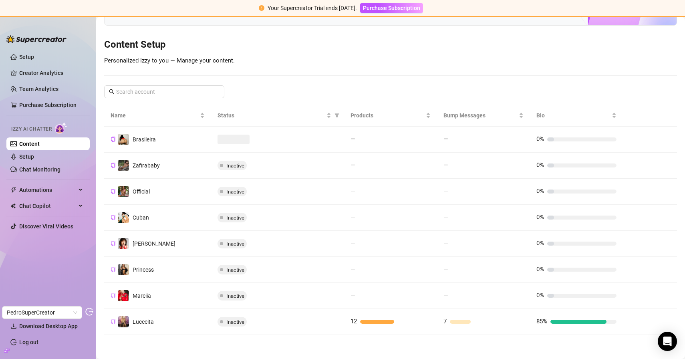
click at [271, 323] on div "Inactive" at bounding box center [277, 322] width 120 height 10
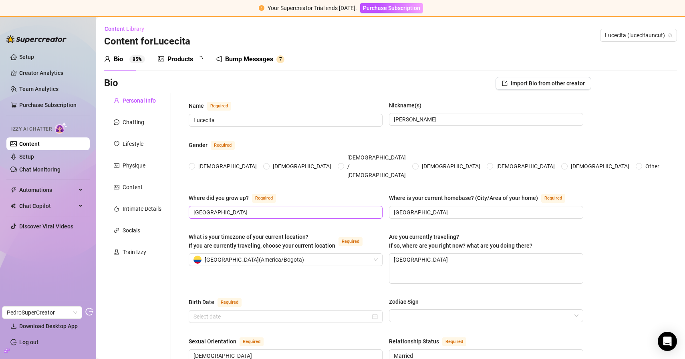
radio input "true"
type input "[DATE]"
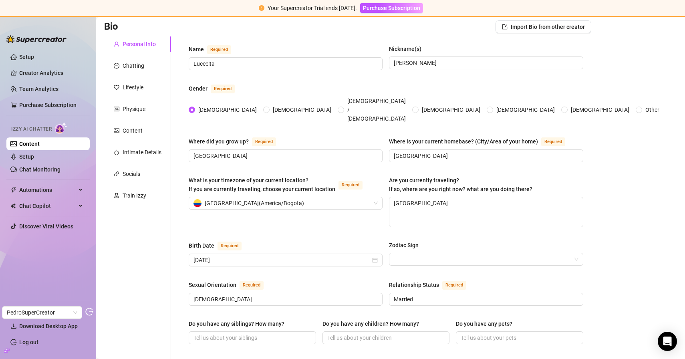
scroll to position [74, 0]
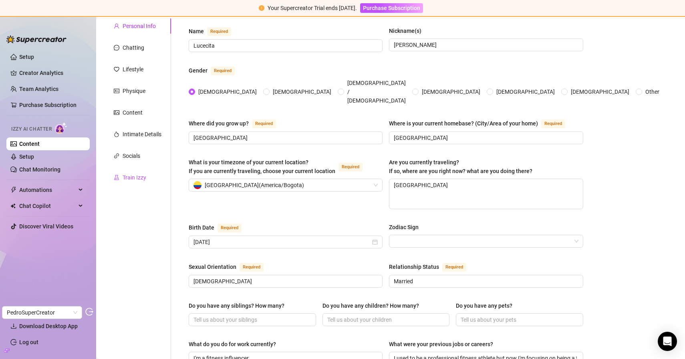
drag, startPoint x: 119, startPoint y: 181, endPoint x: 123, endPoint y: 181, distance: 4.4
click at [118, 181] on div at bounding box center [117, 177] width 6 height 9
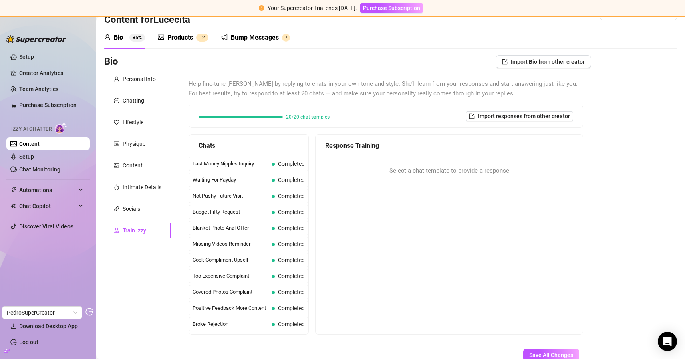
scroll to position [0, 0]
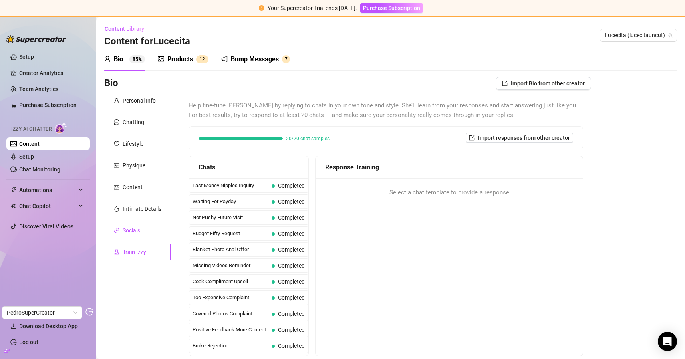
click at [127, 229] on div "Socials" at bounding box center [132, 230] width 18 height 9
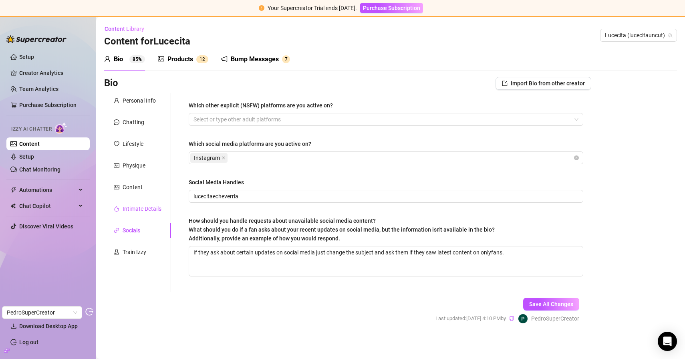
click at [142, 211] on div "Intimate Details" at bounding box center [142, 208] width 39 height 9
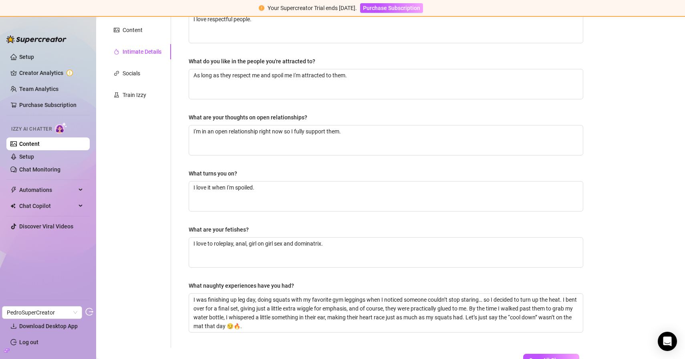
scroll to position [92, 0]
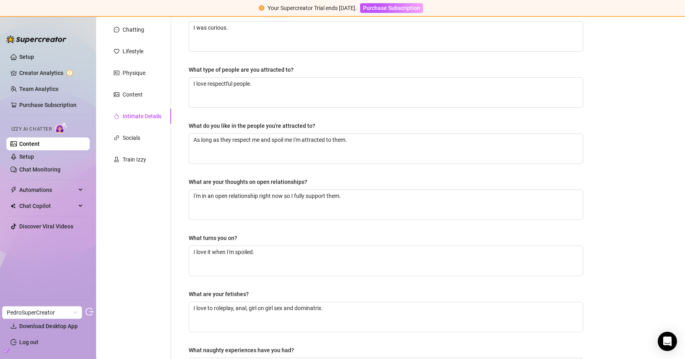
click at [147, 102] on div "Personal Info Chatting Lifestyle Physique Content Intimate Details Socials Trai…" at bounding box center [137, 206] width 67 height 412
click at [147, 101] on div "Content" at bounding box center [137, 94] width 67 height 15
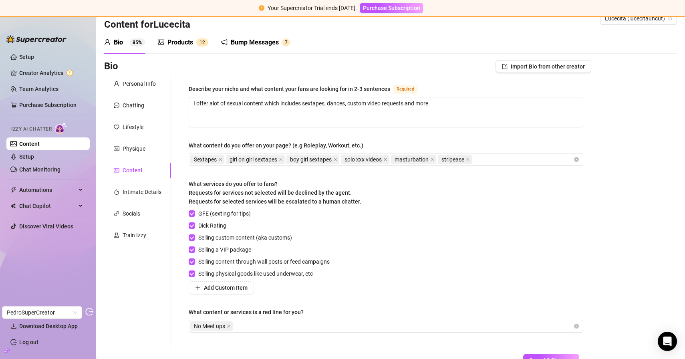
scroll to position [0, 0]
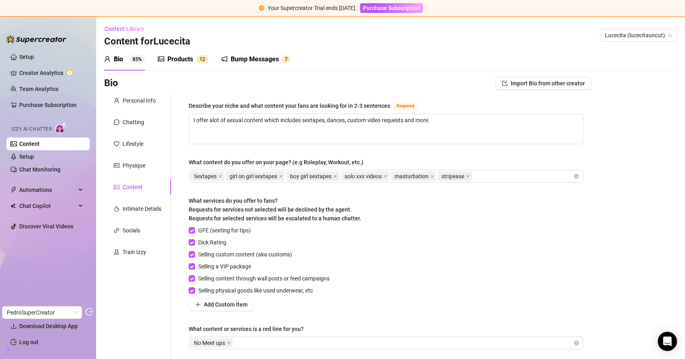
click at [180, 64] on div "Products 1 2" at bounding box center [183, 59] width 50 height 22
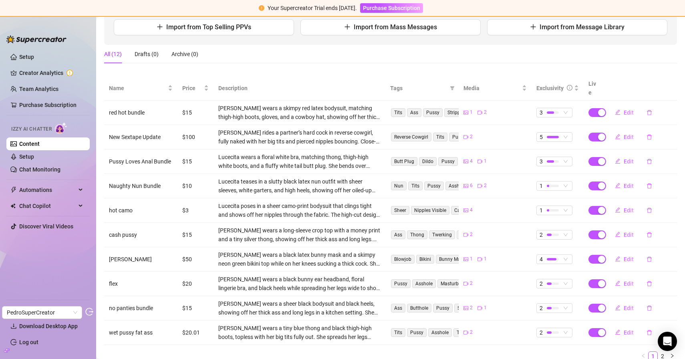
scroll to position [129, 0]
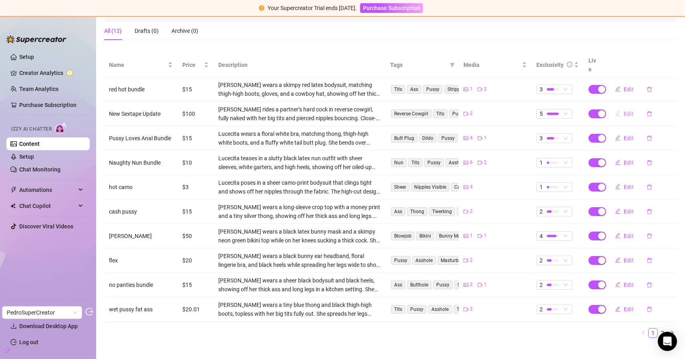
click at [624, 111] on span "Edit" at bounding box center [628, 114] width 10 height 6
type textarea "NEW SEXTAPE UPDATE WITH ANAL!!!! 🚨🔞 ...Unlock to watch me suck and fuck in dogg…"
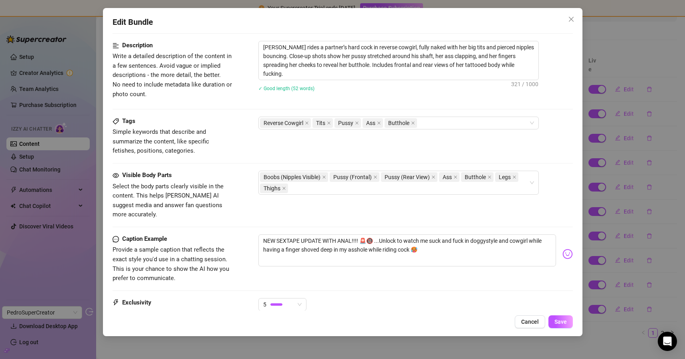
scroll to position [314, 0]
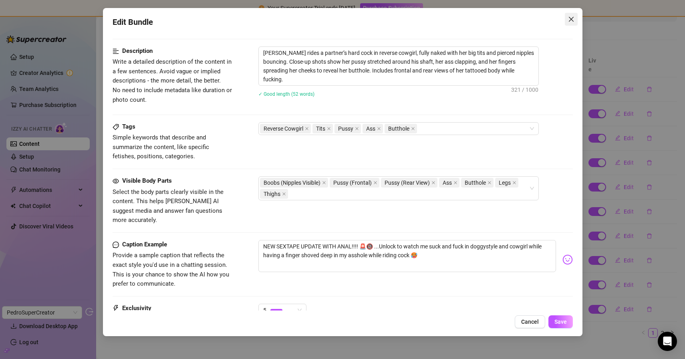
click at [571, 21] on icon "close" at bounding box center [571, 19] width 6 height 6
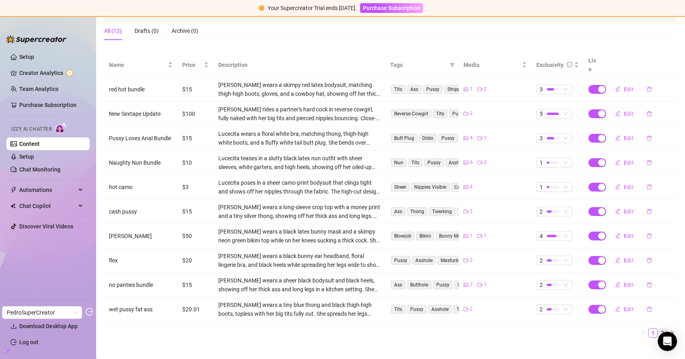
click at [658, 328] on link "2" at bounding box center [662, 332] width 9 height 9
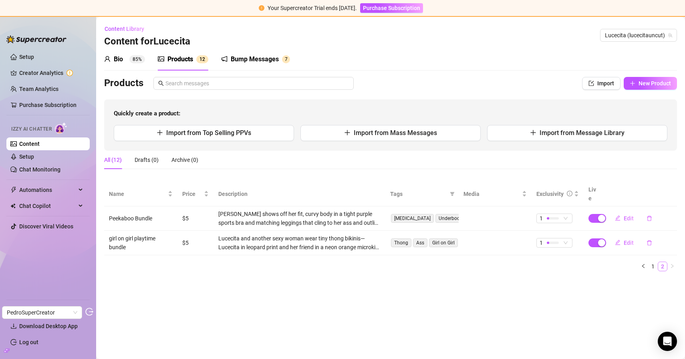
scroll to position [0, 0]
click at [257, 58] on div "Bump Messages" at bounding box center [255, 59] width 48 height 10
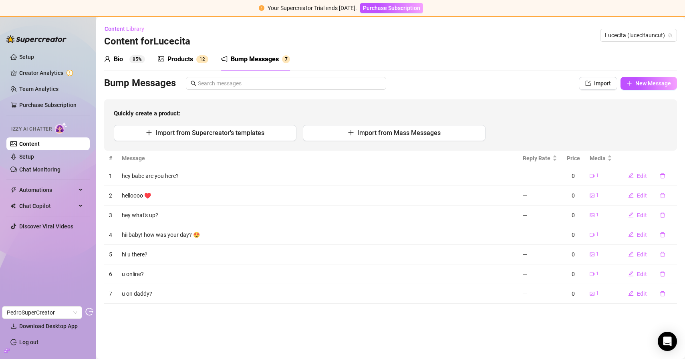
click at [40, 145] on link "Content" at bounding box center [29, 144] width 20 height 6
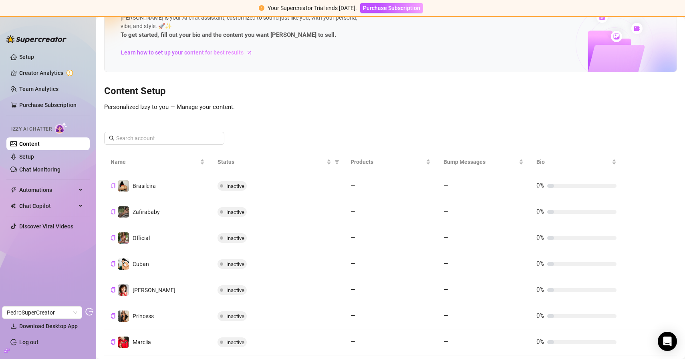
scroll to position [80, 0]
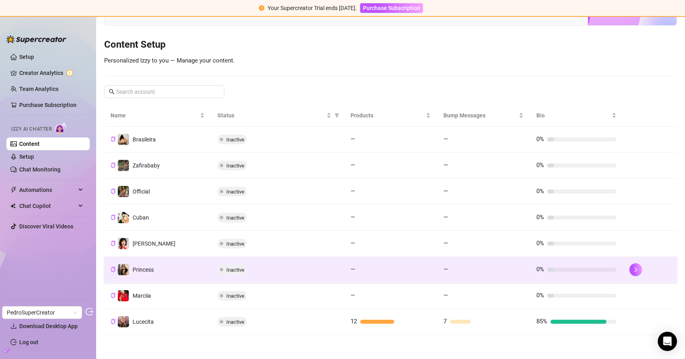
click at [161, 271] on td "Princess" at bounding box center [157, 270] width 107 height 26
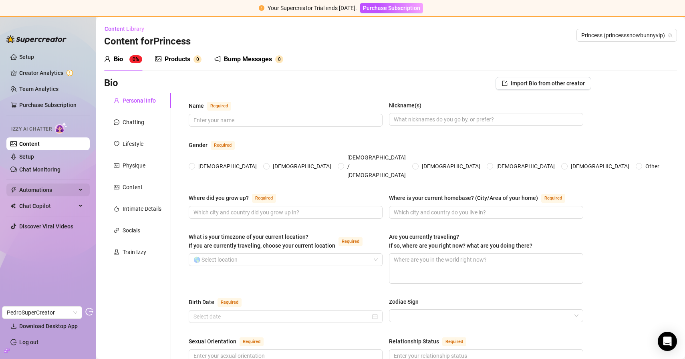
click at [40, 189] on span "Automations" at bounding box center [47, 189] width 57 height 13
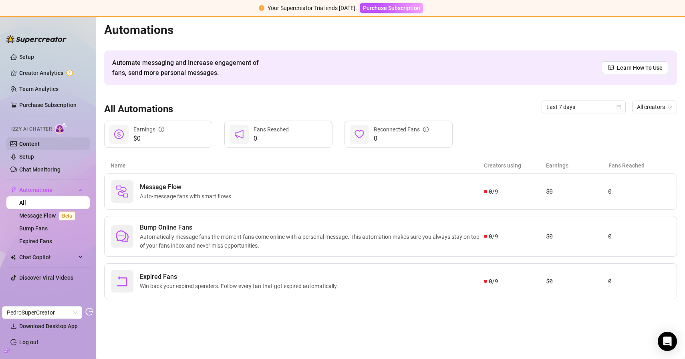
click at [40, 145] on link "Content" at bounding box center [29, 144] width 20 height 6
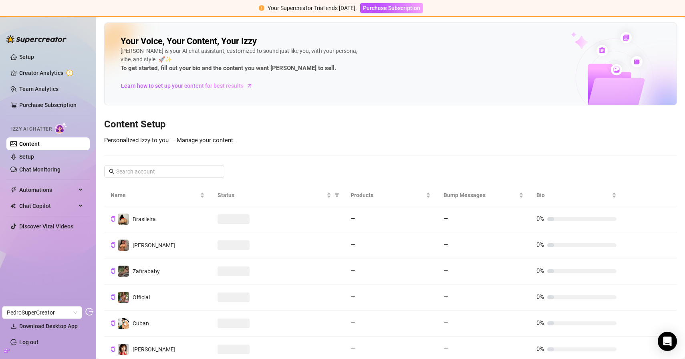
scroll to position [106, 0]
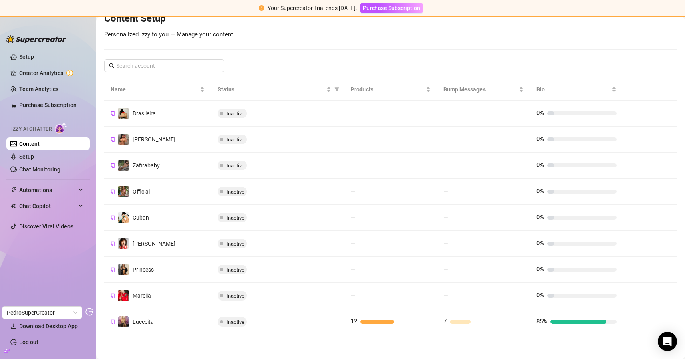
drag, startPoint x: 171, startPoint y: 191, endPoint x: 202, endPoint y: 177, distance: 34.2
click at [171, 191] on td "Official" at bounding box center [157, 192] width 107 height 26
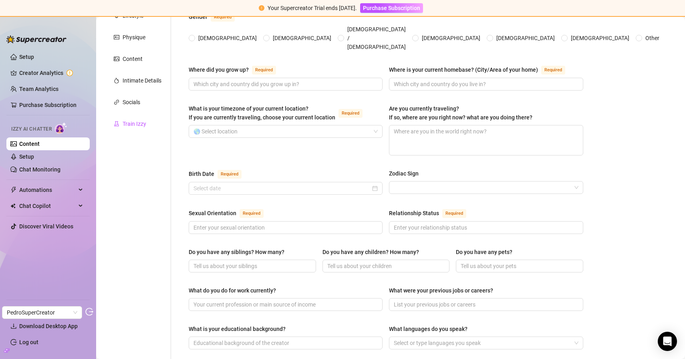
click at [143, 122] on div "Train Izzy" at bounding box center [135, 123] width 24 height 9
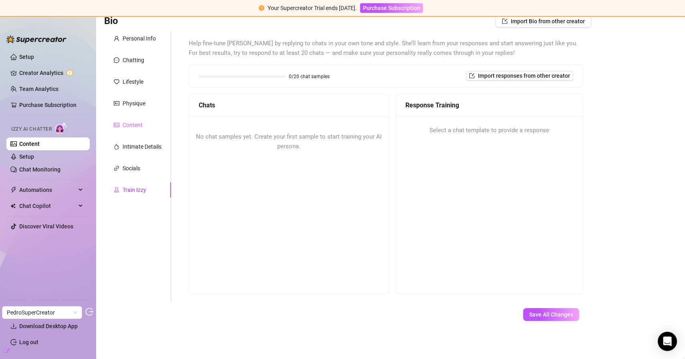
scroll to position [62, 0]
drag, startPoint x: 223, startPoint y: 134, endPoint x: 326, endPoint y: 148, distance: 103.5
click at [326, 148] on div "No chat samples yet. Create your first sample to start training your AI persona." at bounding box center [288, 141] width 199 height 51
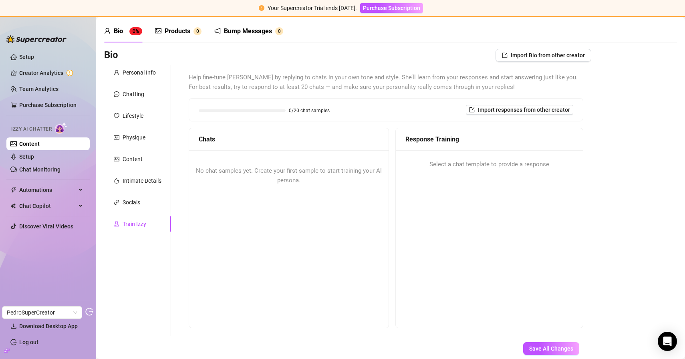
scroll to position [0, 0]
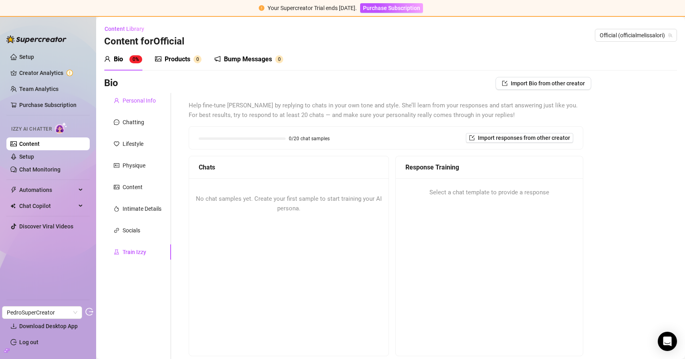
click at [144, 98] on div "Personal Info" at bounding box center [139, 100] width 33 height 9
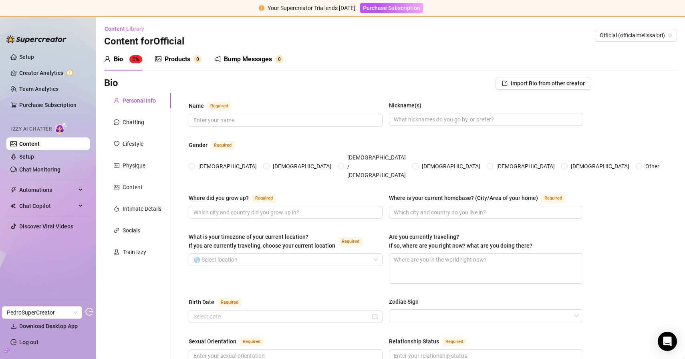
click at [185, 61] on div "Products" at bounding box center [178, 59] width 26 height 10
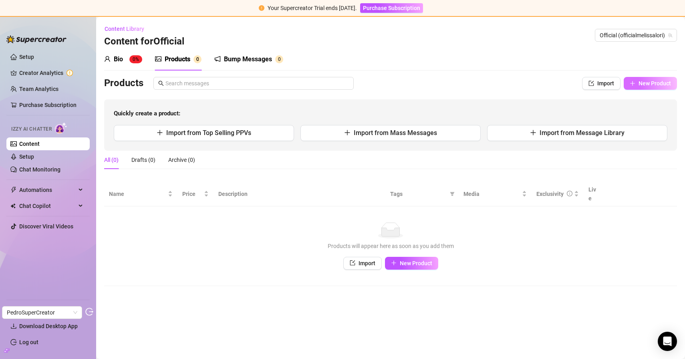
click at [658, 86] on span "New Product" at bounding box center [654, 83] width 32 height 6
type textarea "Type your message here..."
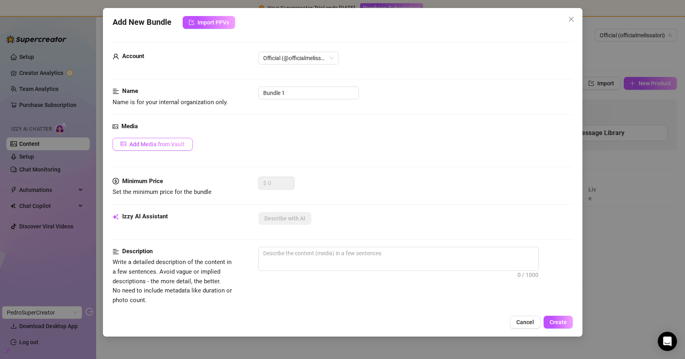
click at [161, 147] on span "Add Media from Vault" at bounding box center [156, 144] width 55 height 6
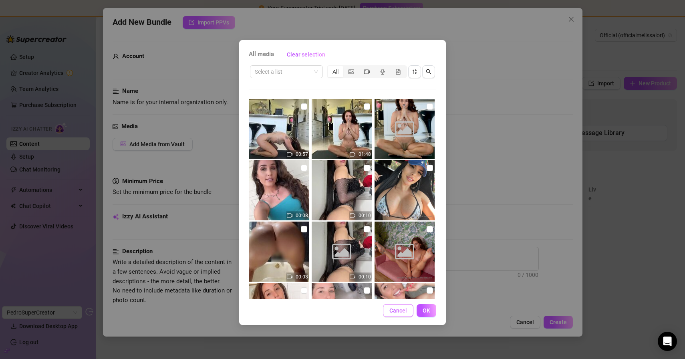
click at [394, 311] on span "Cancel" at bounding box center [398, 310] width 18 height 6
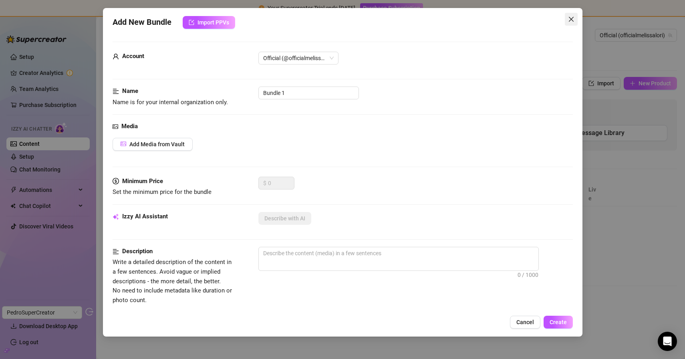
click at [569, 18] on icon "close" at bounding box center [570, 19] width 5 height 5
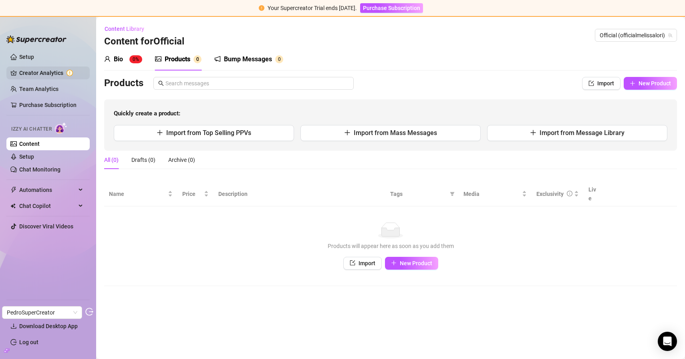
click at [32, 72] on link "Creator Analytics" at bounding box center [51, 72] width 64 height 13
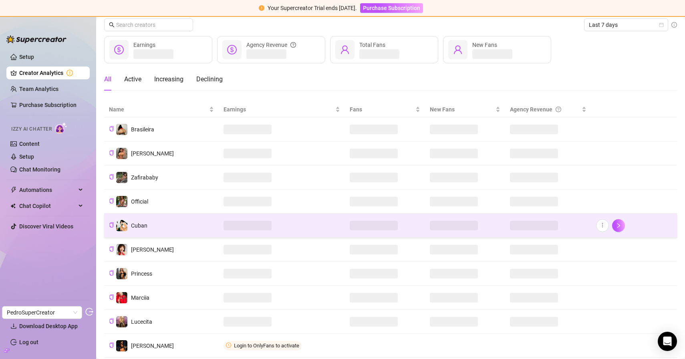
scroll to position [52, 0]
